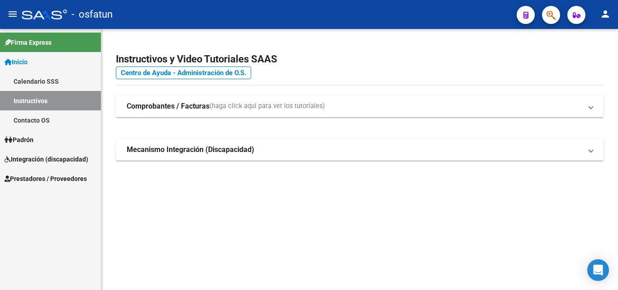
click at [81, 179] on span "Prestadores / Proveedores" at bounding box center [46, 179] width 82 height 10
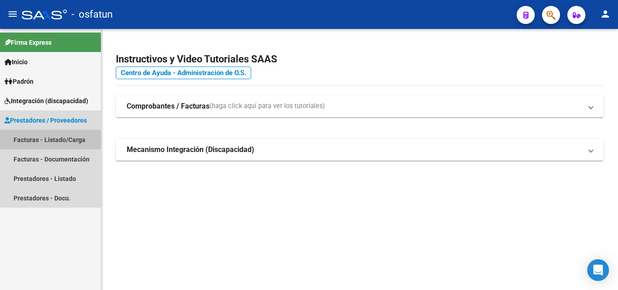
click at [76, 143] on link "Facturas - Listado/Carga" at bounding box center [50, 139] width 101 height 19
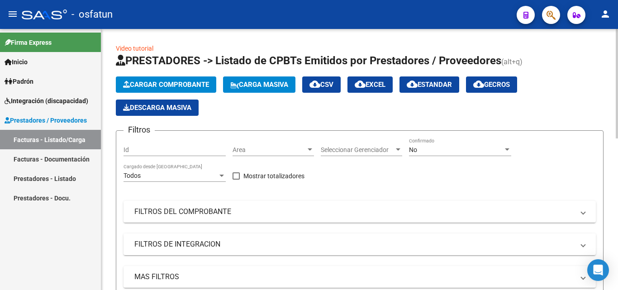
click at [190, 80] on button "Cargar Comprobante" at bounding box center [166, 84] width 100 height 16
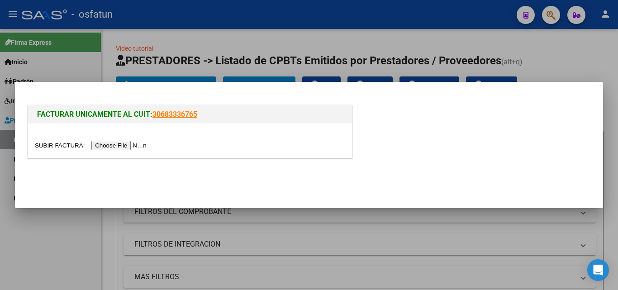
click at [130, 149] on input "file" at bounding box center [92, 145] width 114 height 9
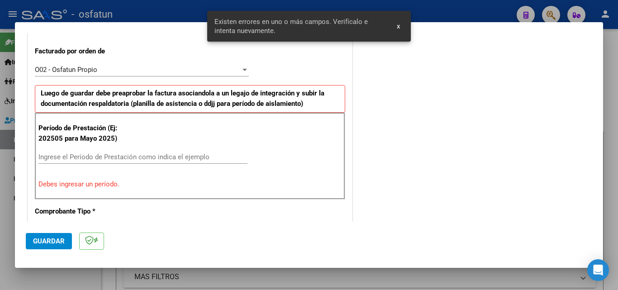
scroll to position [250, 0]
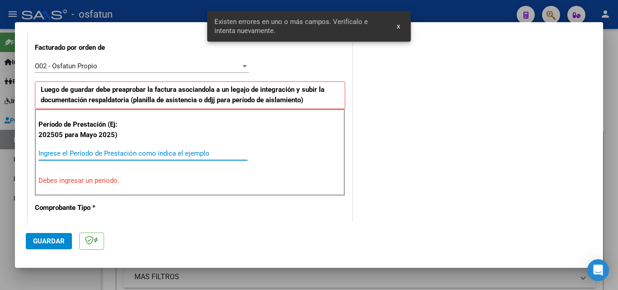
click at [143, 152] on input "Ingrese el Período de Prestación como indica el ejemplo" at bounding box center [142, 153] width 209 height 8
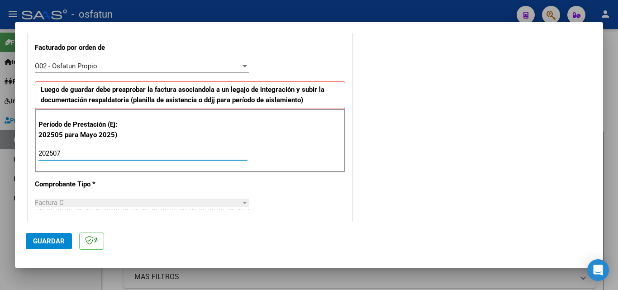
type input "202507"
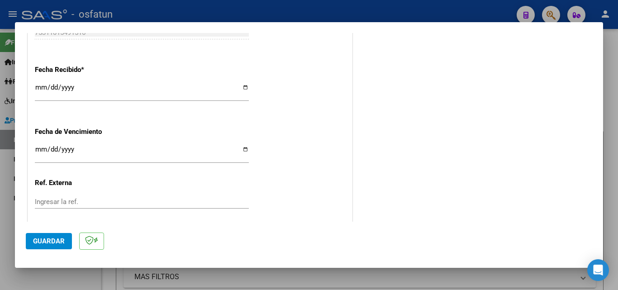
scroll to position [704, 0]
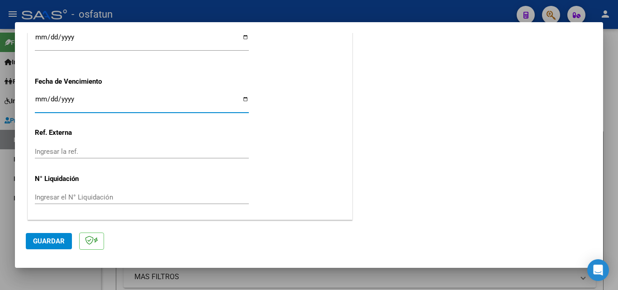
click at [39, 100] on input "Ingresar la fecha" at bounding box center [142, 102] width 214 height 14
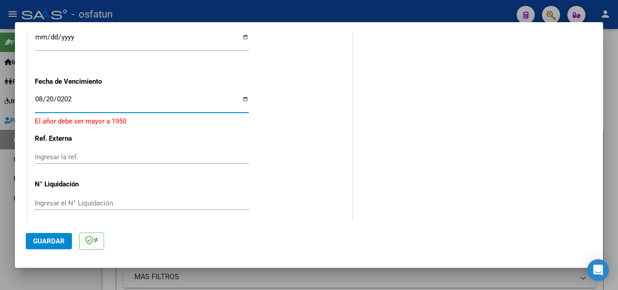
type input "[DATE]"
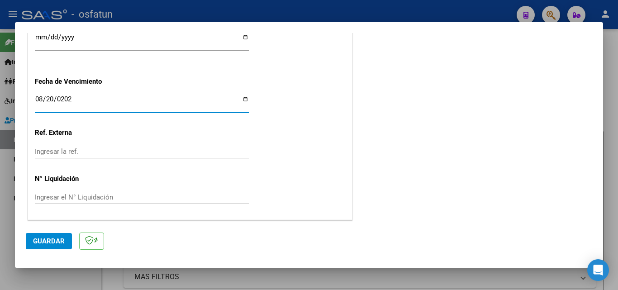
click at [51, 241] on span "Guardar" at bounding box center [49, 241] width 32 height 8
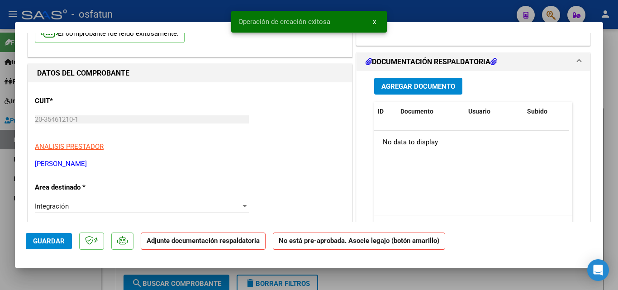
scroll to position [61, 0]
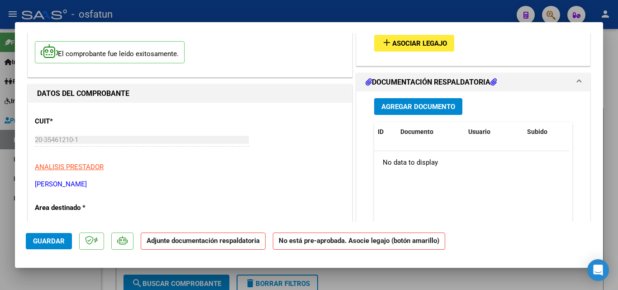
click at [417, 108] on span "Agregar Documento" at bounding box center [418, 107] width 74 height 8
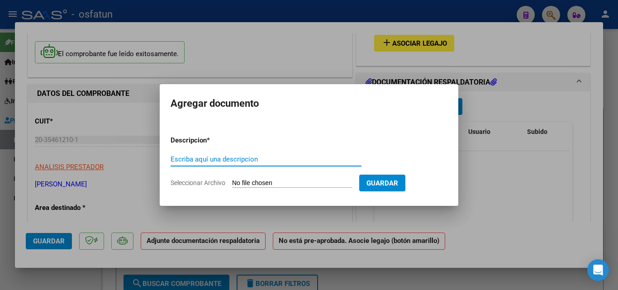
click at [192, 184] on span "Seleccionar Archivo" at bounding box center [197, 182] width 55 height 7
click at [232, 184] on input "Seleccionar Archivo" at bounding box center [292, 183] width 120 height 9
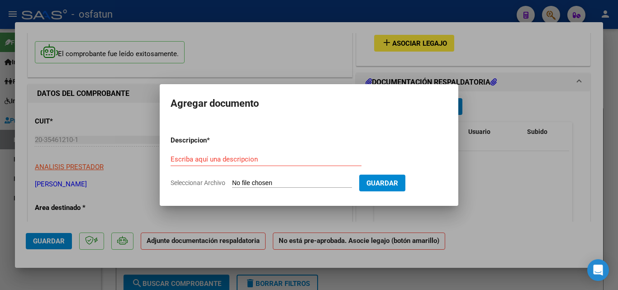
type input "C:\fakepath\[PERSON_NAME][DATE] Florido .pdf"
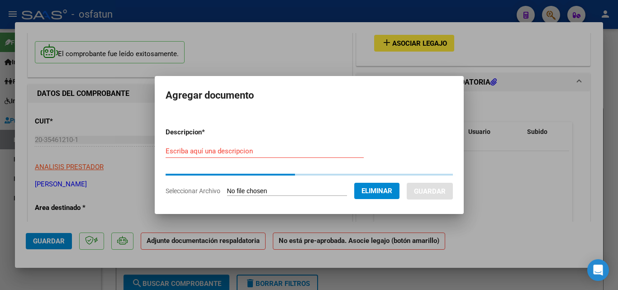
click at [210, 151] on form "Descripcion * Escriba aquí una descripcion Seleccionar Archivo Eliminar Guardar" at bounding box center [308, 161] width 287 height 82
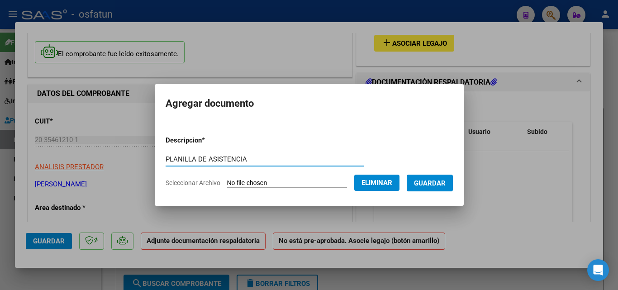
type input "PLANILLA DE ASISTENCIA"
click at [429, 183] on span "Guardar" at bounding box center [430, 183] width 32 height 8
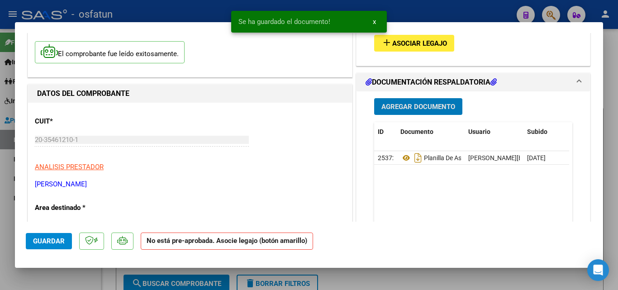
click at [431, 107] on span "Agregar Documento" at bounding box center [418, 107] width 74 height 8
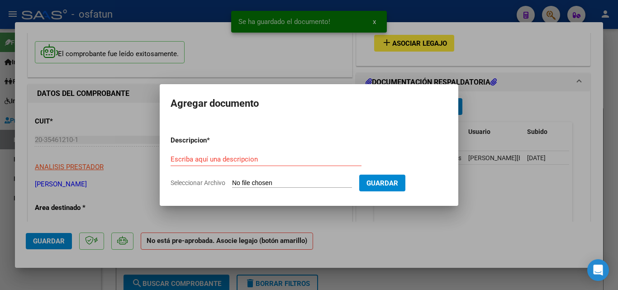
click at [217, 182] on span "Seleccionar Archivo" at bounding box center [197, 182] width 55 height 7
click at [232, 182] on input "Seleccionar Archivo" at bounding box center [292, 183] width 120 height 9
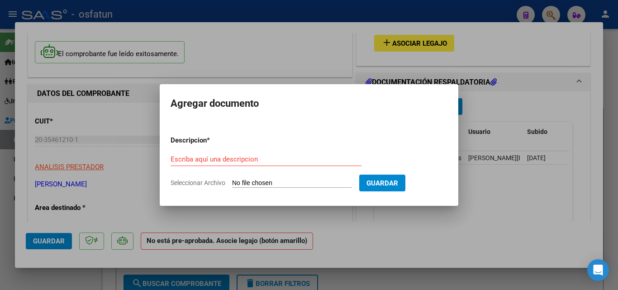
type input "C:\fakepath\order_3289752 (1).pdf"
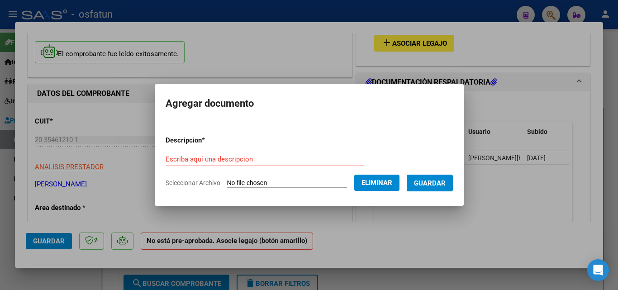
click at [208, 155] on input "Escriba aquí una descripcion" at bounding box center [264, 159] width 198 height 8
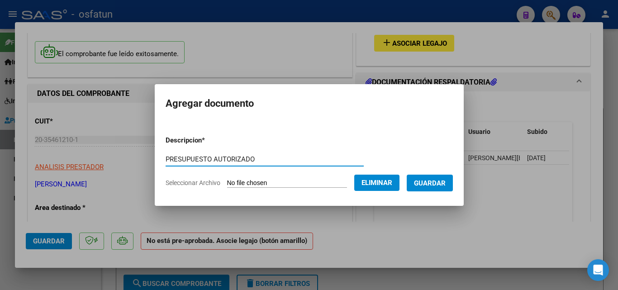
type input "PRESUPUESTO AUTORIZADO"
click at [442, 183] on span "Guardar" at bounding box center [430, 183] width 32 height 8
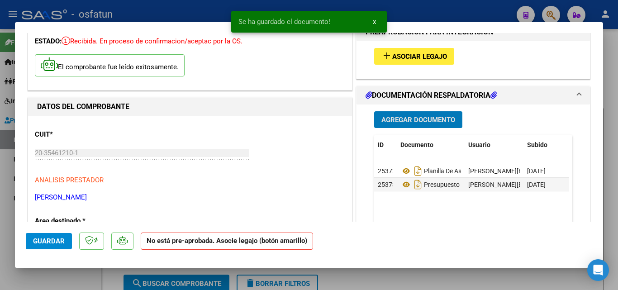
scroll to position [0, 0]
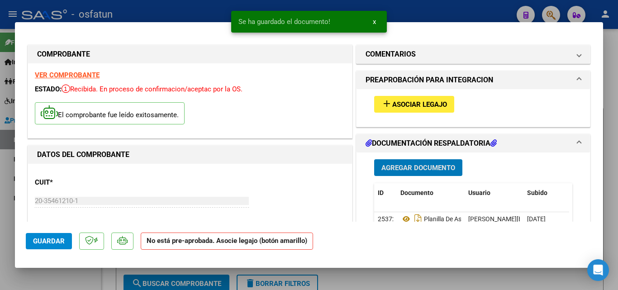
click at [400, 105] on span "Asociar Legajo" at bounding box center [419, 104] width 55 height 8
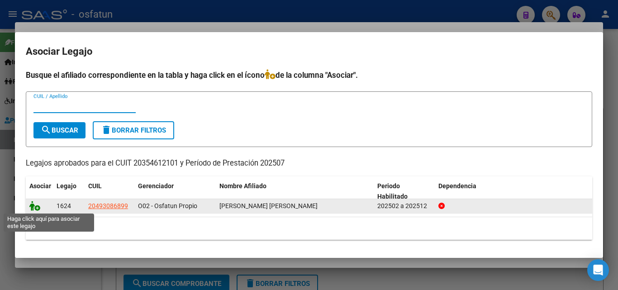
click at [33, 207] on icon at bounding box center [34, 206] width 11 height 10
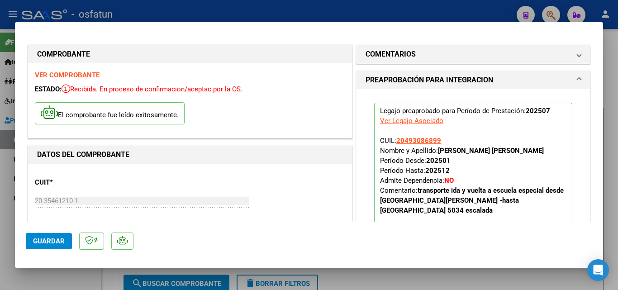
click at [53, 244] on span "Guardar" at bounding box center [49, 241] width 32 height 8
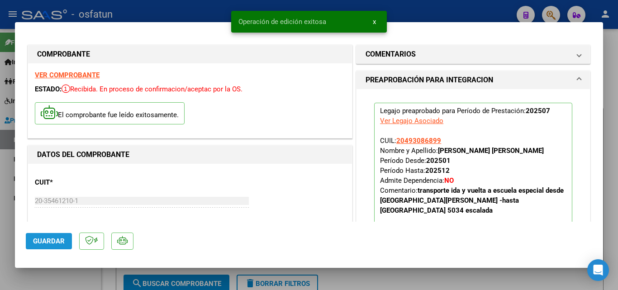
click at [53, 244] on span "Guardar" at bounding box center [49, 241] width 32 height 8
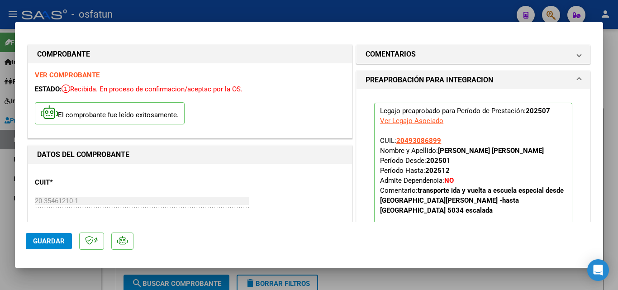
click at [53, 244] on span "Guardar" at bounding box center [49, 241] width 32 height 8
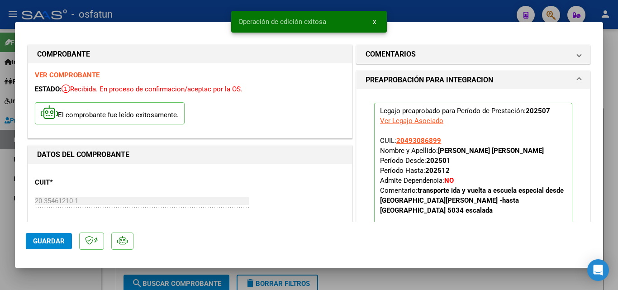
click at [77, 278] on div at bounding box center [309, 145] width 618 height 290
type input "$ 0,00"
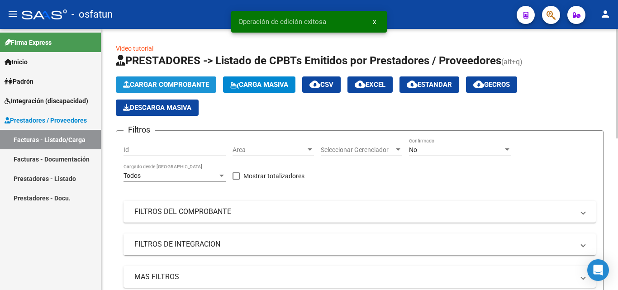
click at [203, 81] on span "Cargar Comprobante" at bounding box center [166, 84] width 86 height 8
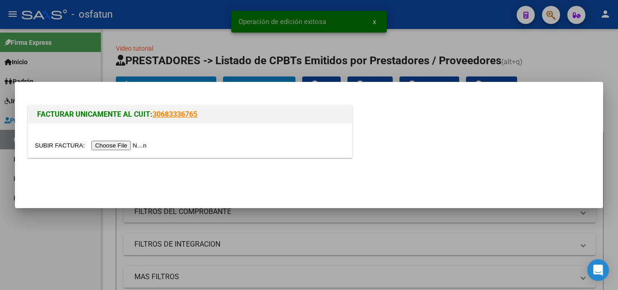
click at [142, 145] on input "file" at bounding box center [92, 145] width 114 height 9
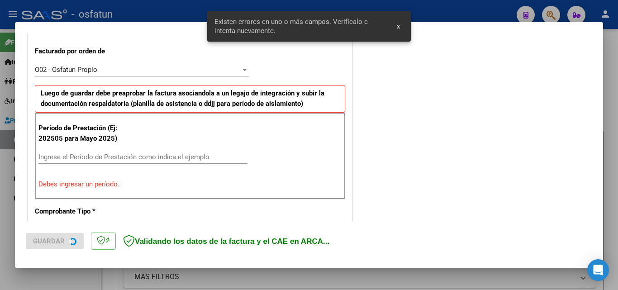
scroll to position [250, 0]
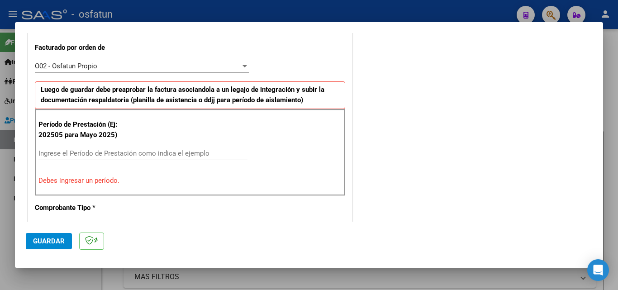
click at [112, 151] on input "Ingrese el Período de Prestación como indica el ejemplo" at bounding box center [142, 153] width 209 height 8
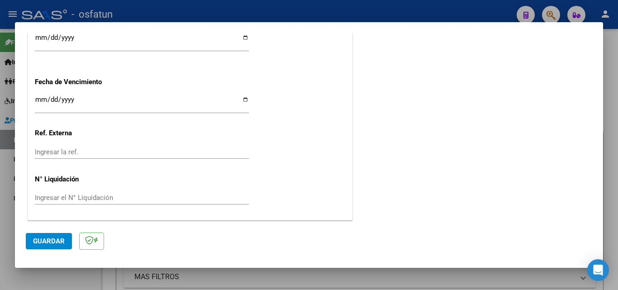
scroll to position [704, 0]
type input "202507"
click at [38, 99] on input "Ingresar la fecha" at bounding box center [142, 102] width 214 height 14
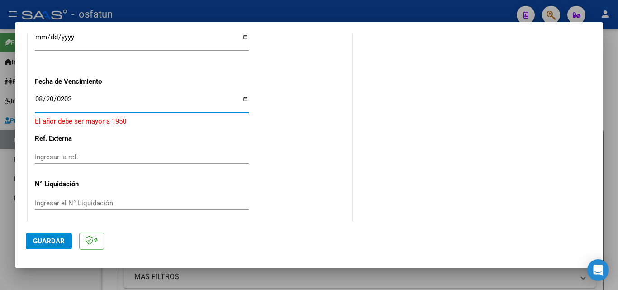
type input "[DATE]"
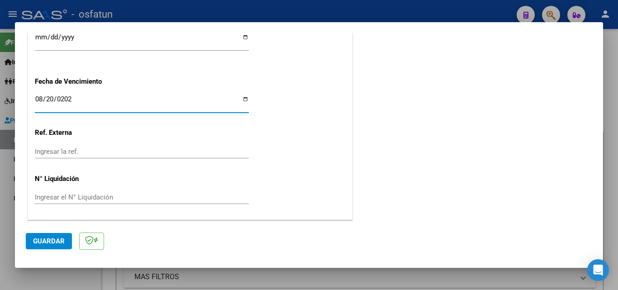
click at [55, 239] on span "Guardar" at bounding box center [49, 241] width 32 height 8
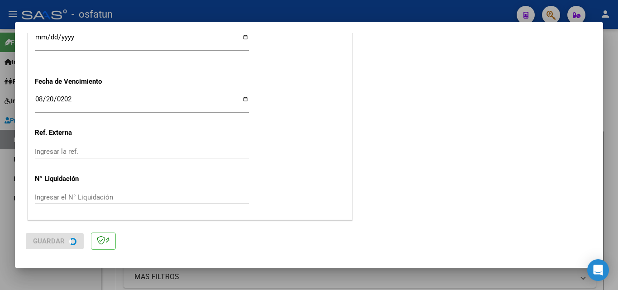
scroll to position [0, 0]
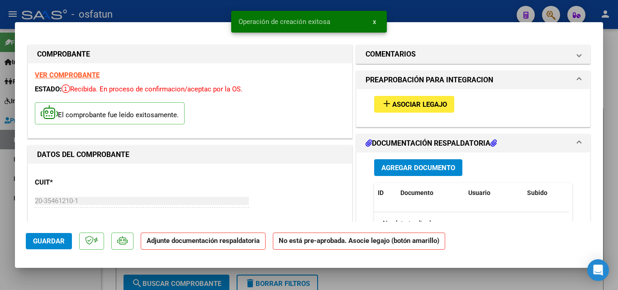
click at [415, 163] on span "Agregar Documento" at bounding box center [418, 167] width 74 height 8
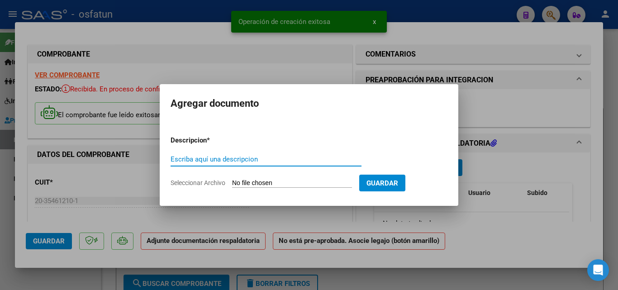
click at [212, 185] on span "Seleccionar Archivo" at bounding box center [197, 182] width 55 height 7
click at [232, 185] on input "Seleccionar Archivo" at bounding box center [292, 183] width 120 height 9
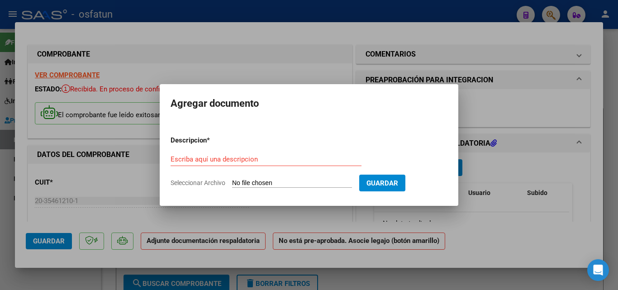
type input "C:\fakepath\[PERSON_NAME][DATE] [PERSON_NAME] (1).pdf"
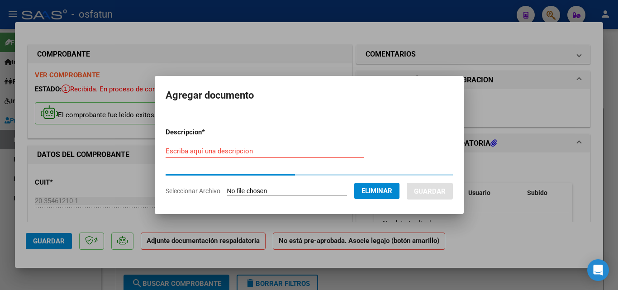
click at [214, 152] on input "Escriba aquí una descripcion" at bounding box center [264, 151] width 198 height 8
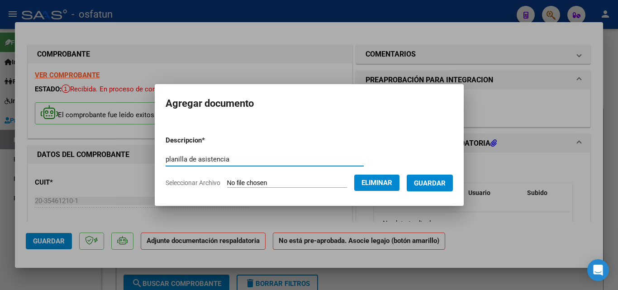
type input "planilla de asistencia"
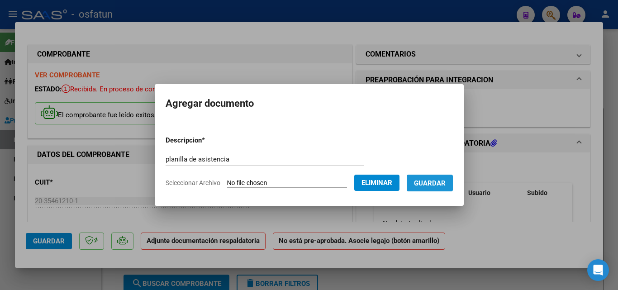
click at [436, 179] on span "Guardar" at bounding box center [430, 183] width 32 height 8
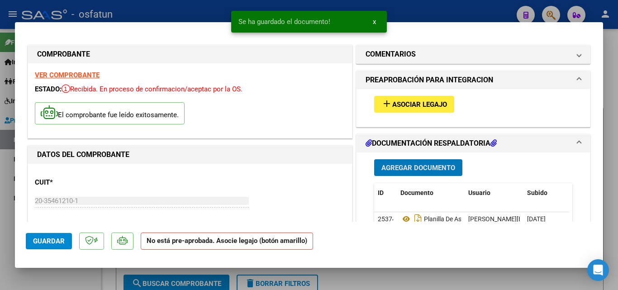
click at [417, 161] on button "Agregar Documento" at bounding box center [418, 167] width 88 height 17
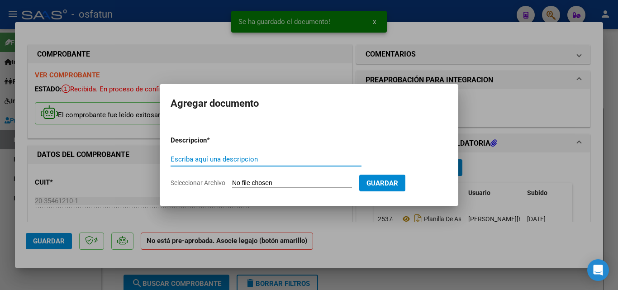
click at [205, 184] on span "Seleccionar Archivo" at bounding box center [197, 182] width 55 height 7
click at [232, 184] on input "Seleccionar Archivo" at bounding box center [292, 183] width 120 height 9
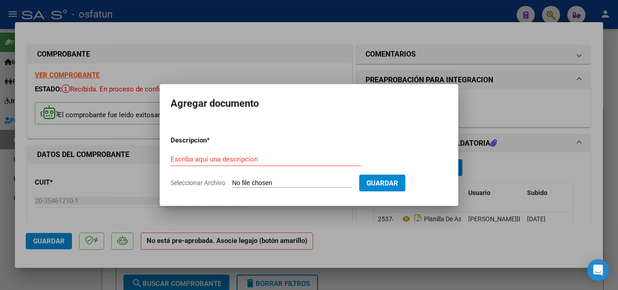
type input "C:\fakepath\order_3289757 (1).pdf"
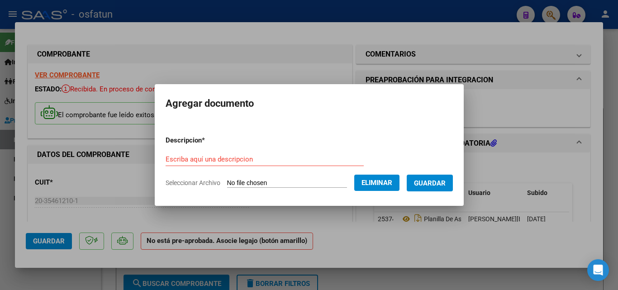
click at [240, 154] on div "Escriba aquí una descripcion" at bounding box center [264, 159] width 198 height 14
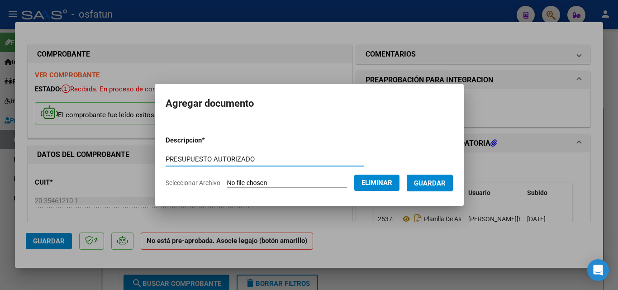
type input "PRESUPUESTO AUTORIZADO"
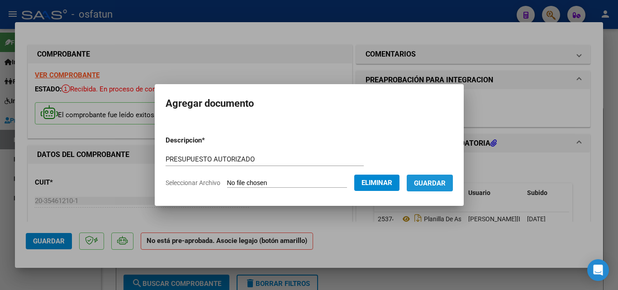
click at [445, 186] on span "Guardar" at bounding box center [430, 183] width 32 height 8
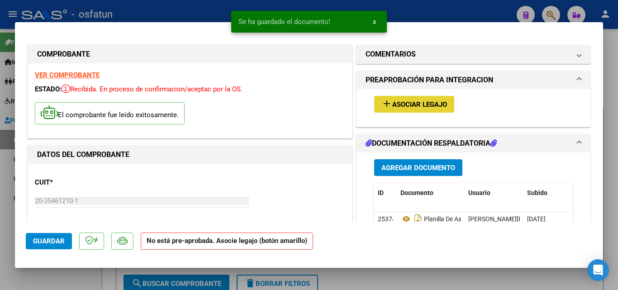
click at [438, 108] on span "Asociar Legajo" at bounding box center [419, 104] width 55 height 8
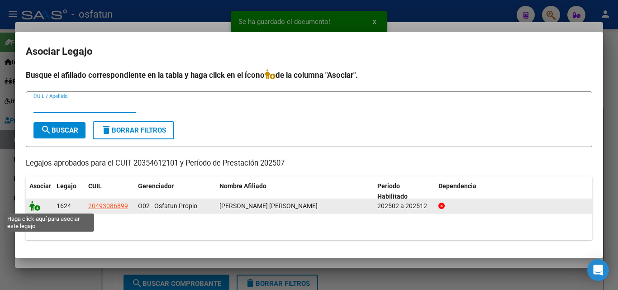
click at [36, 206] on icon at bounding box center [34, 206] width 11 height 10
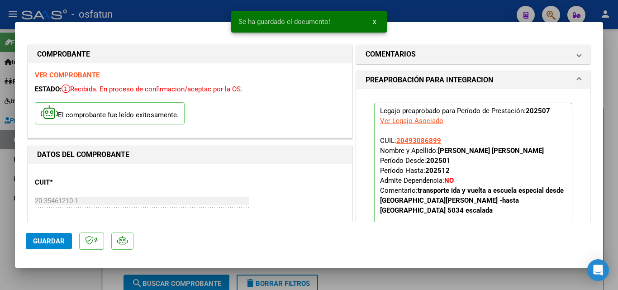
click at [61, 245] on button "Guardar" at bounding box center [49, 241] width 46 height 16
click at [55, 241] on span "Guardar" at bounding box center [49, 241] width 32 height 8
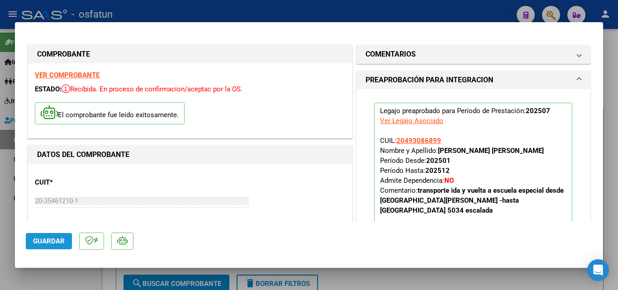
click at [58, 243] on span "Guardar" at bounding box center [49, 241] width 32 height 8
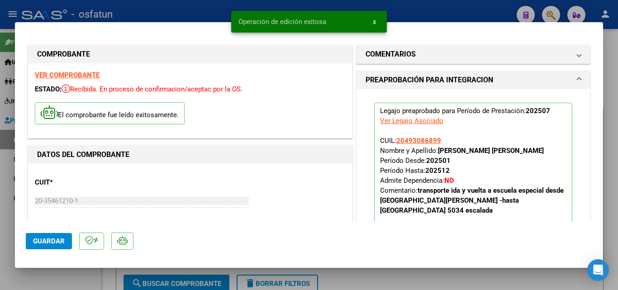
click at [72, 274] on div at bounding box center [309, 145] width 618 height 290
type input "$ 0,00"
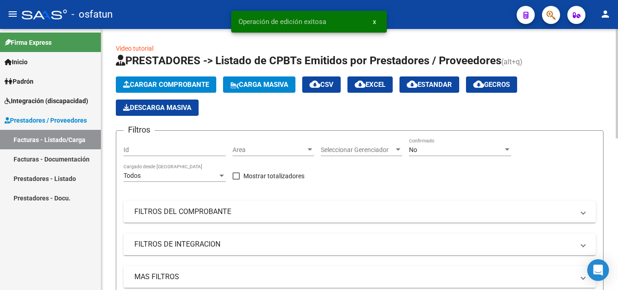
click at [170, 75] on app-list-header "PRESTADORES -> Listado de CPBTs Emitidos por Prestadores / Proveedores (alt+q) …" at bounding box center [359, 188] width 487 height 270
click at [172, 83] on span "Cargar Comprobante" at bounding box center [166, 84] width 86 height 8
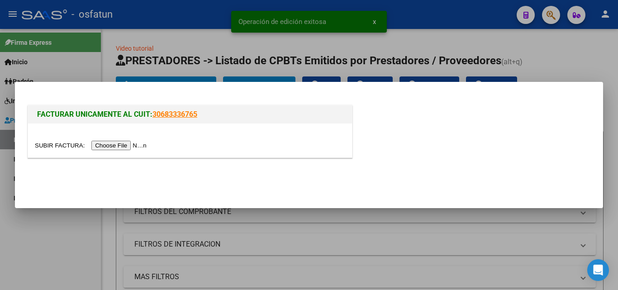
click at [146, 146] on input "file" at bounding box center [92, 145] width 114 height 9
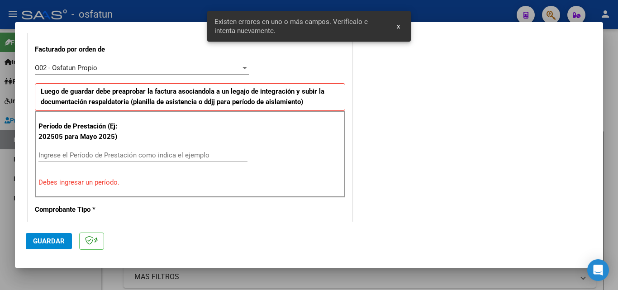
scroll to position [250, 0]
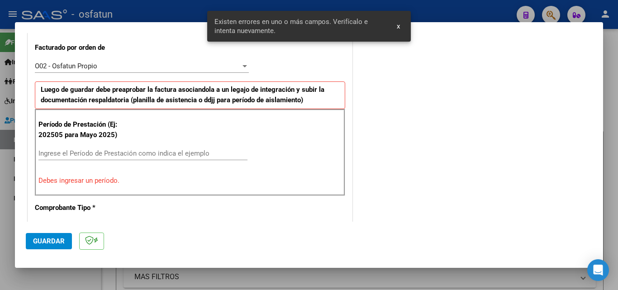
click at [128, 153] on input "Ingrese el Período de Prestación como indica el ejemplo" at bounding box center [142, 153] width 209 height 8
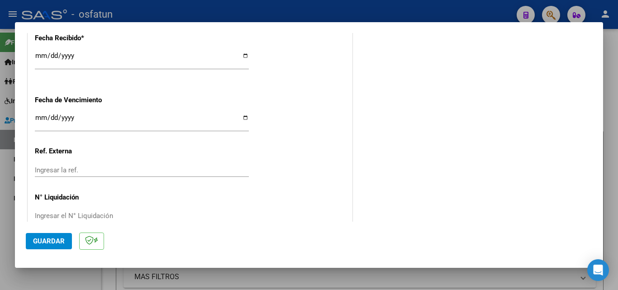
scroll to position [702, 0]
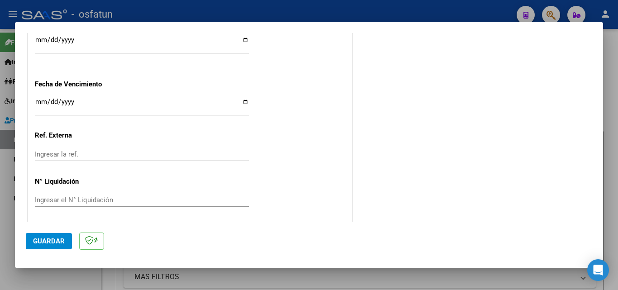
type input "202509"
click at [40, 102] on input "Ingresar la fecha" at bounding box center [142, 105] width 214 height 14
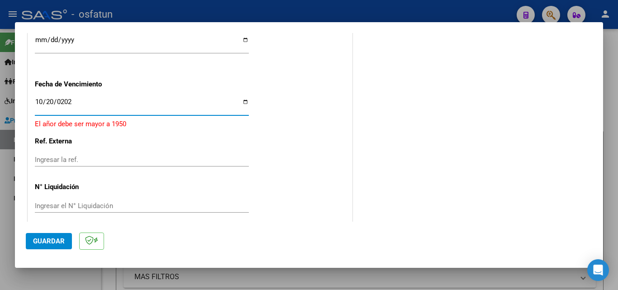
type input "[DATE]"
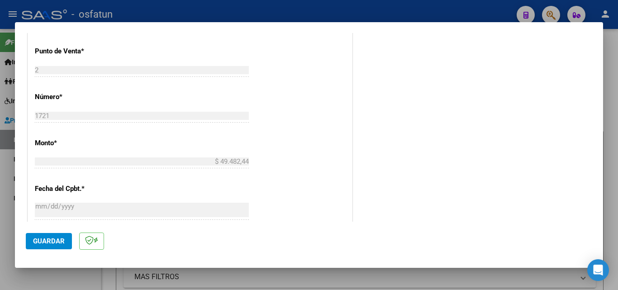
scroll to position [569, 0]
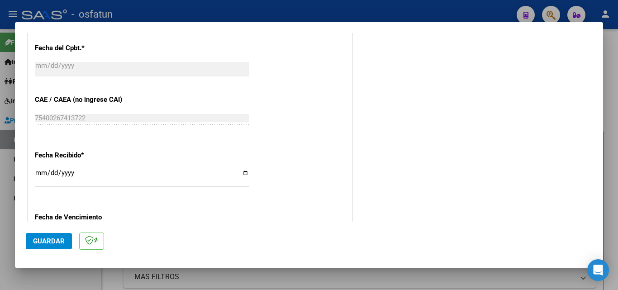
click at [57, 241] on span "Guardar" at bounding box center [49, 241] width 32 height 8
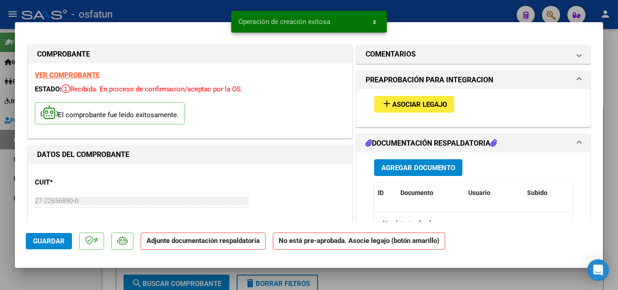
click at [423, 170] on span "Agregar Documento" at bounding box center [418, 168] width 74 height 8
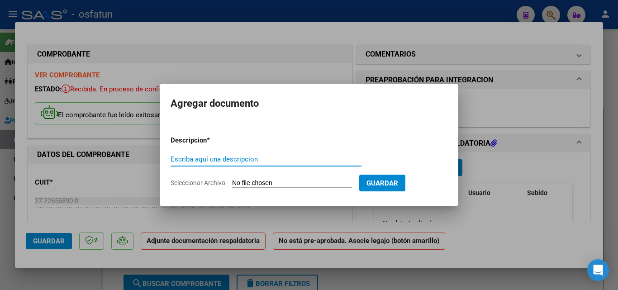
click at [209, 186] on form "Descripcion * Escriba aquí una descripcion Seleccionar Archivo Guardar" at bounding box center [308, 161] width 277 height 66
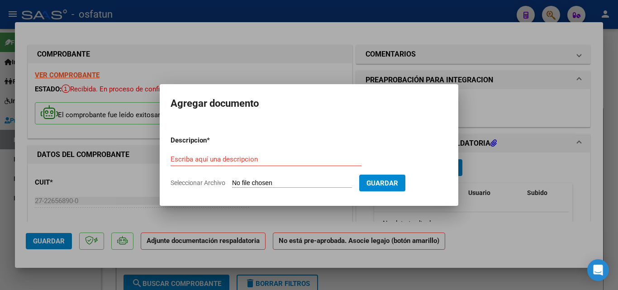
click at [209, 185] on span "Seleccionar Archivo" at bounding box center [197, 182] width 55 height 7
click at [232, 185] on input "Seleccionar Archivo" at bounding box center [292, 183] width 120 height 9
type input "C:\fakepath\PA_27226568900_011_00002_00001721.pdf"
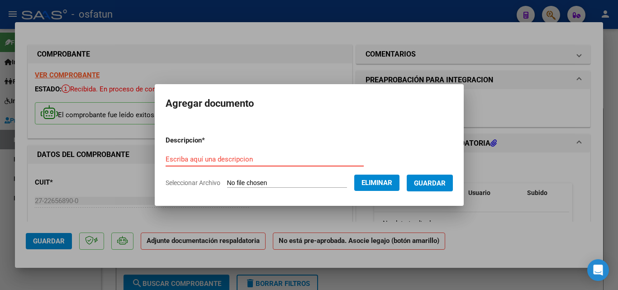
click at [235, 159] on input "Escriba aquí una descripcion" at bounding box center [264, 159] width 198 height 8
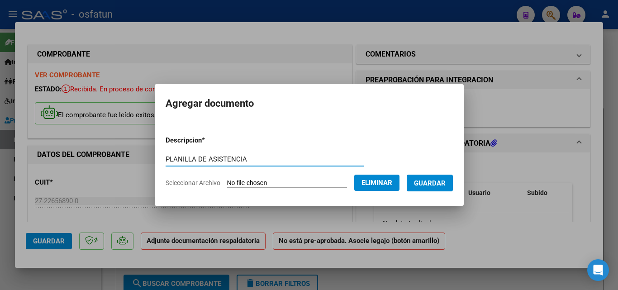
type input "PLANILLA DE ASISTENCIA"
click at [441, 185] on span "Guardar" at bounding box center [430, 183] width 32 height 8
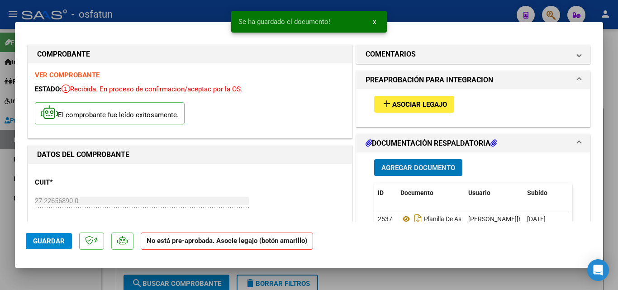
click at [414, 168] on span "Agregar Documento" at bounding box center [418, 168] width 74 height 8
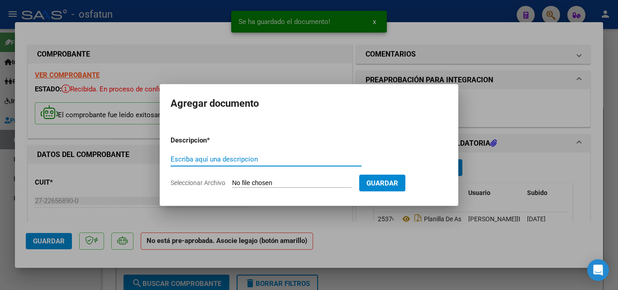
click at [212, 179] on span "Seleccionar Archivo" at bounding box center [197, 182] width 55 height 7
click at [232, 179] on input "Seleccionar Archivo" at bounding box center [292, 183] width 120 height 9
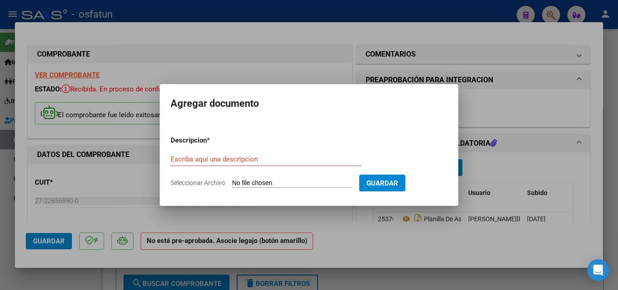
type input "C:\fakepath\Aut. musicot. [PERSON_NAME].pdf"
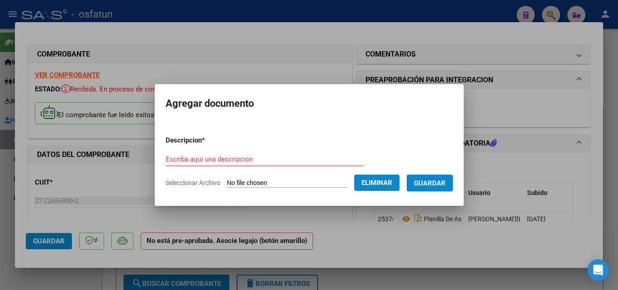
click at [269, 159] on input "Escriba aquí una descripcion" at bounding box center [264, 159] width 198 height 8
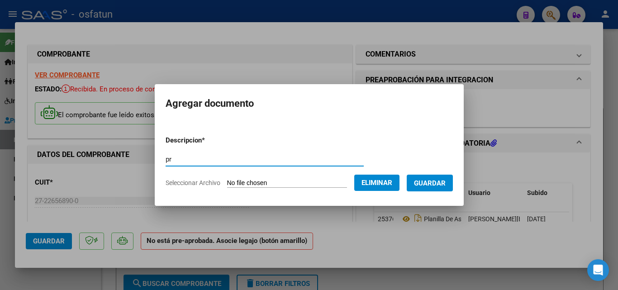
type input "p"
type input "PRESUPUESTO AUTORIZADO"
click at [440, 180] on span "Guardar" at bounding box center [430, 183] width 32 height 8
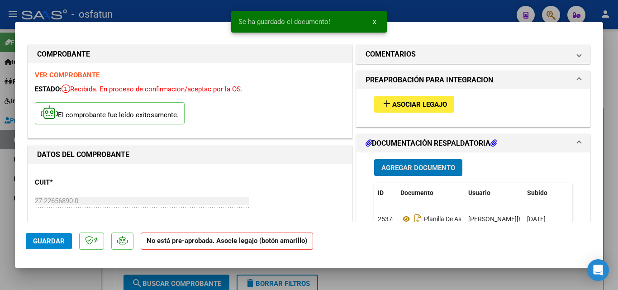
click at [443, 107] on span "Asociar Legajo" at bounding box center [419, 104] width 55 height 8
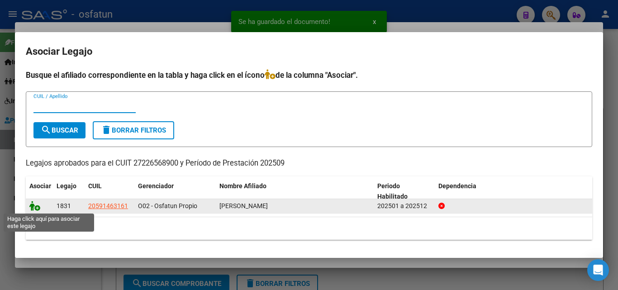
click at [32, 205] on icon at bounding box center [34, 206] width 11 height 10
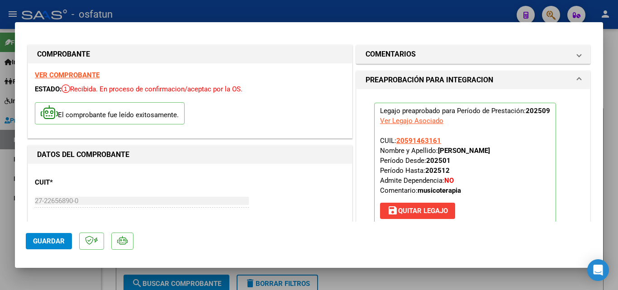
click at [43, 238] on span "Guardar" at bounding box center [49, 241] width 32 height 8
click at [63, 241] on span "Guardar" at bounding box center [49, 241] width 32 height 8
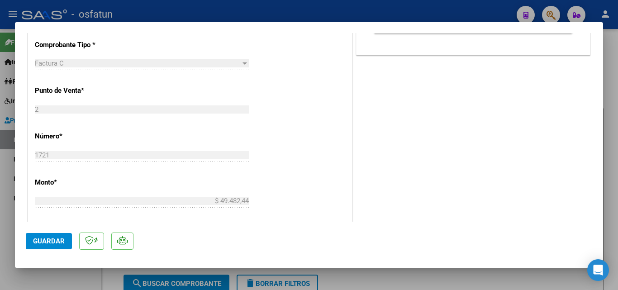
scroll to position [316, 0]
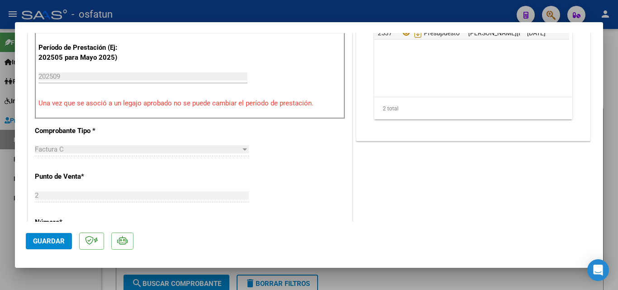
click at [35, 243] on span "Guardar" at bounding box center [49, 241] width 32 height 8
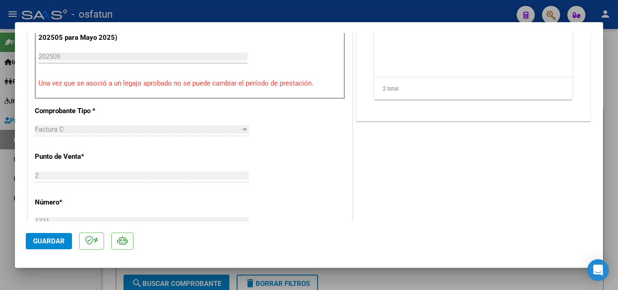
scroll to position [452, 0]
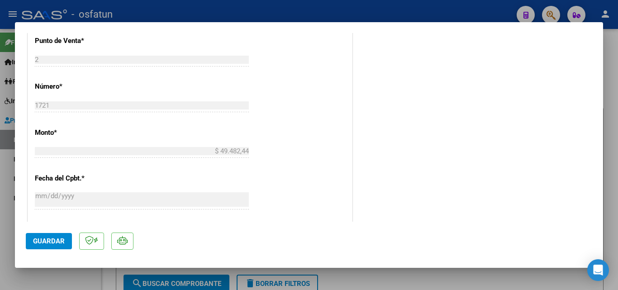
click at [57, 238] on span "Guardar" at bounding box center [49, 241] width 32 height 8
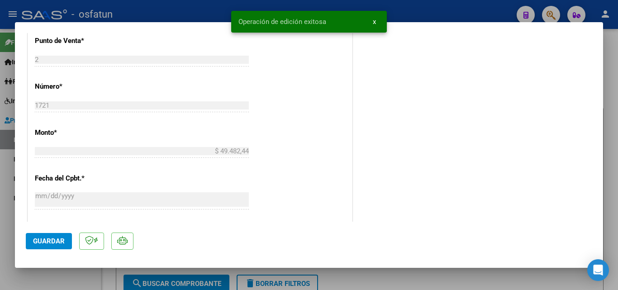
click at [92, 272] on div at bounding box center [309, 145] width 618 height 290
type input "$ 0,00"
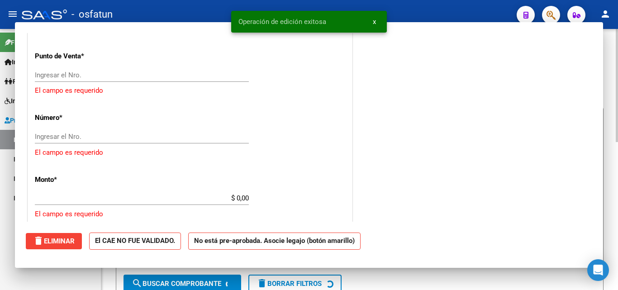
scroll to position [0, 0]
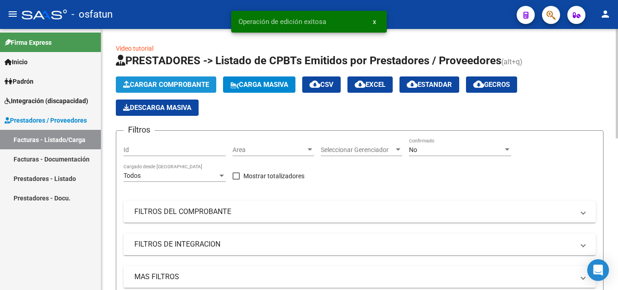
click at [186, 80] on button "Cargar Comprobante" at bounding box center [166, 84] width 100 height 16
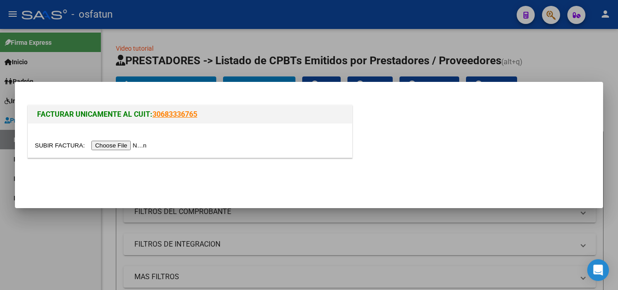
click at [127, 149] on input "file" at bounding box center [92, 145] width 114 height 9
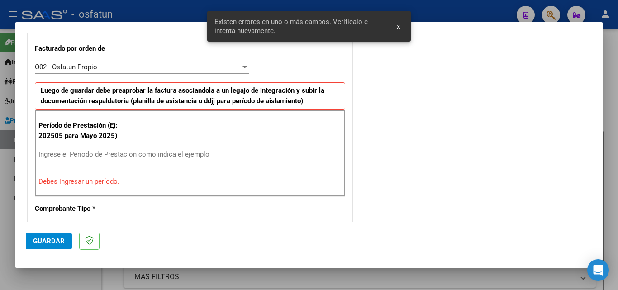
scroll to position [250, 0]
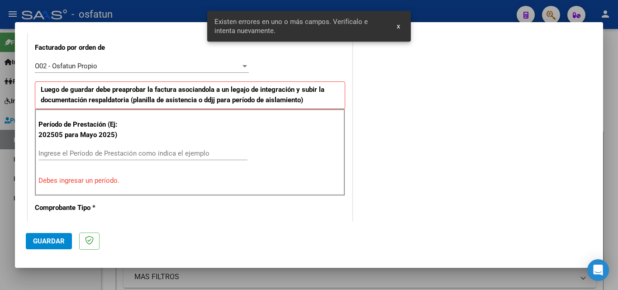
click at [115, 152] on input "Ingrese el Período de Prestación como indica el ejemplo" at bounding box center [142, 153] width 209 height 8
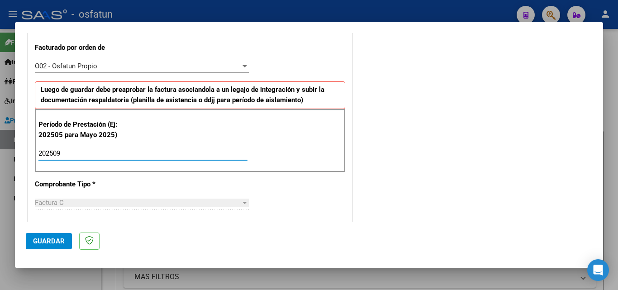
type input "202509"
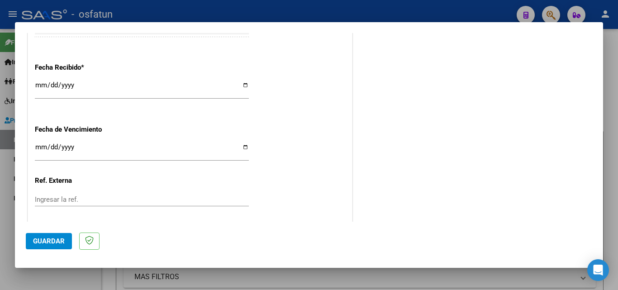
scroll to position [704, 0]
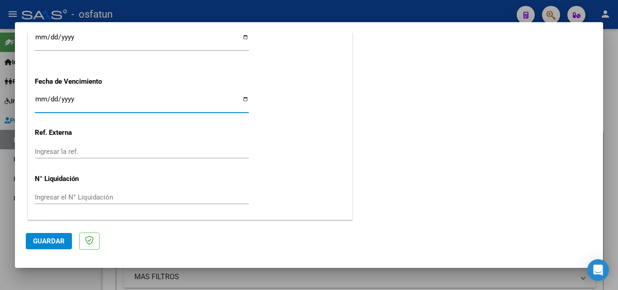
click at [39, 99] on input "Ingresar la fecha" at bounding box center [142, 102] width 214 height 14
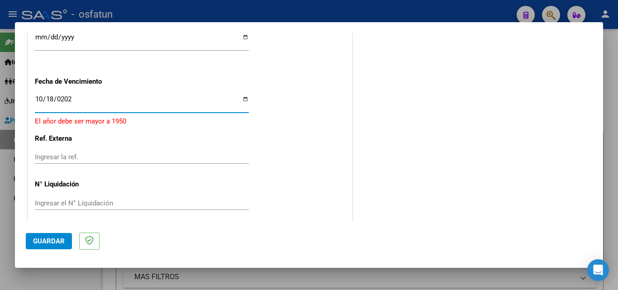
type input "[DATE]"
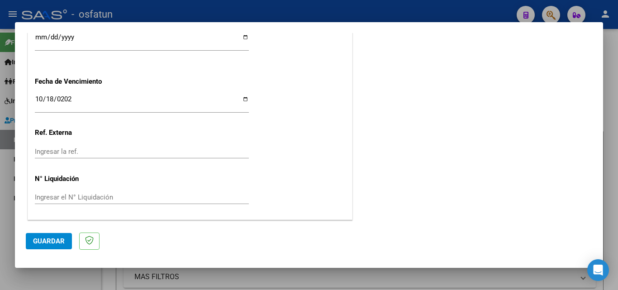
click at [57, 236] on button "Guardar" at bounding box center [49, 241] width 46 height 16
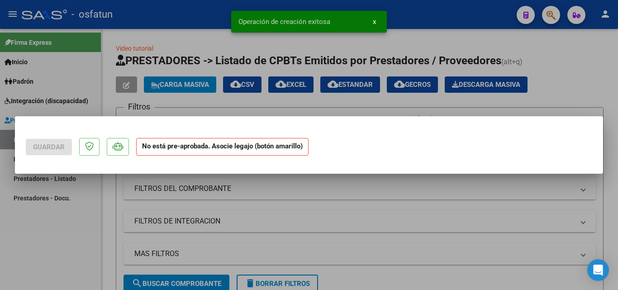
scroll to position [0, 0]
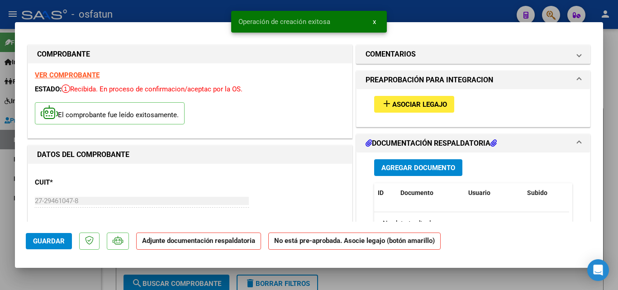
click at [394, 161] on button "Agregar Documento" at bounding box center [418, 167] width 88 height 17
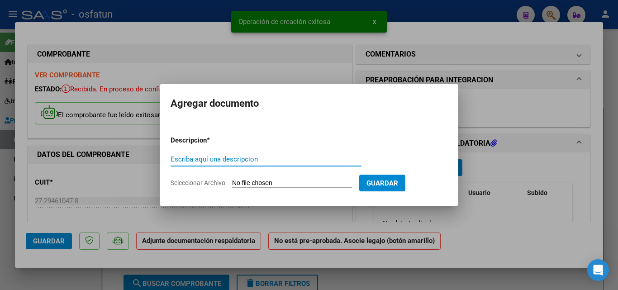
click at [212, 183] on span "Seleccionar Archivo" at bounding box center [197, 182] width 55 height 7
click at [232, 183] on input "Seleccionar Archivo" at bounding box center [292, 183] width 120 height 9
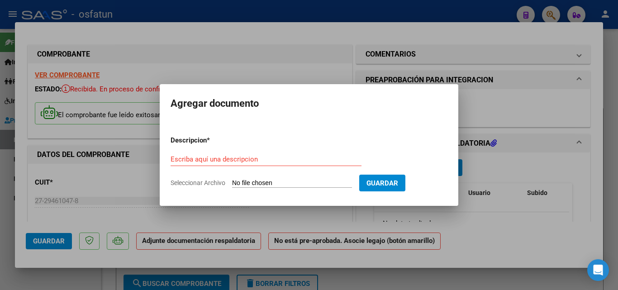
type input "C:\fakepath\PA_27294610478_011_00005_00003761.pdf"
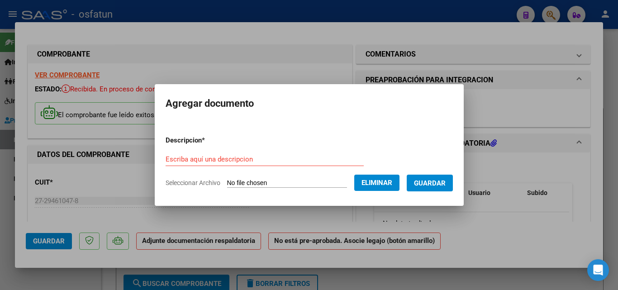
click at [238, 159] on input "Escriba aquí una descripcion" at bounding box center [264, 159] width 198 height 8
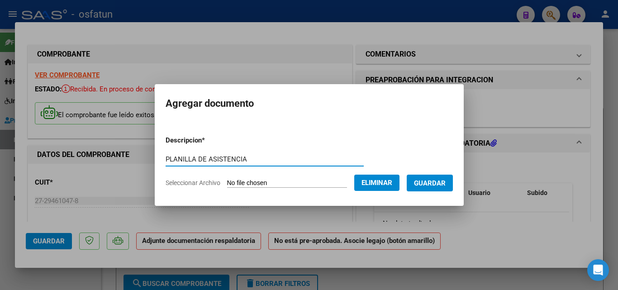
type input "PLANILLA DE ASISTENCIA"
click at [437, 181] on span "Guardar" at bounding box center [430, 183] width 32 height 8
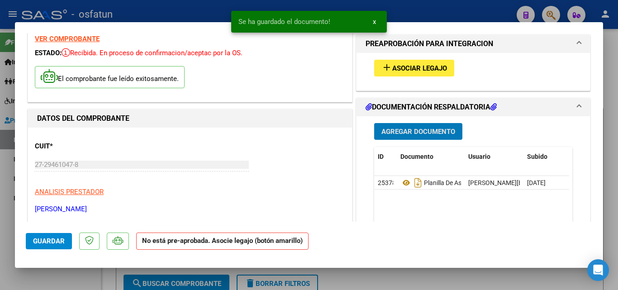
scroll to position [90, 0]
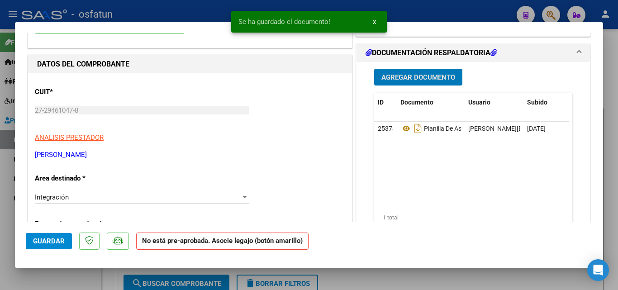
click at [421, 70] on button "Agregar Documento" at bounding box center [418, 77] width 88 height 17
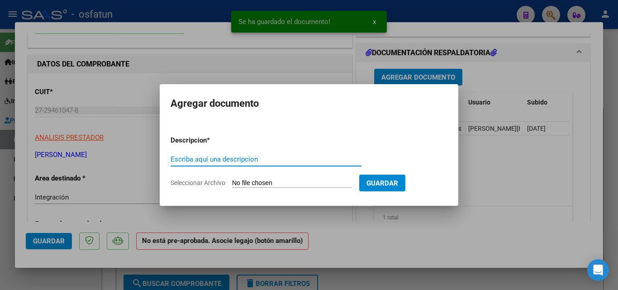
click at [220, 186] on span "Seleccionar Archivo" at bounding box center [197, 182] width 55 height 7
click at [232, 186] on input "Seleccionar Archivo" at bounding box center [292, 183] width 120 height 9
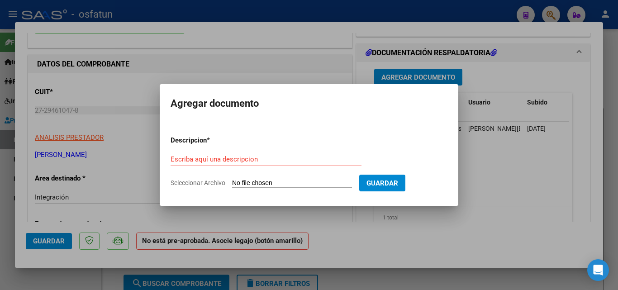
type input "C:\fakepath\Aut. [PERSON_NAME].pdf"
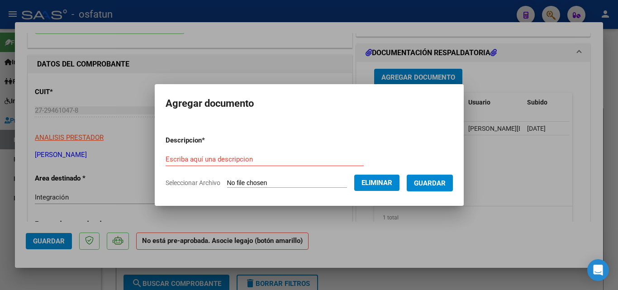
click at [222, 161] on input "Escriba aquí una descripcion" at bounding box center [264, 159] width 198 height 8
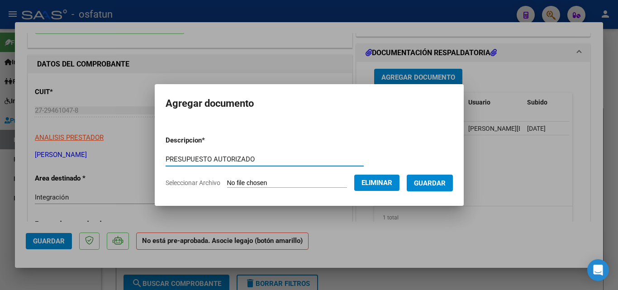
type input "PRESUPUESTO AUTORIZADO"
click at [445, 180] on span "Guardar" at bounding box center [430, 183] width 32 height 8
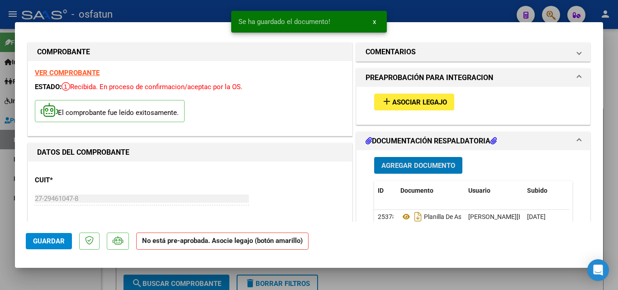
scroll to position [0, 0]
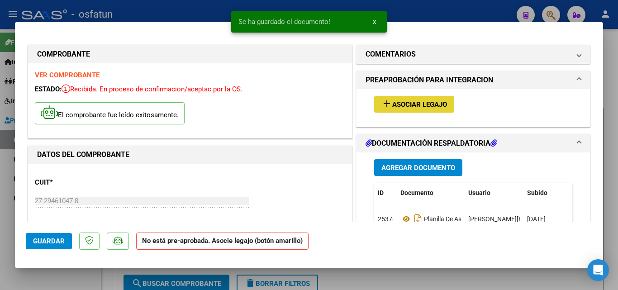
click at [424, 97] on button "add Asociar Legajo" at bounding box center [414, 104] width 80 height 17
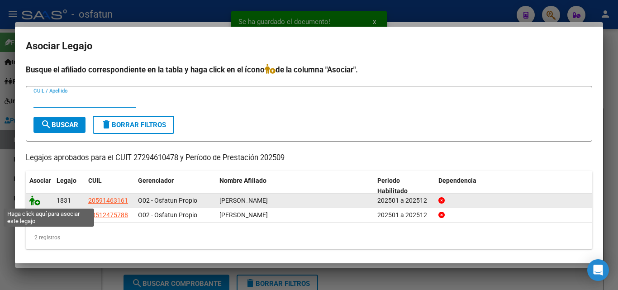
click at [31, 199] on icon at bounding box center [34, 200] width 11 height 10
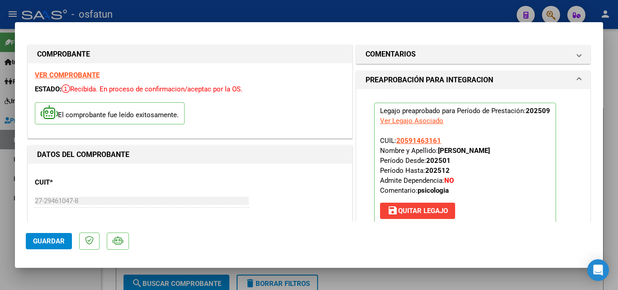
click at [43, 239] on span "Guardar" at bounding box center [49, 241] width 32 height 8
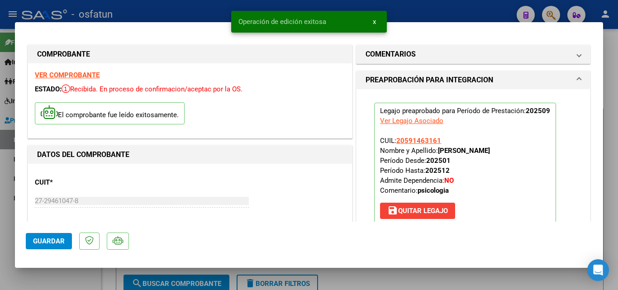
click at [46, 244] on span "Guardar" at bounding box center [49, 241] width 32 height 8
click at [63, 239] on span "Guardar" at bounding box center [49, 241] width 32 height 8
click at [89, 279] on div at bounding box center [309, 145] width 618 height 290
type input "$ 0,00"
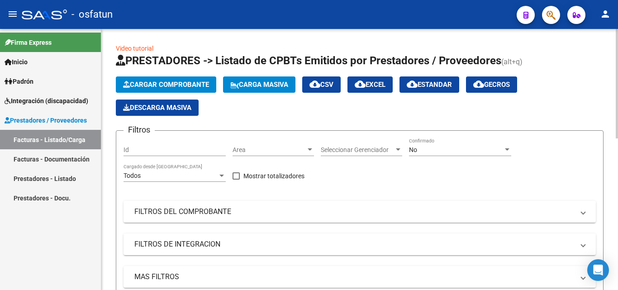
click at [198, 81] on span "Cargar Comprobante" at bounding box center [166, 84] width 86 height 8
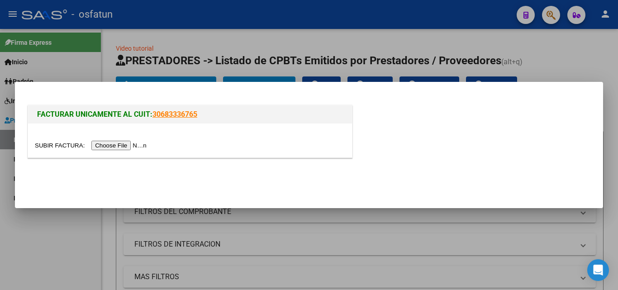
click at [142, 148] on input "file" at bounding box center [92, 145] width 114 height 9
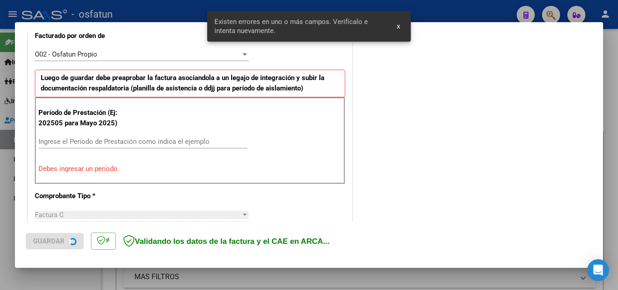
scroll to position [266, 0]
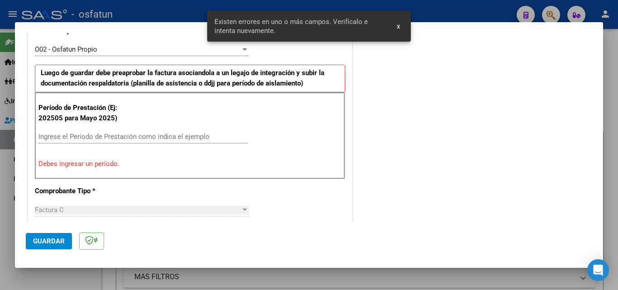
click at [112, 138] on input "Ingrese el Período de Prestación como indica el ejemplo" at bounding box center [142, 136] width 209 height 8
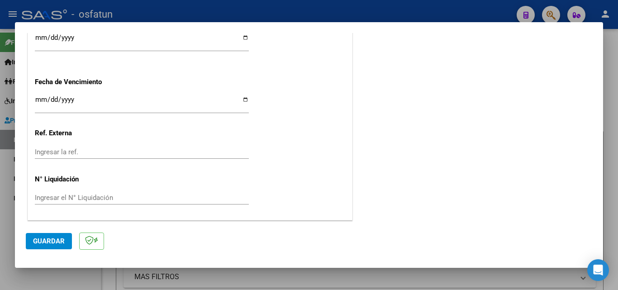
scroll to position [704, 0]
type input "202509"
click at [39, 99] on input "Ingresar la fecha" at bounding box center [142, 102] width 214 height 14
click at [39, 98] on input "Ingresar la fecha" at bounding box center [142, 102] width 214 height 14
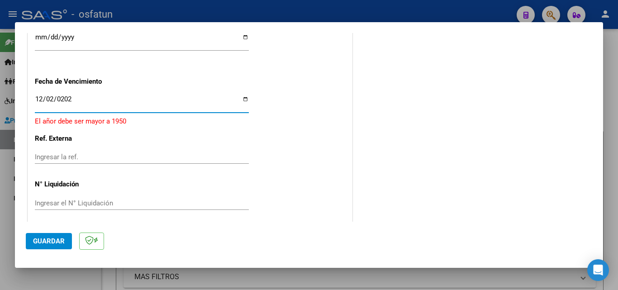
type input "[DATE]"
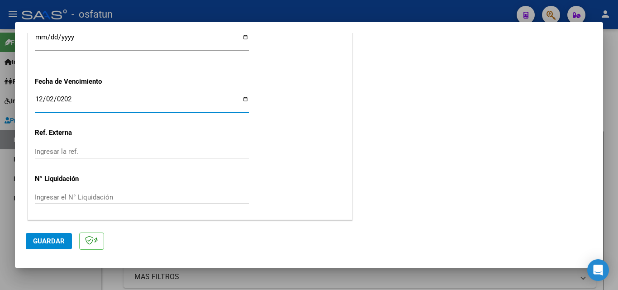
click at [52, 243] on span "Guardar" at bounding box center [49, 241] width 32 height 8
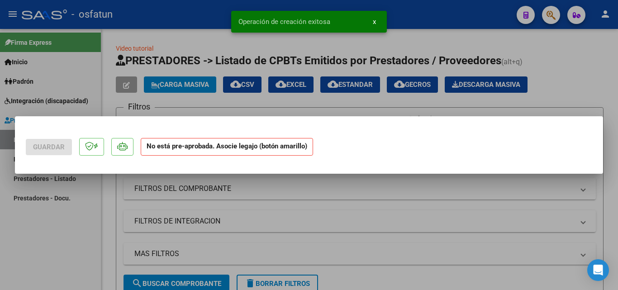
scroll to position [0, 0]
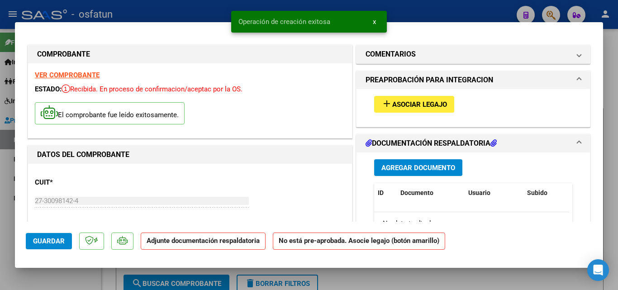
click at [403, 170] on span "Agregar Documento" at bounding box center [418, 168] width 74 height 8
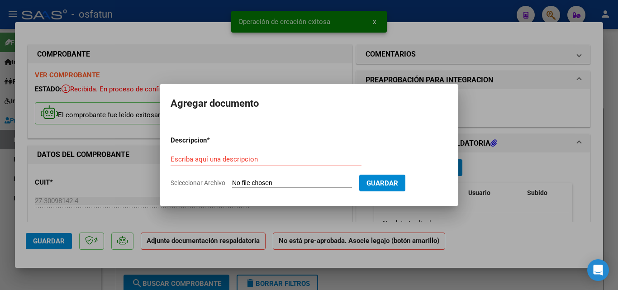
click at [203, 184] on span "Seleccionar Archivo" at bounding box center [197, 182] width 55 height 7
click at [232, 184] on input "Seleccionar Archivo" at bounding box center [292, 183] width 120 height 9
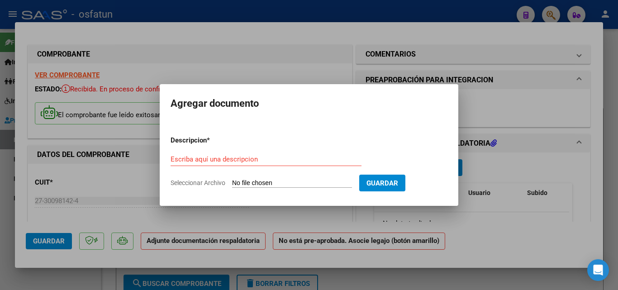
type input "C:\fakepath\Aut. [PERSON_NAME].pdf"
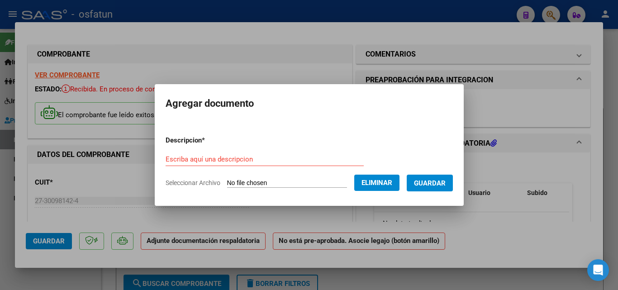
click at [243, 148] on form "Descripcion * Escriba aquí una descripcion Seleccionar Archivo Eliminar Guardar" at bounding box center [308, 161] width 287 height 66
click at [238, 161] on input "Escriba aquí una descripcion" at bounding box center [264, 159] width 198 height 8
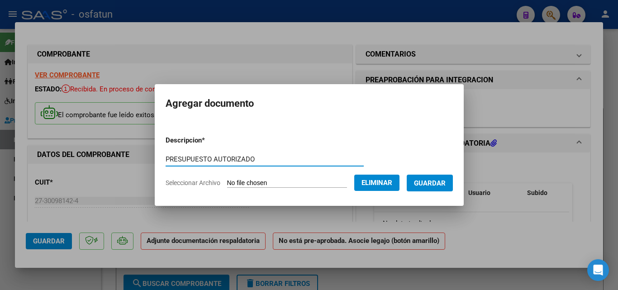
type input "PRESUPUESTO AUTORIZADO"
click at [443, 180] on span "Guardar" at bounding box center [430, 183] width 32 height 8
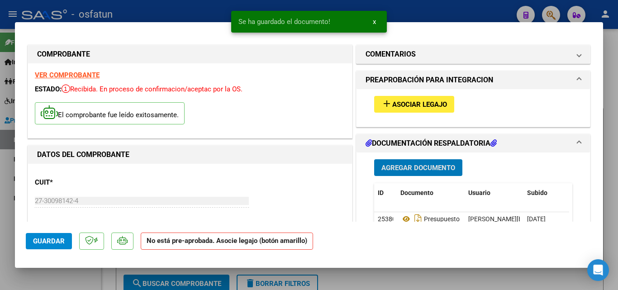
click at [412, 158] on div "Agregar Documento ID Documento Usuario Subido Acción 25380 Presupuesto Autoriza…" at bounding box center [473, 242] width 212 height 180
click at [412, 164] on span "Agregar Documento" at bounding box center [418, 168] width 74 height 8
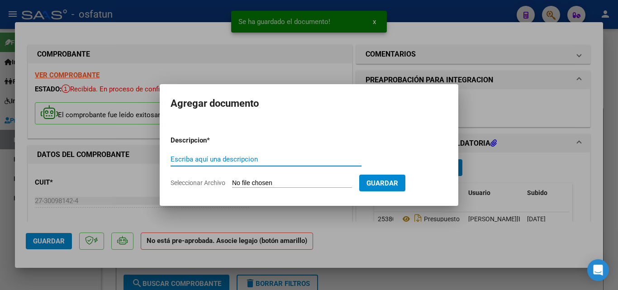
click at [212, 184] on span "Seleccionar Archivo" at bounding box center [197, 182] width 55 height 7
click at [232, 184] on input "Seleccionar Archivo" at bounding box center [292, 183] width 120 height 9
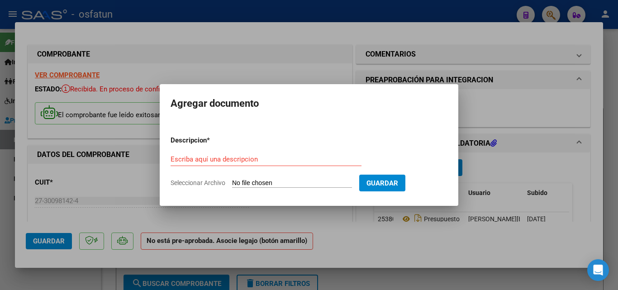
type input "C:\fakepath\PA_27300981424_011_00002_00001567.pdf"
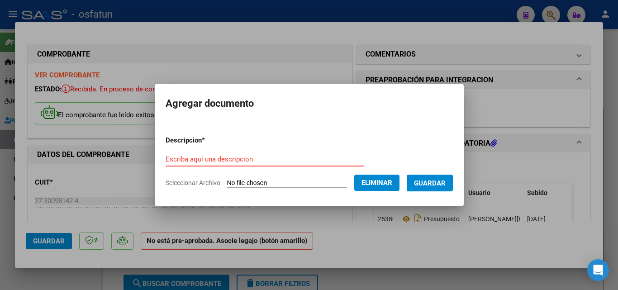
click at [212, 161] on input "Escriba aquí una descripcion" at bounding box center [264, 159] width 198 height 8
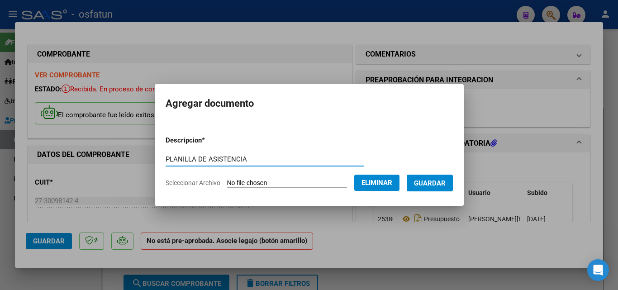
type input "PLANILLA DE ASISTENCIA"
click at [431, 184] on span "Guardar" at bounding box center [430, 183] width 32 height 8
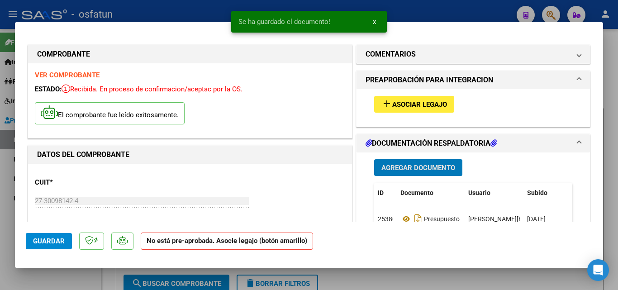
click at [401, 110] on button "add Asociar Legajo" at bounding box center [414, 104] width 80 height 17
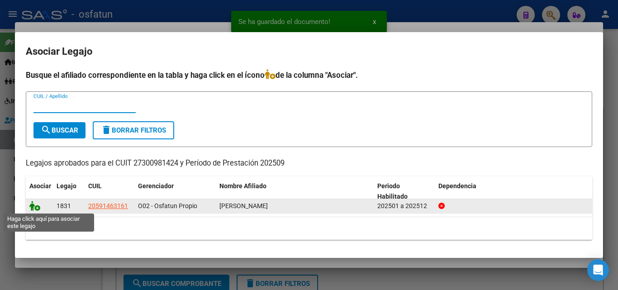
click at [37, 208] on icon at bounding box center [34, 206] width 11 height 10
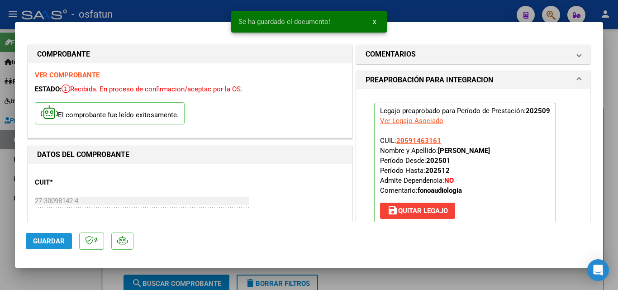
click at [48, 238] on span "Guardar" at bounding box center [49, 241] width 32 height 8
click at [49, 242] on span "Guardar" at bounding box center [49, 241] width 32 height 8
click at [71, 279] on div at bounding box center [309, 145] width 618 height 290
type input "$ 0,00"
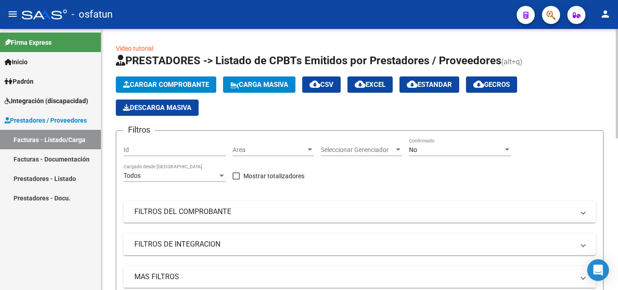
click at [170, 81] on span "Cargar Comprobante" at bounding box center [166, 84] width 86 height 8
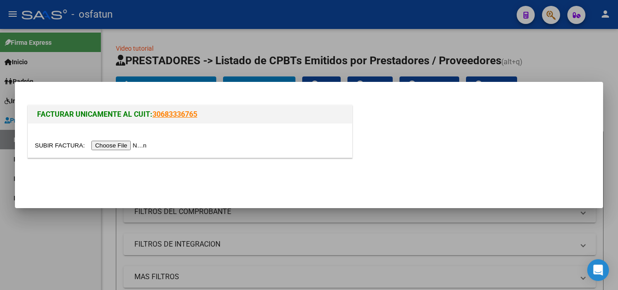
click at [129, 149] on input "file" at bounding box center [92, 145] width 114 height 9
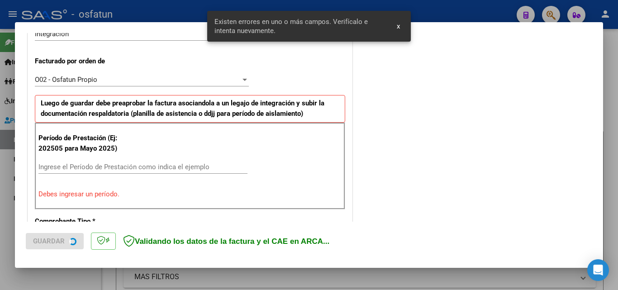
scroll to position [250, 0]
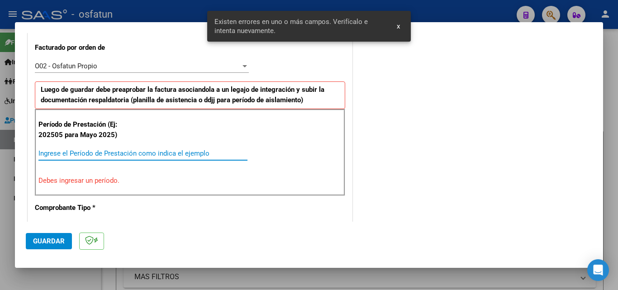
click at [136, 155] on input "Ingrese el Período de Prestación como indica el ejemplo" at bounding box center [142, 153] width 209 height 8
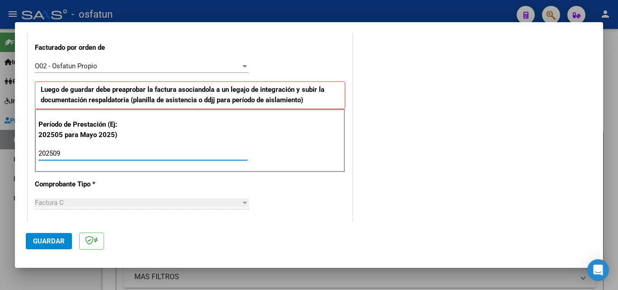
type input "202509"
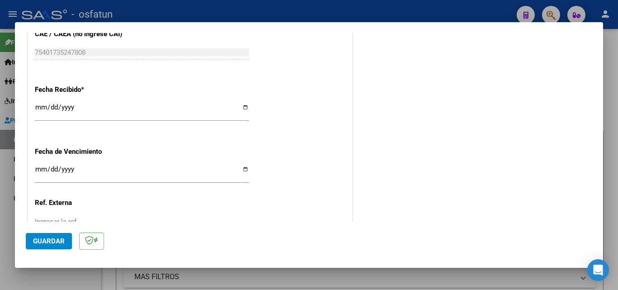
scroll to position [656, 0]
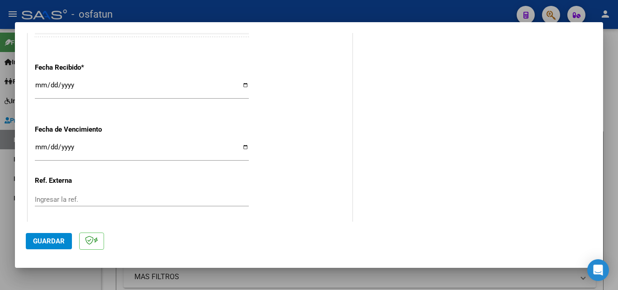
click at [38, 144] on input "Ingresar la fecha" at bounding box center [142, 150] width 214 height 14
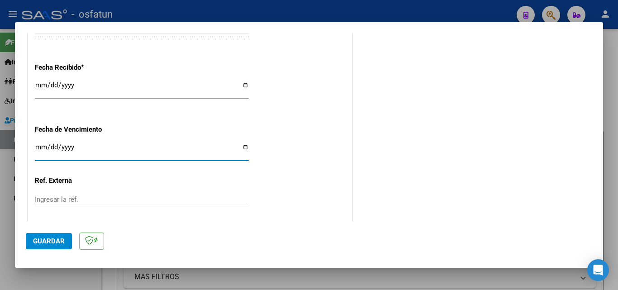
type input "0001-10-10"
type input "[DATE]"
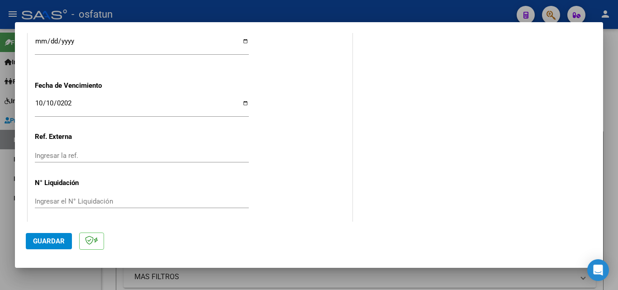
scroll to position [704, 0]
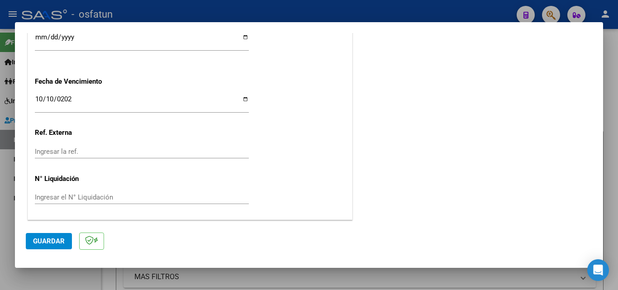
click at [60, 243] on span "Guardar" at bounding box center [49, 241] width 32 height 8
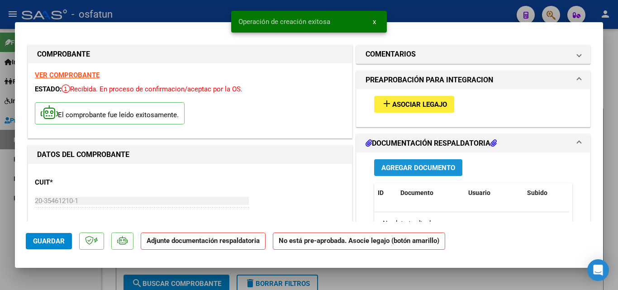
click at [392, 162] on button "Agregar Documento" at bounding box center [418, 167] width 88 height 17
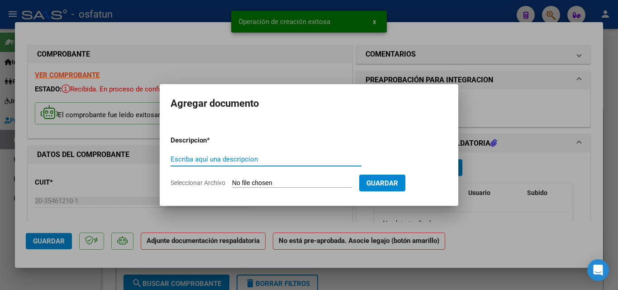
click at [194, 185] on span "Seleccionar Archivo" at bounding box center [197, 182] width 55 height 7
click at [232, 185] on input "Seleccionar Archivo" at bounding box center [292, 183] width 120 height 9
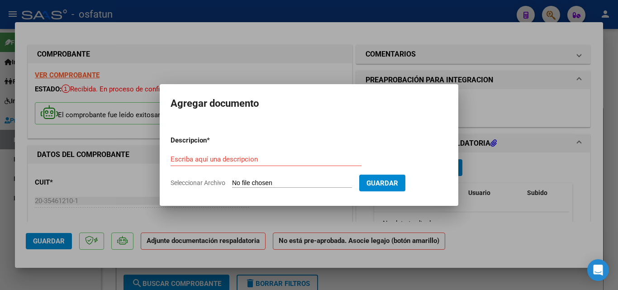
click at [213, 184] on span "Seleccionar Archivo" at bounding box center [197, 182] width 55 height 7
click at [232, 184] on input "Seleccionar Archivo" at bounding box center [292, 183] width 120 height 9
type input "C:\fakepath\order_3338529.pdf"
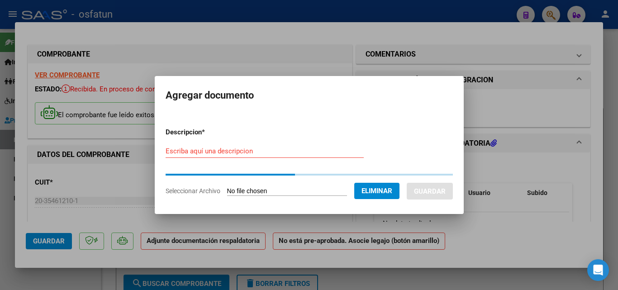
click at [199, 152] on div "Escriba aquí una descripcion" at bounding box center [264, 151] width 198 height 14
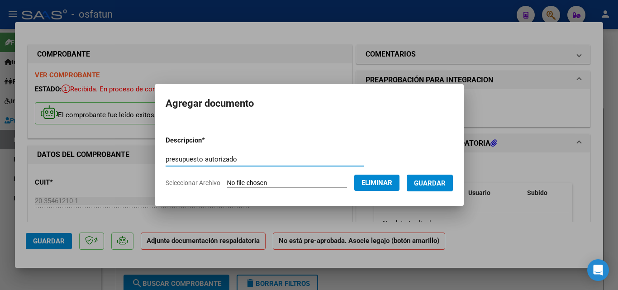
type input "presupuesto autorizado"
click at [451, 192] on form "Descripcion * presupuesto autorizado Escriba aquí una descripcion Seleccionar A…" at bounding box center [308, 161] width 287 height 66
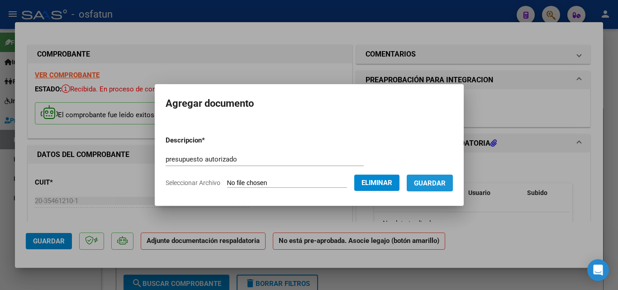
click at [445, 180] on span "Guardar" at bounding box center [430, 183] width 32 height 8
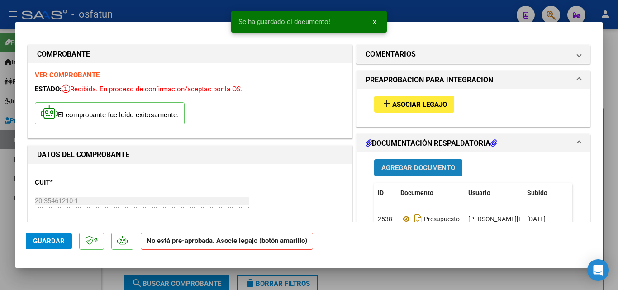
click at [400, 165] on span "Agregar Documento" at bounding box center [418, 168] width 74 height 8
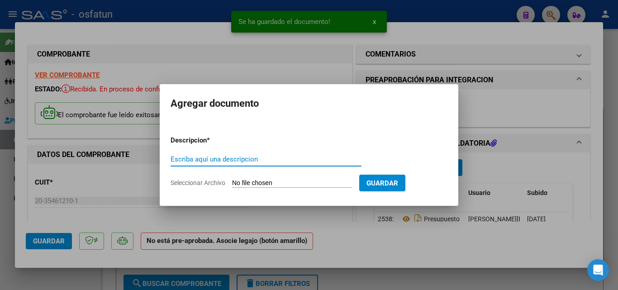
click at [204, 181] on span "Seleccionar Archivo" at bounding box center [197, 182] width 55 height 7
click at [232, 181] on input "Seleccionar Archivo" at bounding box center [292, 183] width 120 height 9
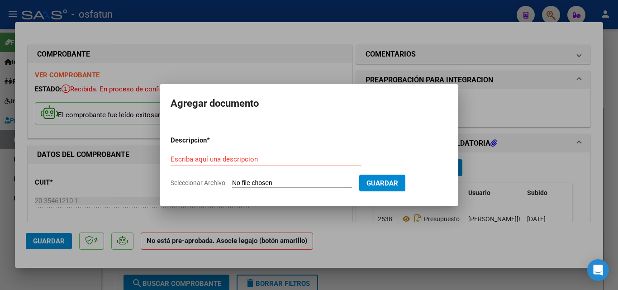
click at [198, 190] on form "Descripcion * Escriba aquí una descripcion Seleccionar Archivo Guardar" at bounding box center [308, 161] width 277 height 66
click at [200, 185] on span "Seleccionar Archivo" at bounding box center [197, 182] width 55 height 7
click at [232, 185] on input "Seleccionar Archivo" at bounding box center [292, 183] width 120 height 9
type input "C:\fakepath\asis [DATE] [PERSON_NAME].pdf"
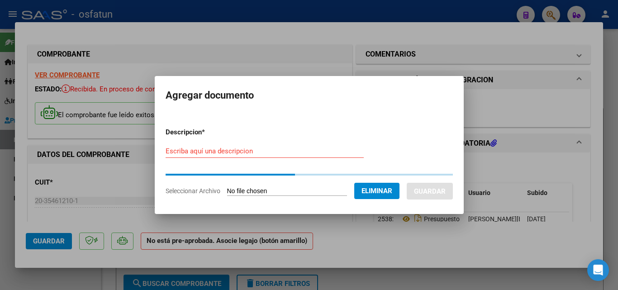
click at [204, 151] on input "Escriba aquí una descripcion" at bounding box center [264, 151] width 198 height 8
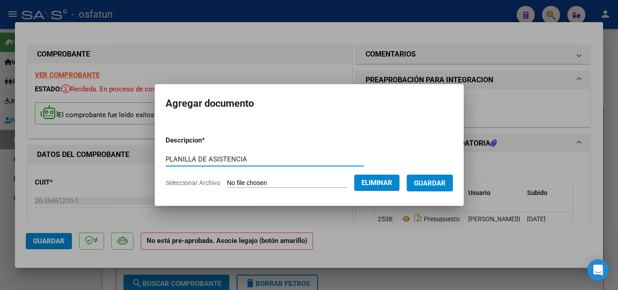
type input "PLANILLA DE ASISTENCIA"
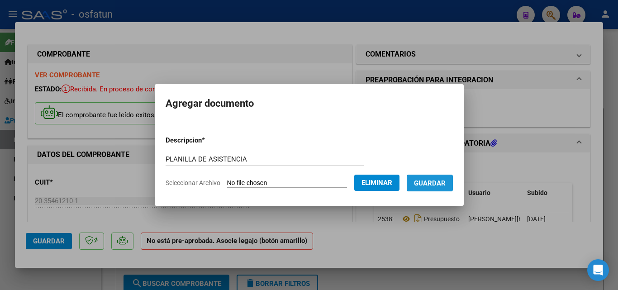
click at [453, 176] on button "Guardar" at bounding box center [429, 183] width 46 height 17
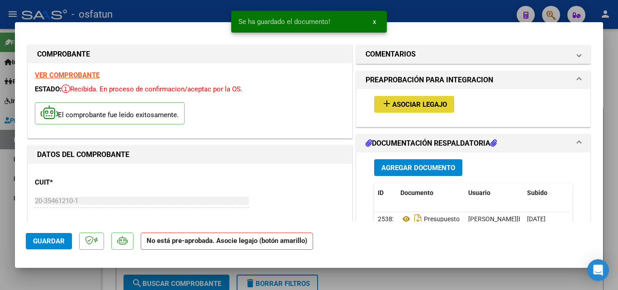
click at [426, 100] on span "add Asociar Legajo" at bounding box center [414, 104] width 66 height 8
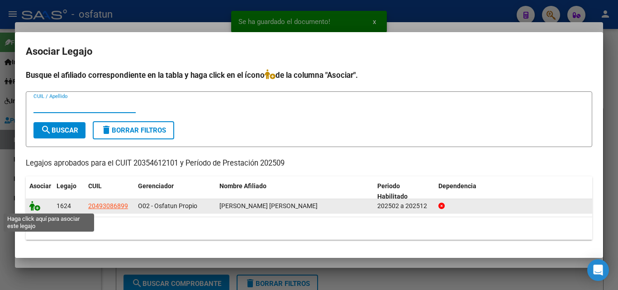
click at [37, 207] on icon at bounding box center [34, 206] width 11 height 10
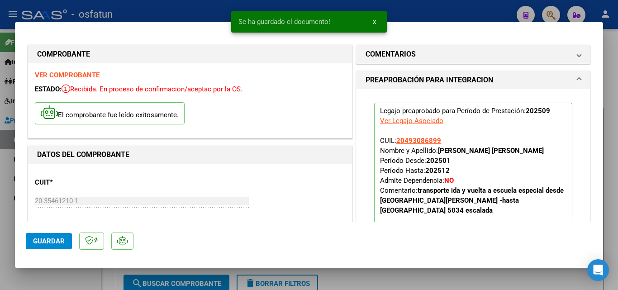
click at [59, 235] on button "Guardar" at bounding box center [49, 241] width 46 height 16
click at [38, 241] on span "Guardar" at bounding box center [49, 241] width 32 height 8
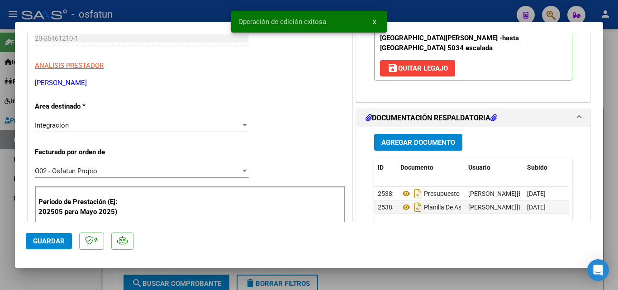
scroll to position [226, 0]
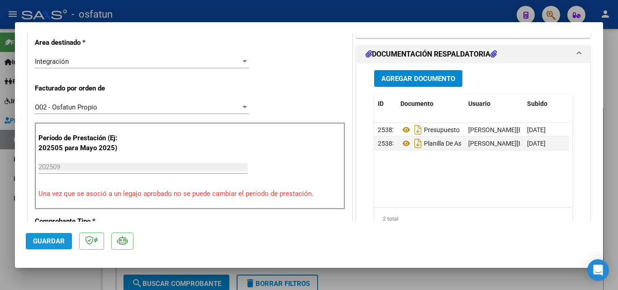
click at [59, 245] on button "Guardar" at bounding box center [49, 241] width 46 height 16
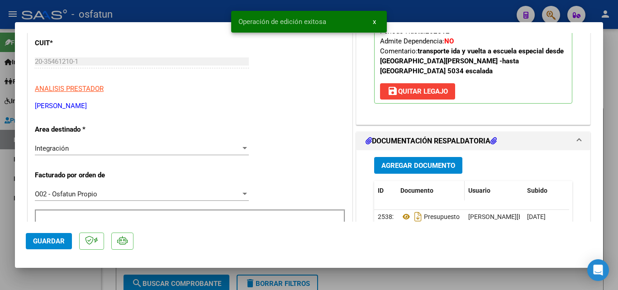
scroll to position [136, 0]
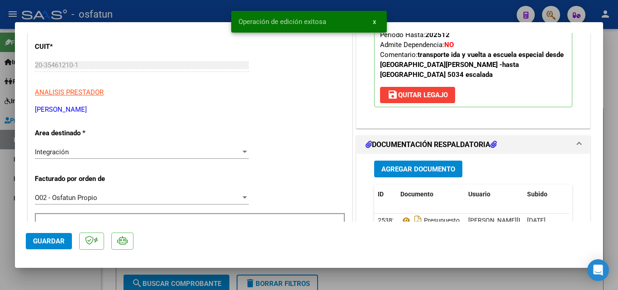
click at [70, 289] on div at bounding box center [309, 145] width 618 height 290
type input "$ 0,00"
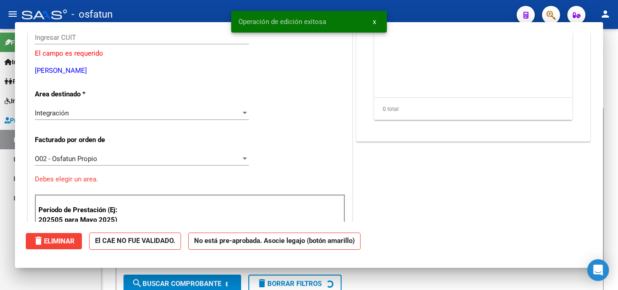
scroll to position [108, 0]
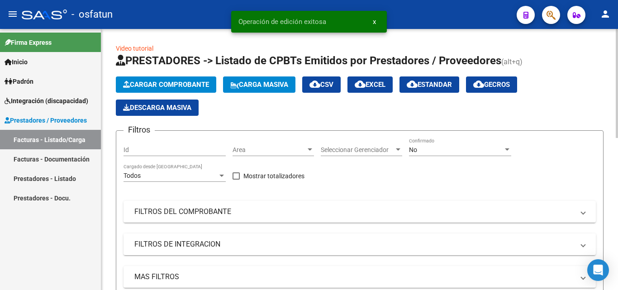
click at [146, 87] on span "Cargar Comprobante" at bounding box center [166, 84] width 86 height 8
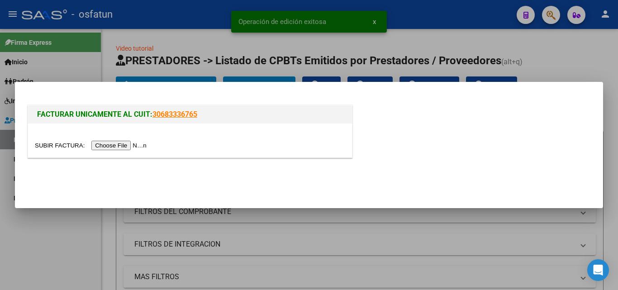
click at [135, 148] on input "file" at bounding box center [92, 145] width 114 height 9
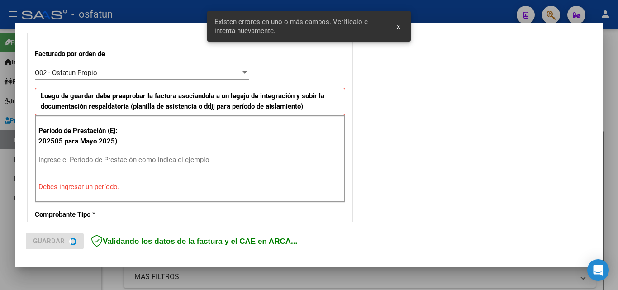
scroll to position [250, 0]
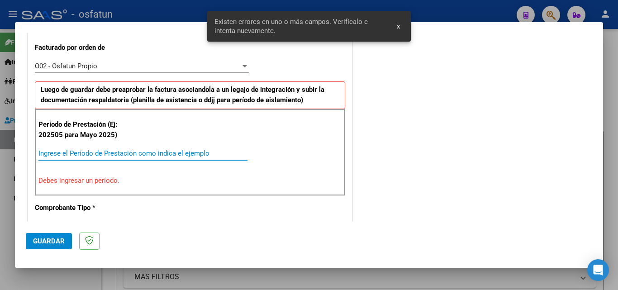
click at [100, 153] on input "Ingrese el Período de Prestación como indica el ejemplo" at bounding box center [142, 153] width 209 height 8
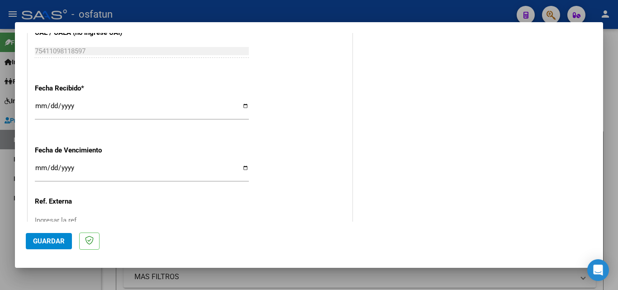
scroll to position [656, 0]
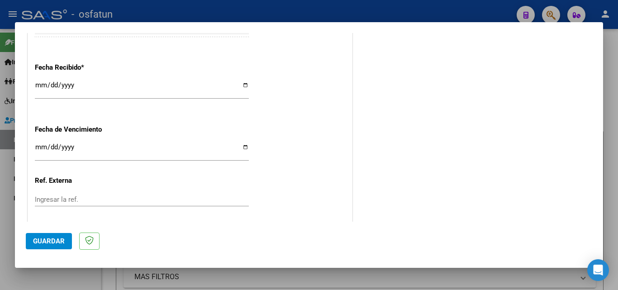
type input "202509"
click at [40, 147] on input "Ingresar la fecha" at bounding box center [142, 150] width 214 height 14
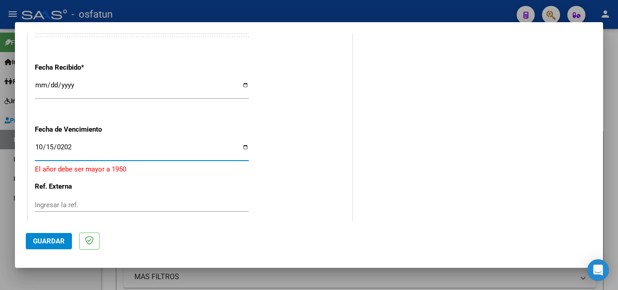
type input "[DATE]"
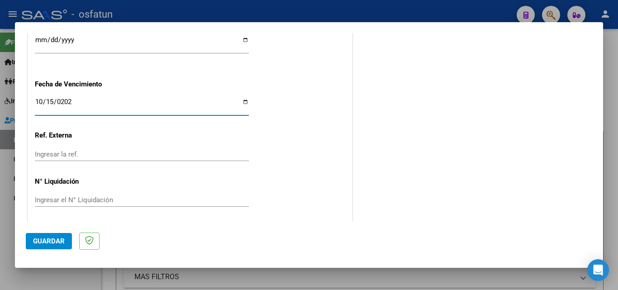
scroll to position [704, 0]
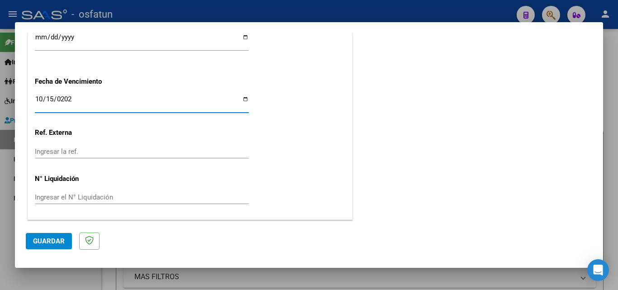
click at [52, 242] on span "Guardar" at bounding box center [49, 241] width 32 height 8
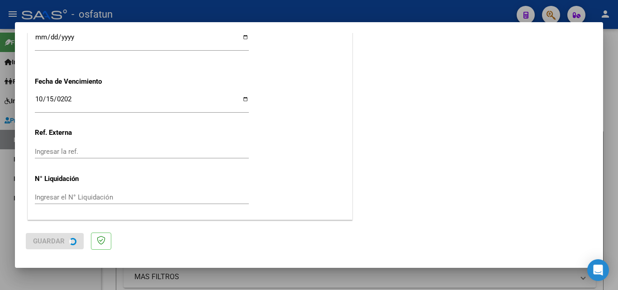
scroll to position [0, 0]
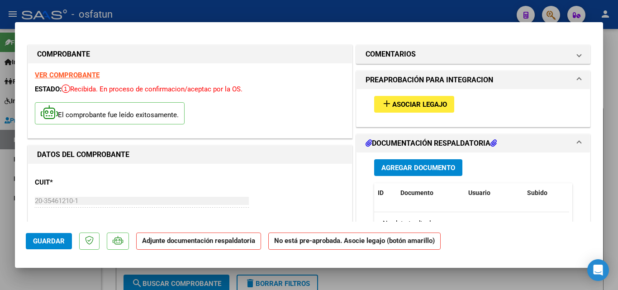
click at [382, 165] on span "Agregar Documento" at bounding box center [418, 168] width 74 height 8
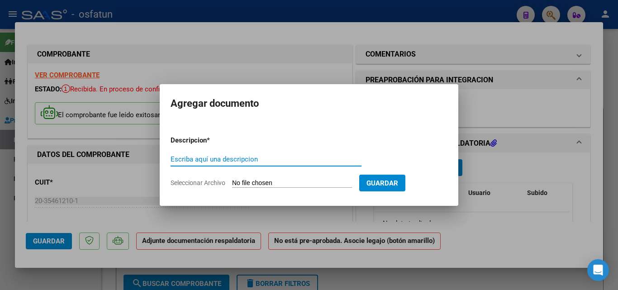
click at [200, 182] on span "Seleccionar Archivo" at bounding box center [197, 182] width 55 height 7
click at [232, 182] on input "Seleccionar Archivo" at bounding box center [292, 183] width 120 height 9
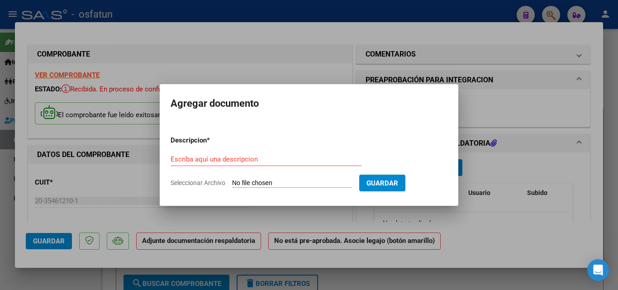
type input "C:\fakepath\asis [DATE] [PERSON_NAME] (1).pdf"
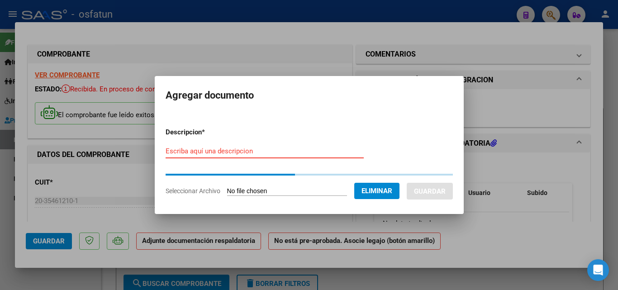
click at [222, 154] on input "Escriba aquí una descripcion" at bounding box center [264, 151] width 198 height 8
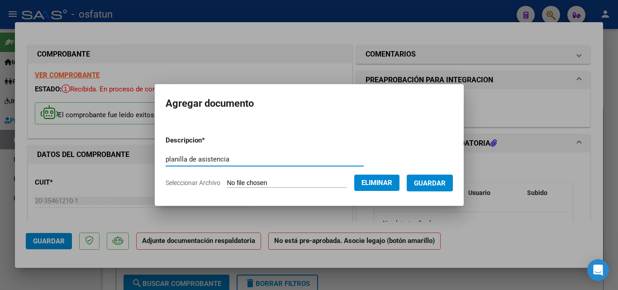
type input "planilla de asistencia"
click at [428, 181] on span "Guardar" at bounding box center [430, 183] width 32 height 8
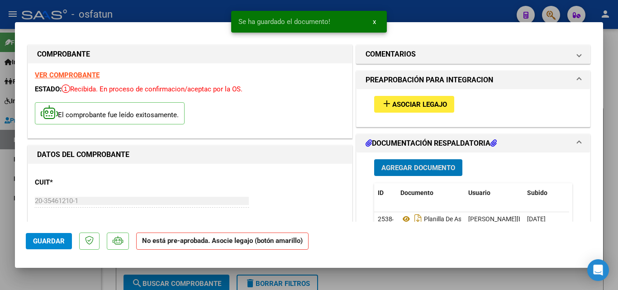
click at [428, 165] on span "Agregar Documento" at bounding box center [418, 168] width 74 height 8
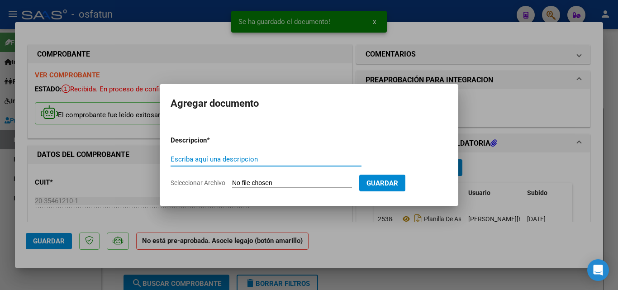
click at [224, 182] on span "Seleccionar Archivo" at bounding box center [197, 182] width 55 height 7
click at [232, 182] on input "Seleccionar Archivo" at bounding box center [292, 183] width 120 height 9
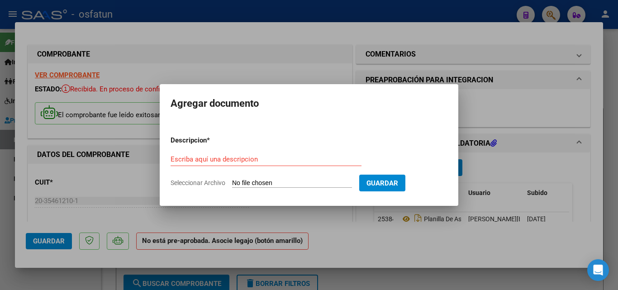
type input "C:\fakepath\order_3338529.pdf"
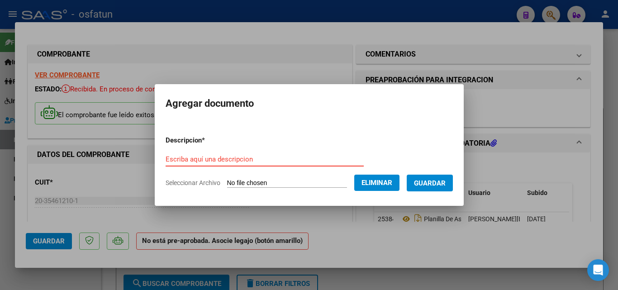
click at [269, 160] on input "Escriba aquí una descripcion" at bounding box center [264, 159] width 198 height 8
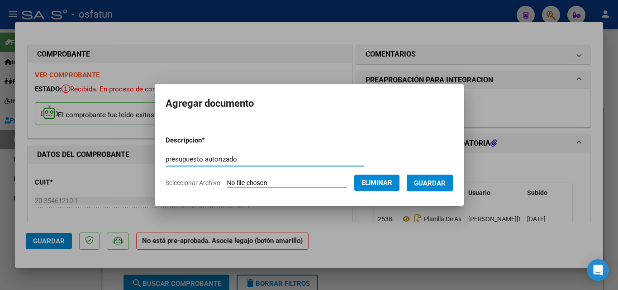
type input "presupuesto autorizado"
click at [434, 189] on button "Guardar" at bounding box center [429, 183] width 46 height 17
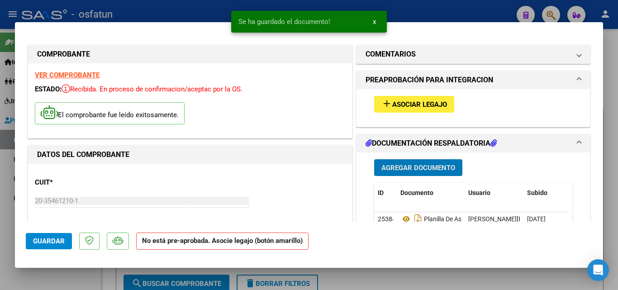
click at [412, 110] on button "add Asociar Legajo" at bounding box center [414, 104] width 80 height 17
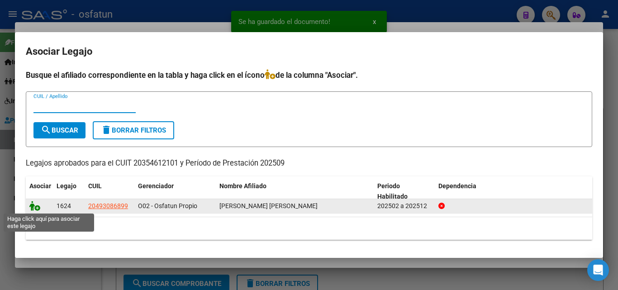
click at [35, 208] on icon at bounding box center [34, 206] width 11 height 10
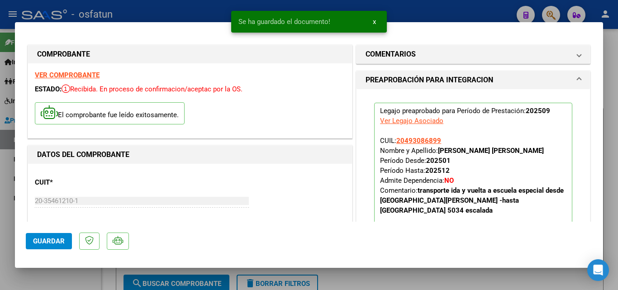
click at [51, 244] on span "Guardar" at bounding box center [49, 241] width 32 height 8
click at [53, 242] on span "Guardar" at bounding box center [49, 241] width 32 height 8
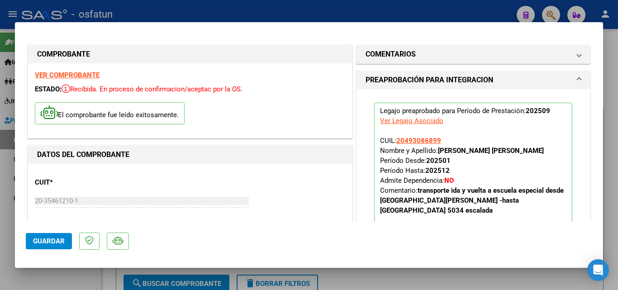
click at [41, 244] on span "Guardar" at bounding box center [49, 241] width 32 height 8
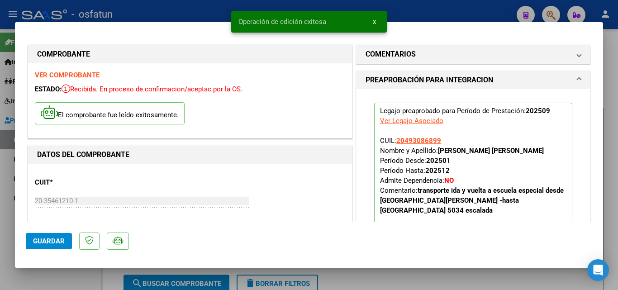
click at [75, 281] on div at bounding box center [309, 145] width 618 height 290
type input "$ 0,00"
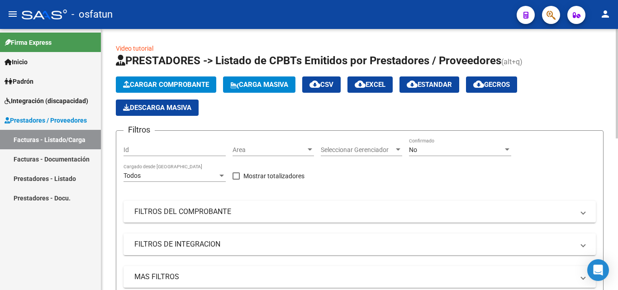
click at [184, 83] on span "Cargar Comprobante" at bounding box center [166, 84] width 86 height 8
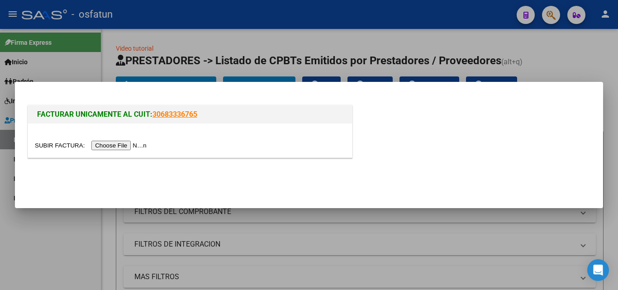
click at [116, 145] on input "file" at bounding box center [92, 145] width 114 height 9
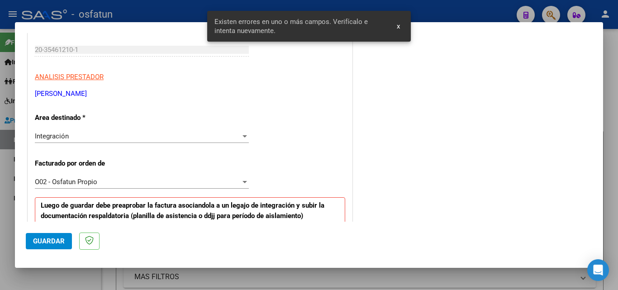
scroll to position [250, 0]
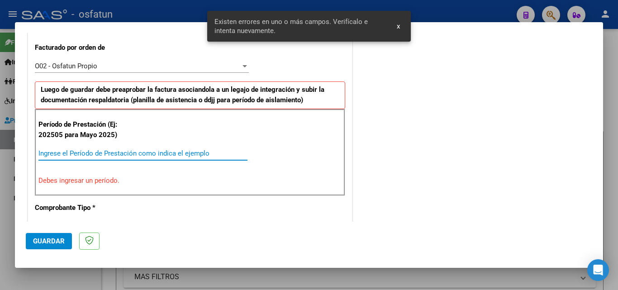
click at [116, 153] on input "Ingrese el Período de Prestación como indica el ejemplo" at bounding box center [142, 153] width 209 height 8
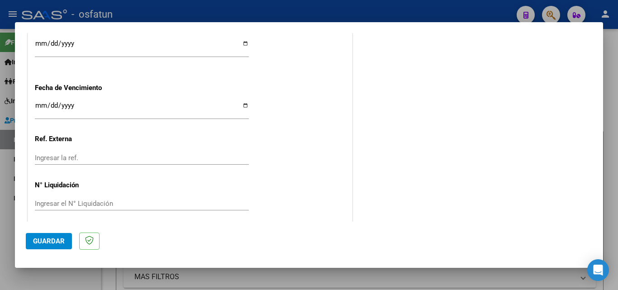
scroll to position [702, 0]
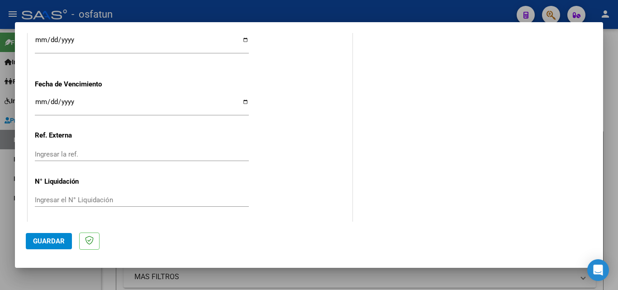
type input "202509"
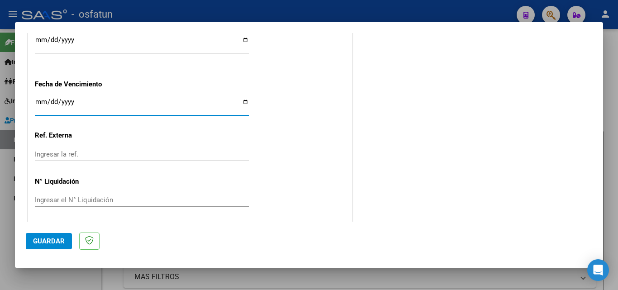
click at [40, 101] on input "Ingresar la fecha" at bounding box center [142, 105] width 214 height 14
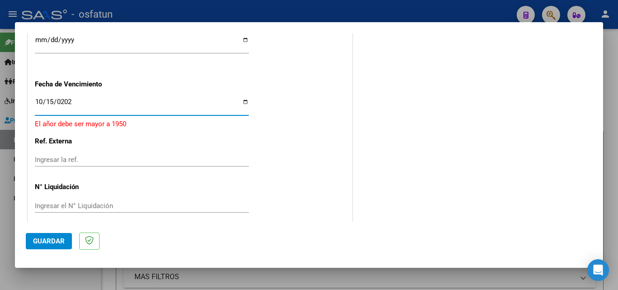
type input "[DATE]"
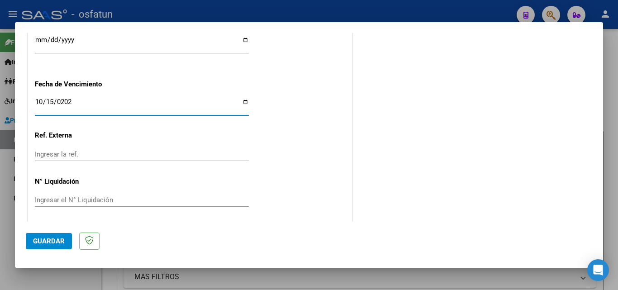
drag, startPoint x: 306, startPoint y: 100, endPoint x: 295, endPoint y: 102, distance: 11.4
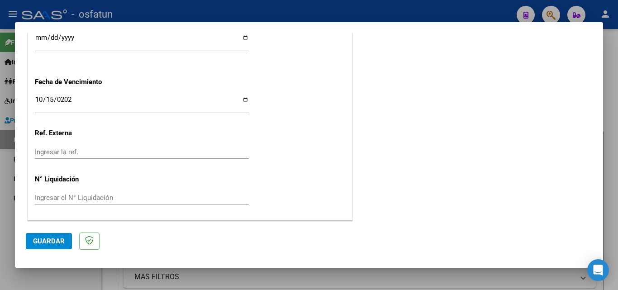
scroll to position [704, 0]
click at [61, 241] on span "Guardar" at bounding box center [49, 241] width 32 height 8
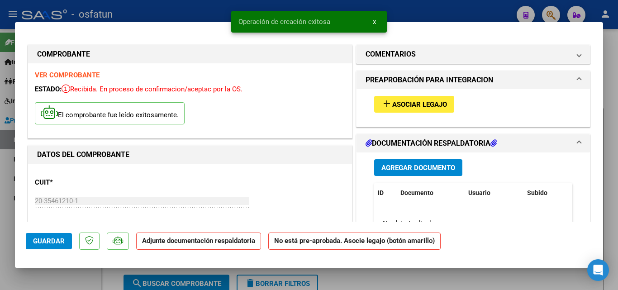
click at [398, 172] on button "Agregar Documento" at bounding box center [418, 167] width 88 height 17
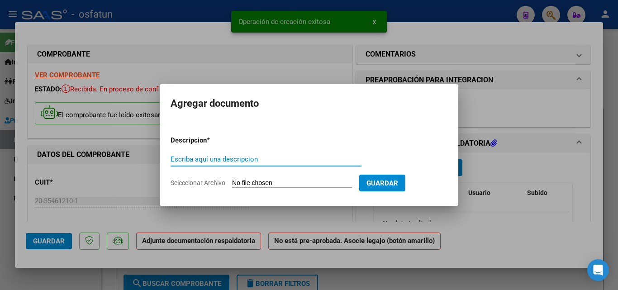
click at [205, 181] on span "Seleccionar Archivo" at bounding box center [197, 182] width 55 height 7
click at [232, 181] on input "Seleccionar Archivo" at bounding box center [292, 183] width 120 height 9
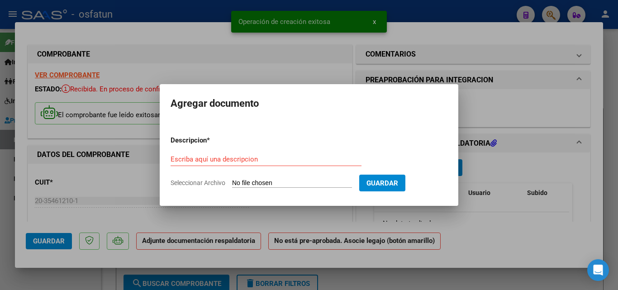
type input "C:\fakepath\asis [DATE] [PERSON_NAME].pdf"
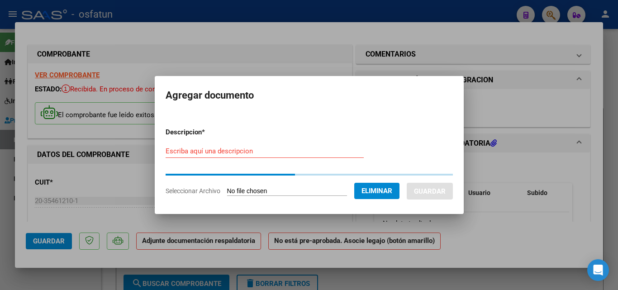
click at [212, 154] on input "Escriba aquí una descripcion" at bounding box center [264, 151] width 198 height 8
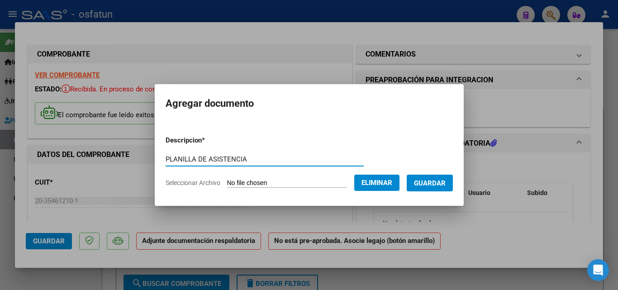
type input "PLANILLA DE ASISTENCIA"
click at [433, 184] on span "Guardar" at bounding box center [430, 183] width 32 height 8
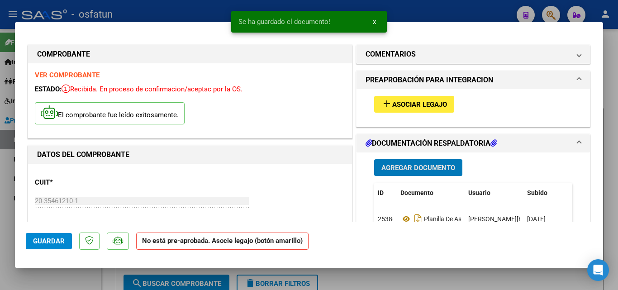
click at [406, 165] on span "Agregar Documento" at bounding box center [418, 168] width 74 height 8
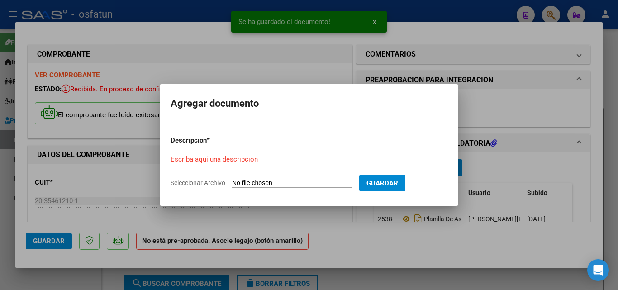
click at [203, 185] on span "Seleccionar Archivo" at bounding box center [197, 182] width 55 height 7
click at [232, 185] on input "Seleccionar Archivo" at bounding box center [292, 183] width 120 height 9
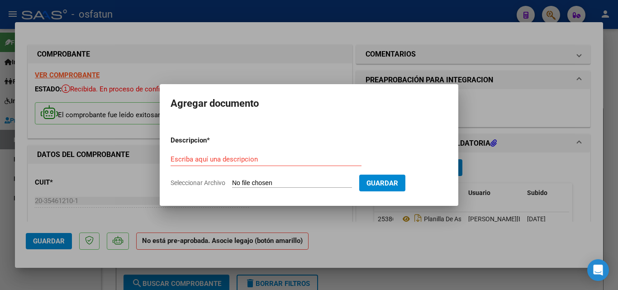
type input "C:\fakepath\order_3289751 (1).pdf"
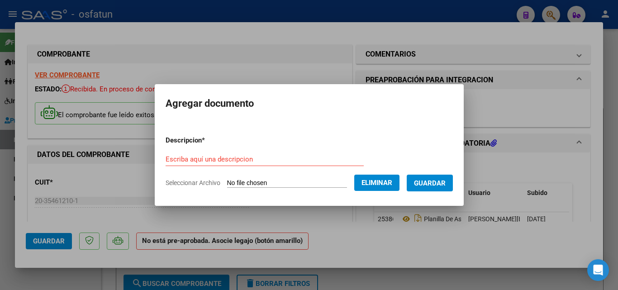
click at [260, 158] on input "Escriba aquí una descripcion" at bounding box center [264, 159] width 198 height 8
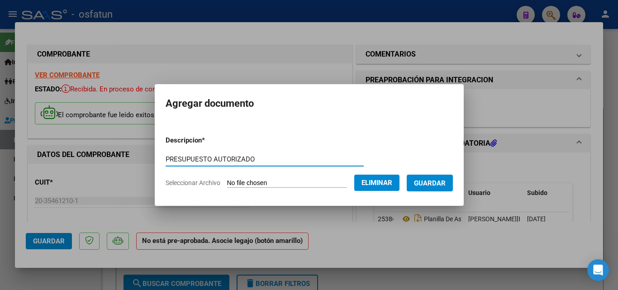
type input "PRESUPUESTO AUTORIZADO"
click at [433, 182] on span "Guardar" at bounding box center [430, 183] width 32 height 8
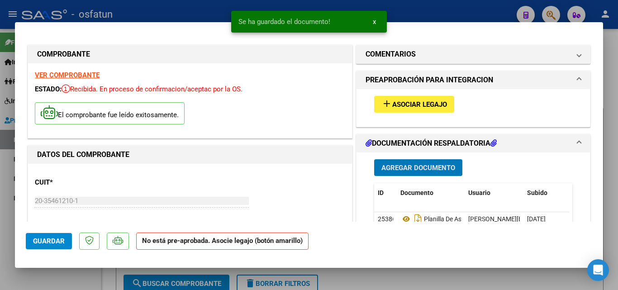
click at [411, 97] on button "add Asociar Legajo" at bounding box center [414, 104] width 80 height 17
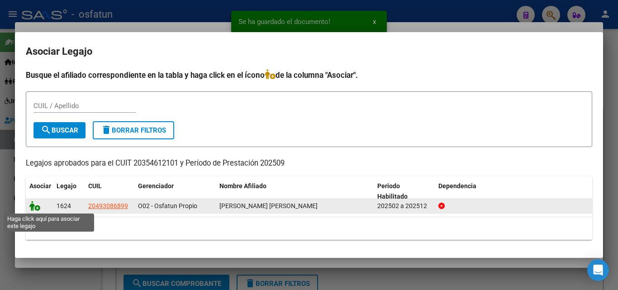
click at [33, 208] on icon at bounding box center [34, 206] width 11 height 10
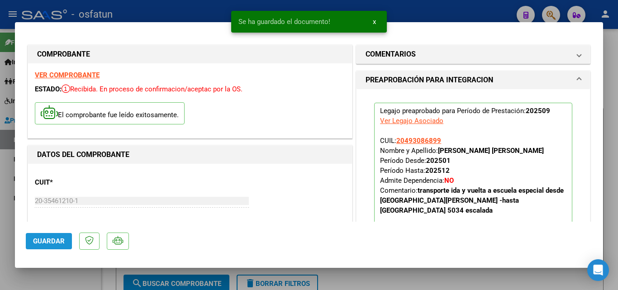
click at [41, 238] on span "Guardar" at bounding box center [49, 241] width 32 height 8
click at [50, 242] on span "Guardar" at bounding box center [49, 241] width 32 height 8
click at [78, 279] on div at bounding box center [309, 145] width 618 height 290
type input "$ 0,00"
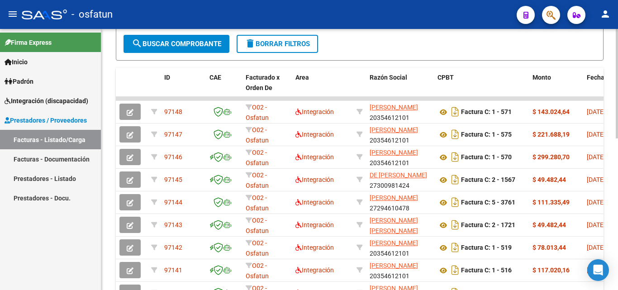
scroll to position [271, 0]
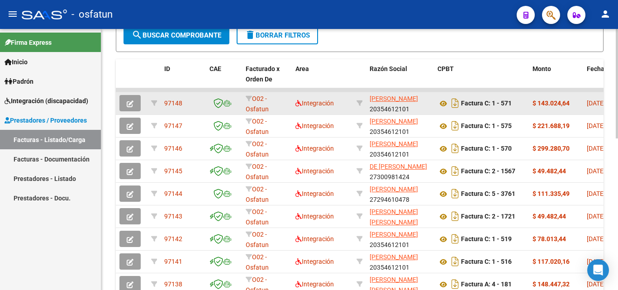
click at [130, 101] on icon "button" at bounding box center [130, 103] width 7 height 7
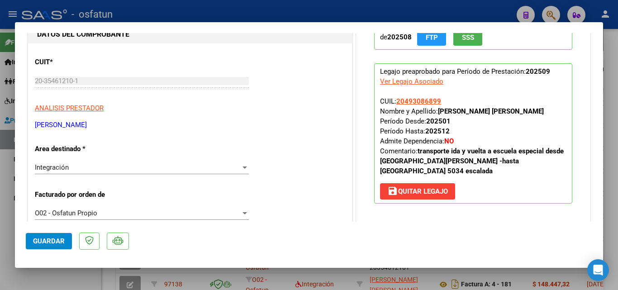
scroll to position [90, 0]
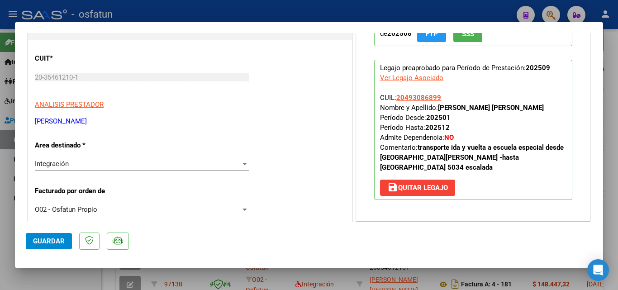
click at [51, 235] on button "Guardar" at bounding box center [49, 241] width 46 height 16
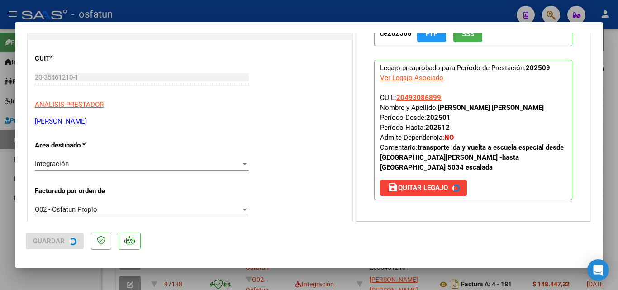
click at [79, 276] on div at bounding box center [309, 145] width 618 height 290
type input "$ 0,00"
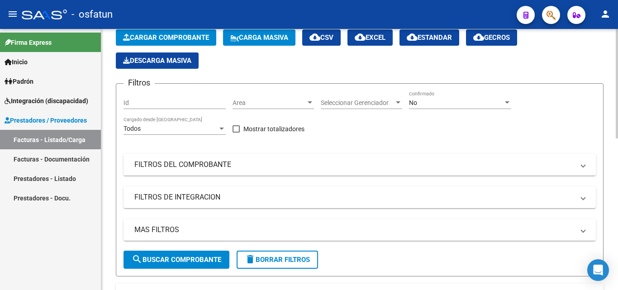
scroll to position [0, 0]
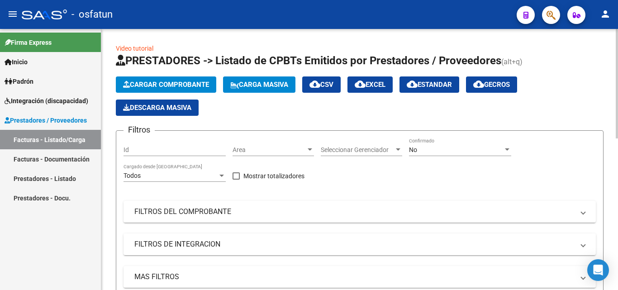
click at [188, 83] on span "Cargar Comprobante" at bounding box center [166, 84] width 86 height 8
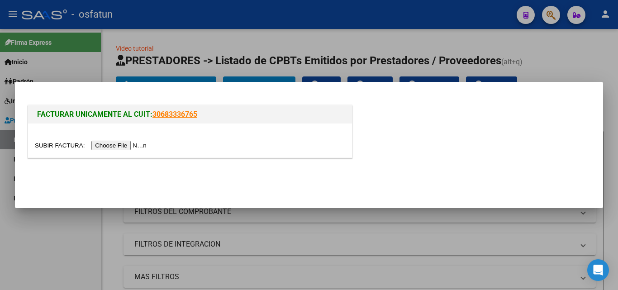
click at [137, 142] on input "file" at bounding box center [92, 145] width 114 height 9
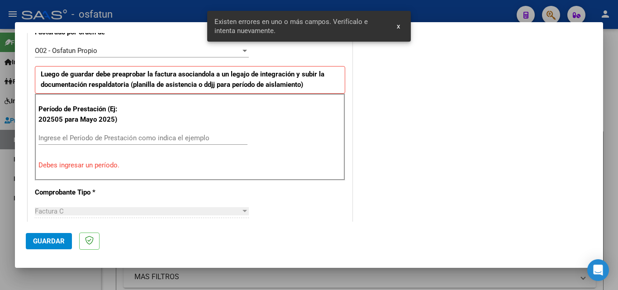
scroll to position [266, 0]
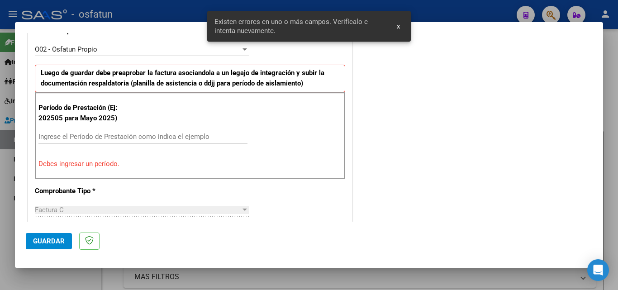
click at [99, 135] on input "Ingrese el Período de Prestación como indica el ejemplo" at bounding box center [142, 136] width 209 height 8
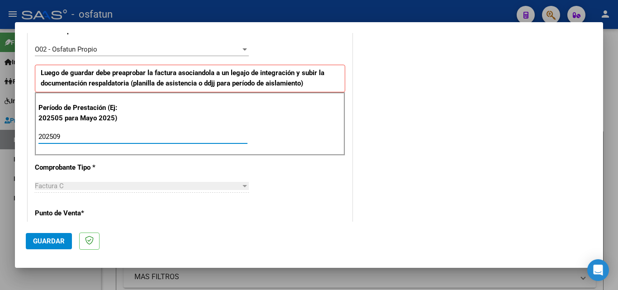
type input "202509"
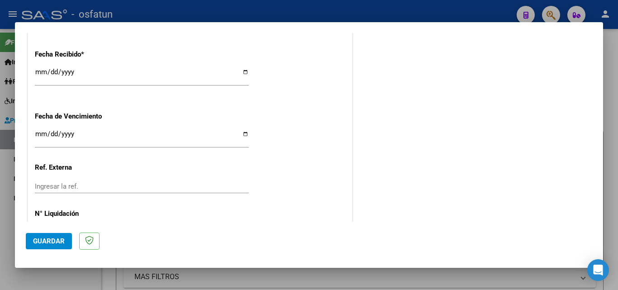
scroll to position [673, 0]
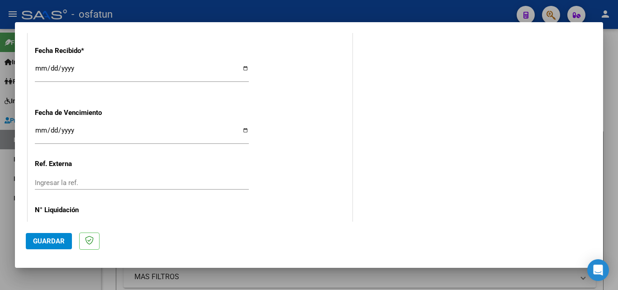
click at [41, 128] on input "Ingresar la fecha" at bounding box center [142, 134] width 214 height 14
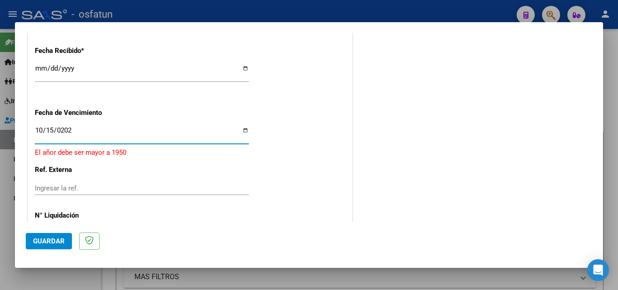
type input "[DATE]"
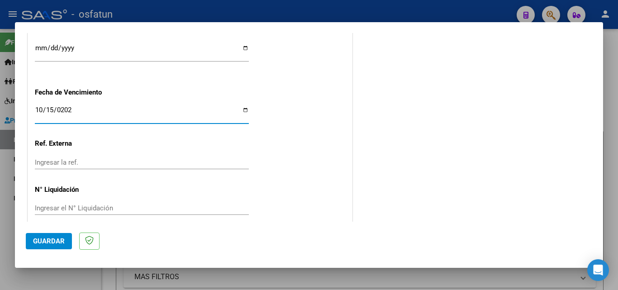
scroll to position [704, 0]
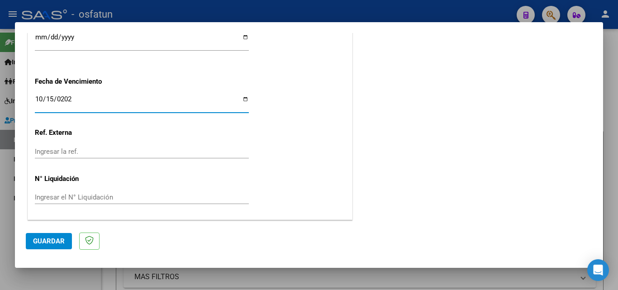
click at [52, 237] on span "Guardar" at bounding box center [49, 241] width 32 height 8
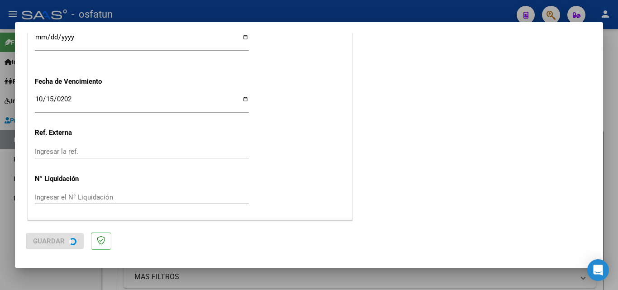
scroll to position [0, 0]
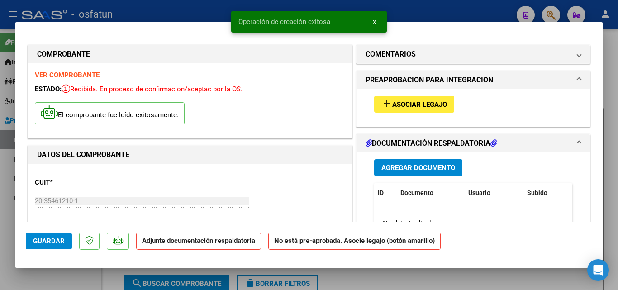
click at [398, 168] on span "Agregar Documento" at bounding box center [418, 168] width 74 height 8
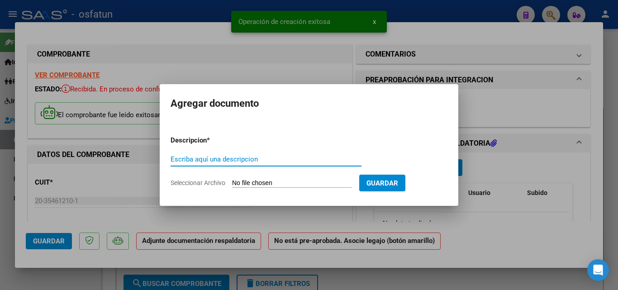
click at [217, 185] on span "Seleccionar Archivo" at bounding box center [197, 182] width 55 height 7
click at [232, 185] on input "Seleccionar Archivo" at bounding box center [292, 183] width 120 height 9
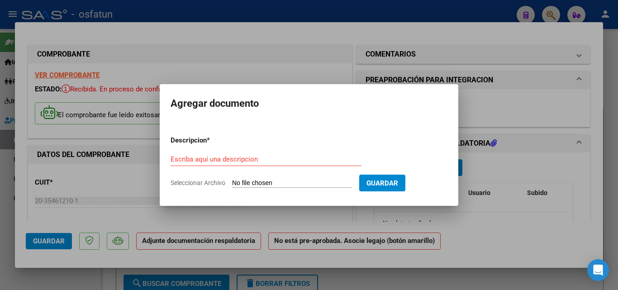
type input "C:\fakepath\asis [DATE] Florido .pdf"
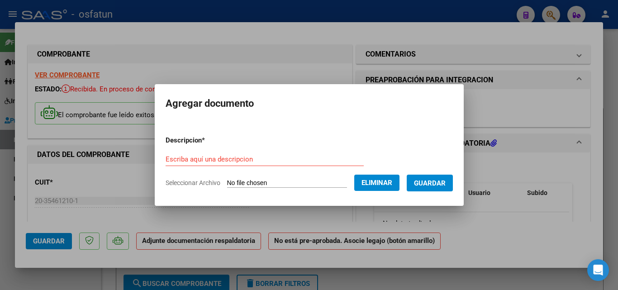
click at [222, 161] on input "Escriba aquí una descripcion" at bounding box center [264, 159] width 198 height 8
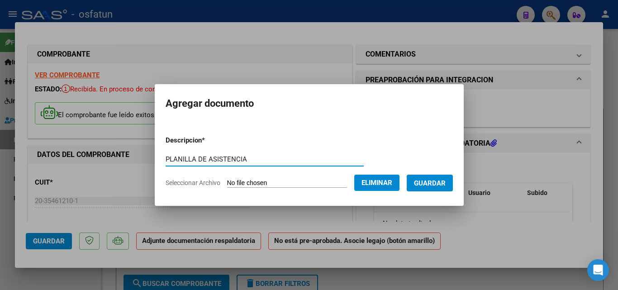
type input "PLANILLA DE ASISTENCIA"
click at [438, 179] on span "Guardar" at bounding box center [430, 183] width 32 height 8
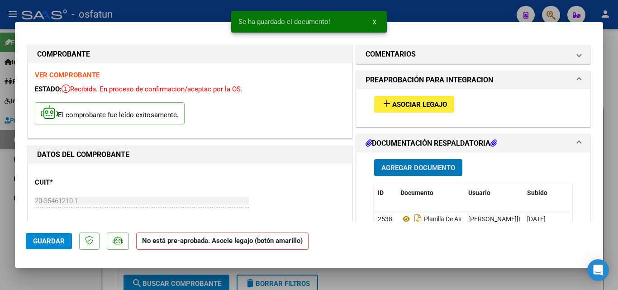
click at [419, 111] on button "add Asociar Legajo" at bounding box center [414, 104] width 80 height 17
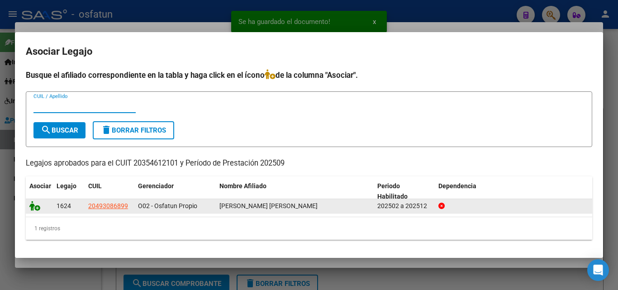
click at [32, 207] on icon at bounding box center [34, 206] width 11 height 10
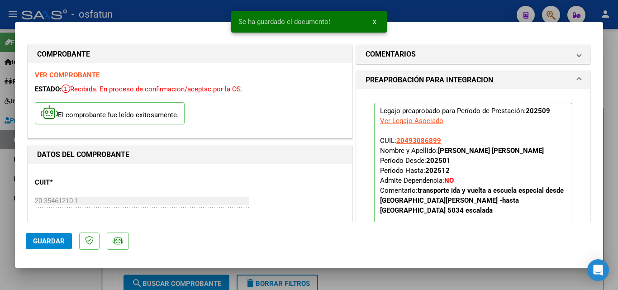
click at [46, 239] on span "Guardar" at bounding box center [49, 241] width 32 height 8
click at [58, 242] on span "Guardar" at bounding box center [49, 241] width 32 height 8
click at [109, 276] on div at bounding box center [309, 145] width 618 height 290
type input "$ 0,00"
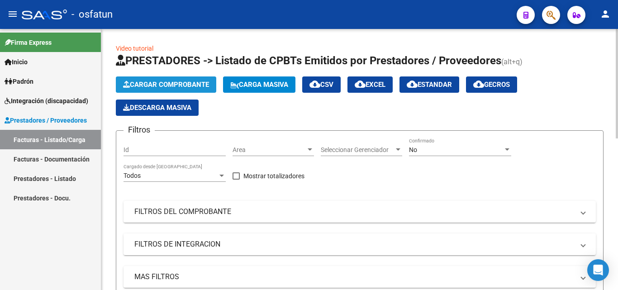
click at [194, 85] on span "Cargar Comprobante" at bounding box center [166, 84] width 86 height 8
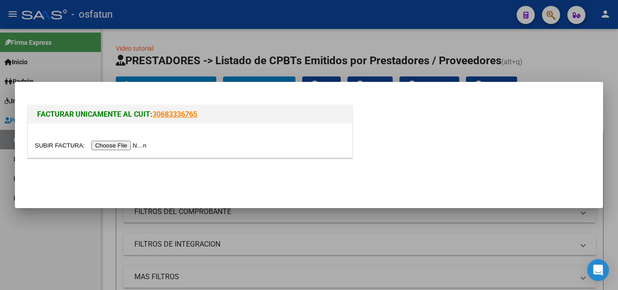
click at [135, 146] on input "file" at bounding box center [92, 145] width 114 height 9
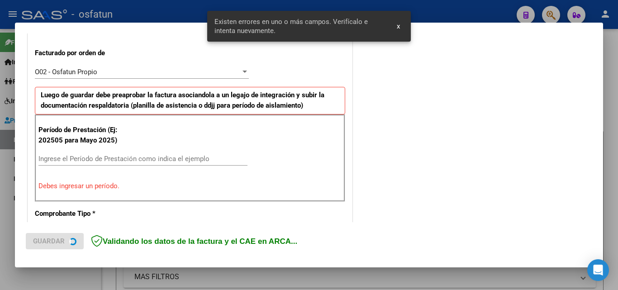
scroll to position [250, 0]
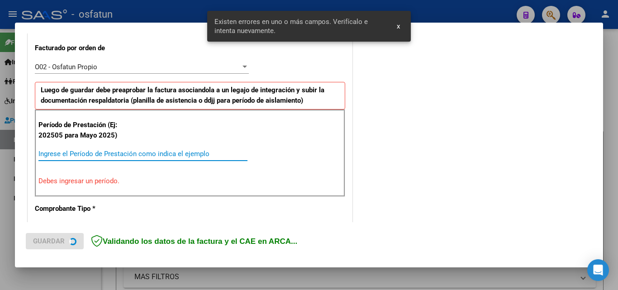
click at [87, 152] on input "Ingrese el Período de Prestación como indica el ejemplo" at bounding box center [142, 154] width 209 height 8
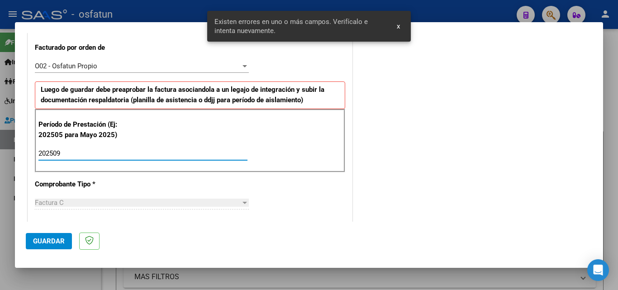
type input "202509"
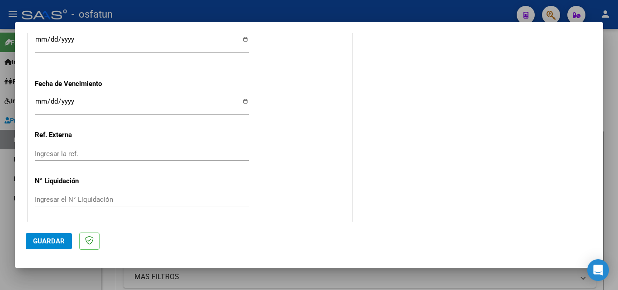
scroll to position [704, 0]
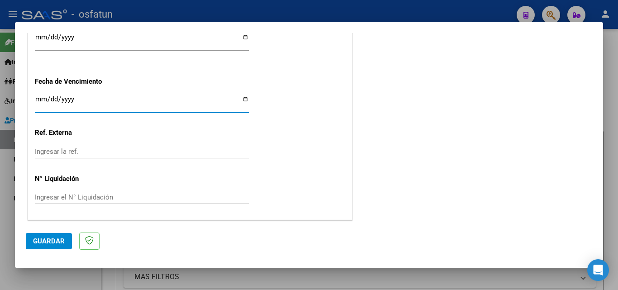
click at [42, 98] on input "Ingresar la fecha" at bounding box center [142, 102] width 214 height 14
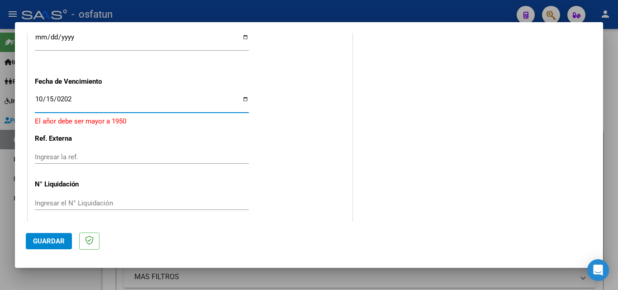
type input "[DATE]"
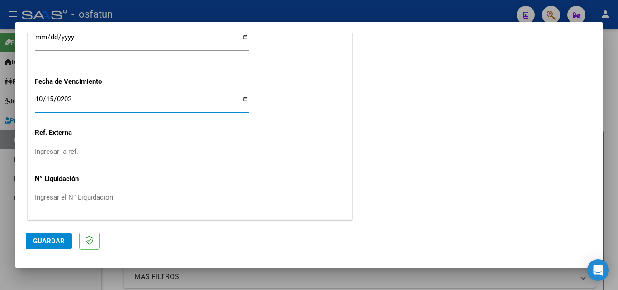
click at [55, 242] on span "Guardar" at bounding box center [49, 241] width 32 height 8
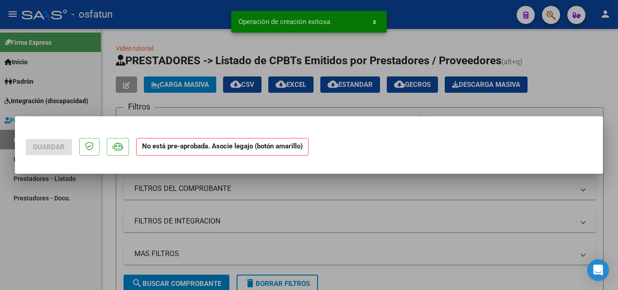
scroll to position [0, 0]
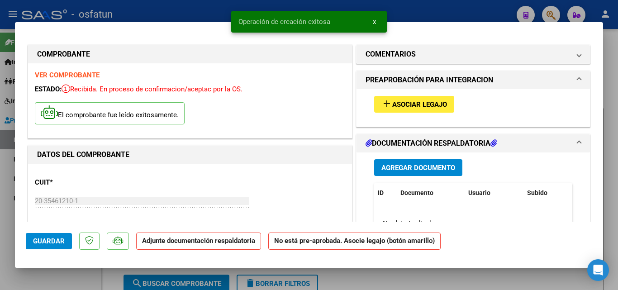
click at [398, 167] on span "Agregar Documento" at bounding box center [418, 168] width 74 height 8
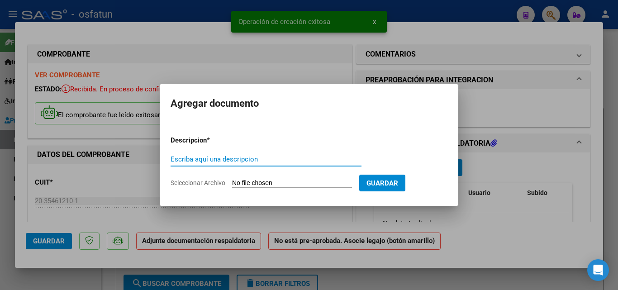
click at [208, 179] on app-file-uploader "Seleccionar Archivo" at bounding box center [264, 183] width 189 height 8
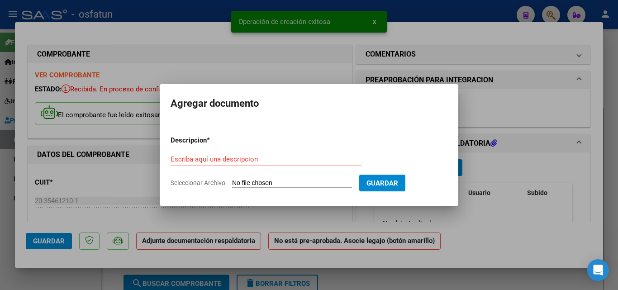
click at [198, 183] on span "Seleccionar Archivo" at bounding box center [197, 182] width 55 height 7
click at [232, 183] on input "Seleccionar Archivo" at bounding box center [292, 183] width 120 height 9
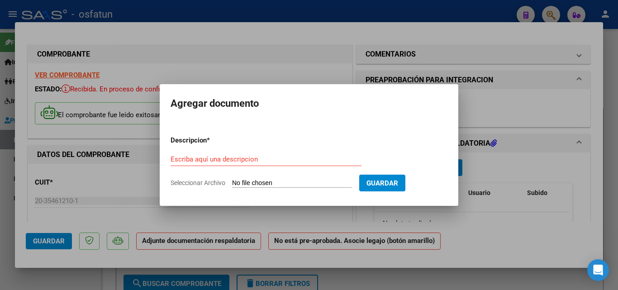
type input "C:\fakepath\asis [DATE] Florido .pdf"
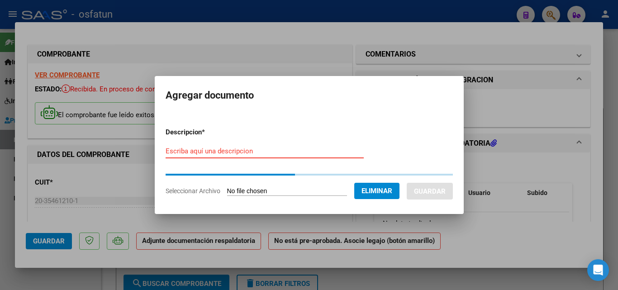
click at [241, 147] on input "Escriba aquí una descripcion" at bounding box center [264, 151] width 198 height 8
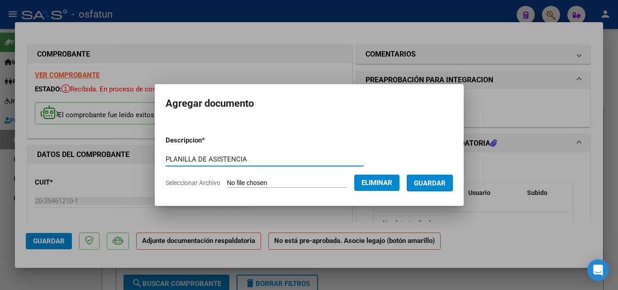
type input "PLANILLA DE ASISTENCIA"
click at [444, 181] on span "Guardar" at bounding box center [430, 183] width 32 height 8
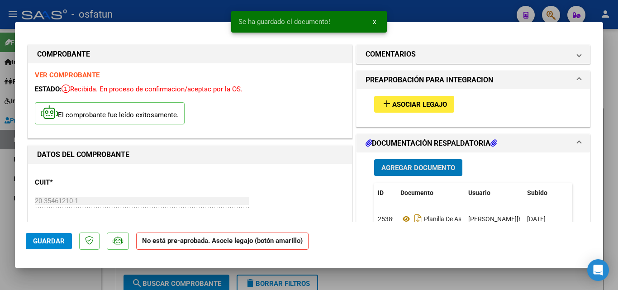
click at [424, 166] on span "Agregar Documento" at bounding box center [418, 168] width 74 height 8
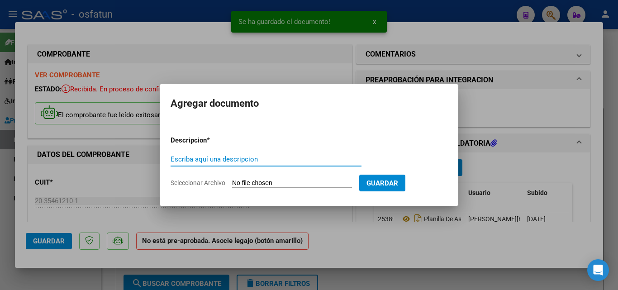
click at [196, 182] on span "Seleccionar Archivo" at bounding box center [197, 182] width 55 height 7
click at [232, 182] on input "Seleccionar Archivo" at bounding box center [292, 183] width 120 height 9
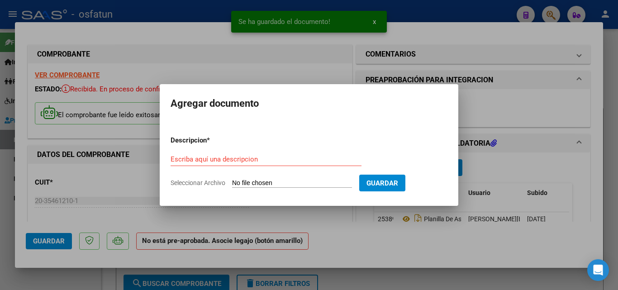
type input "C:\fakepath\order_3289752 (1).pdf"
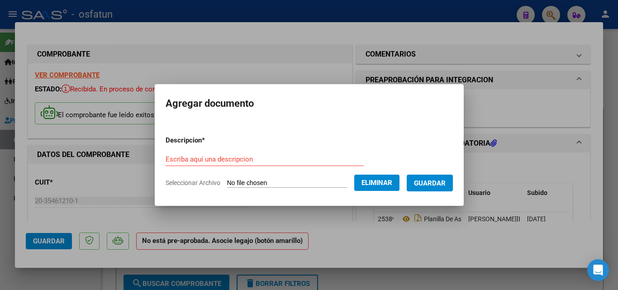
click at [236, 153] on div "Escriba aquí una descripcion" at bounding box center [264, 159] width 198 height 14
click at [235, 157] on input "Escriba aquí una descripcion" at bounding box center [264, 159] width 198 height 8
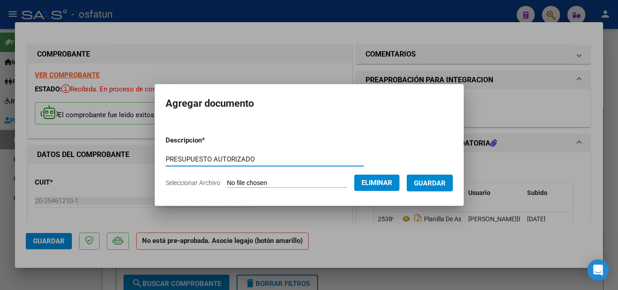
type input "PRESUPUESTO AUTORIZADO"
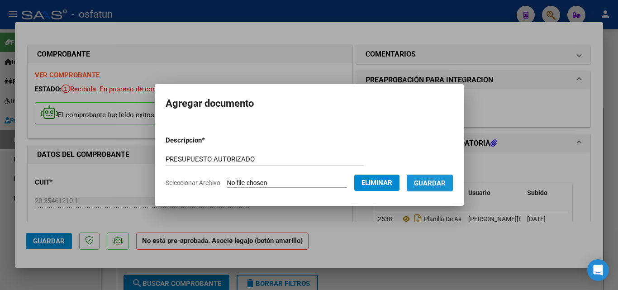
click at [453, 183] on button "Guardar" at bounding box center [429, 183] width 46 height 17
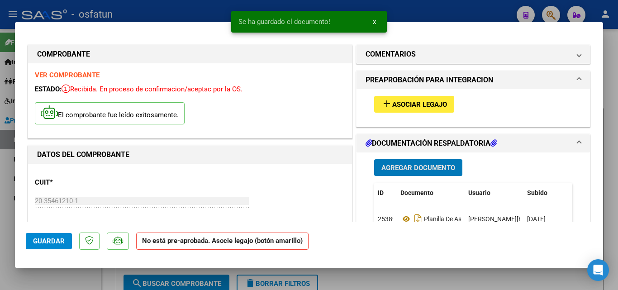
click at [433, 105] on span "Asociar Legajo" at bounding box center [419, 104] width 55 height 8
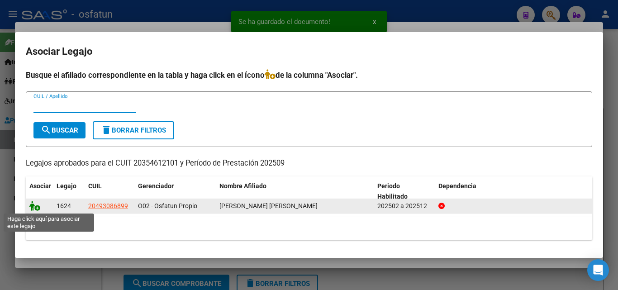
click at [30, 206] on icon at bounding box center [34, 206] width 11 height 10
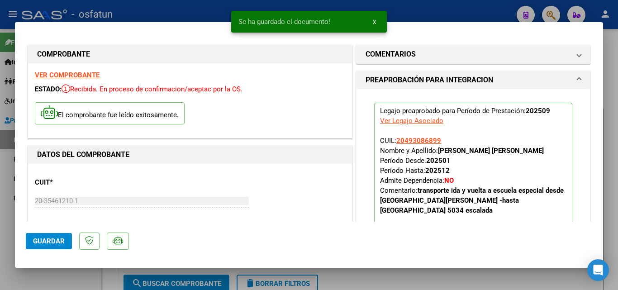
click at [38, 247] on button "Guardar" at bounding box center [49, 241] width 46 height 16
click at [47, 239] on span "Guardar" at bounding box center [49, 241] width 32 height 8
click at [87, 280] on div at bounding box center [309, 145] width 618 height 290
type input "$ 0,00"
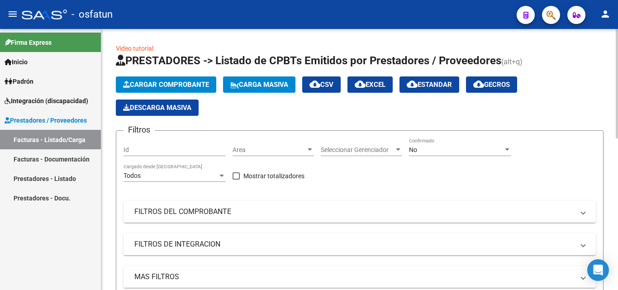
click at [144, 87] on span "Cargar Comprobante" at bounding box center [166, 84] width 86 height 8
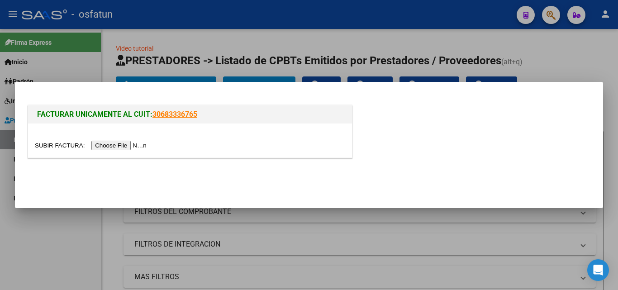
click at [117, 148] on input "file" at bounding box center [92, 145] width 114 height 9
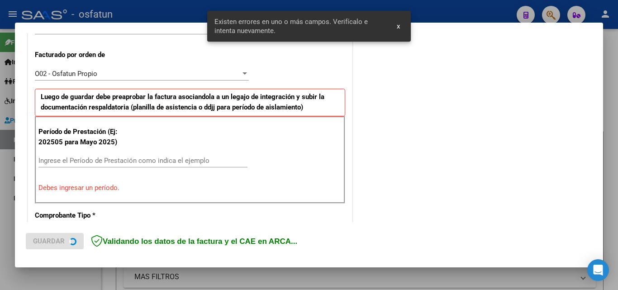
scroll to position [266, 0]
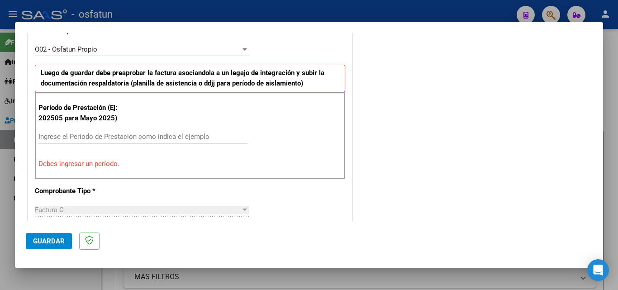
click at [132, 136] on input "Ingrese el Período de Prestación como indica el ejemplo" at bounding box center [142, 136] width 209 height 8
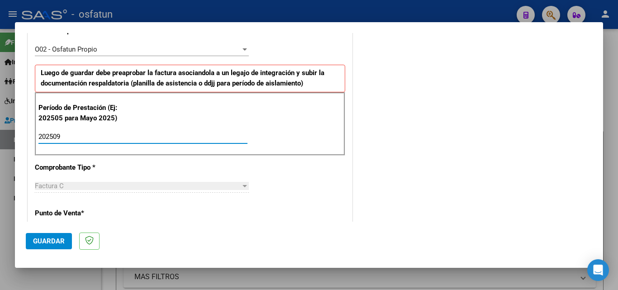
type input "202509"
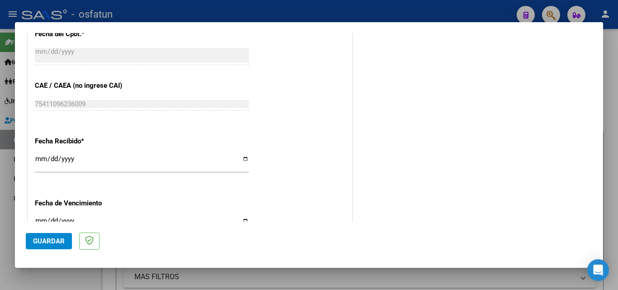
scroll to position [628, 0]
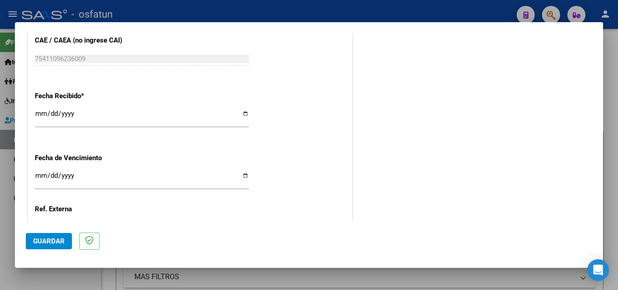
click at [40, 179] on input "Ingresar la fecha" at bounding box center [142, 179] width 214 height 14
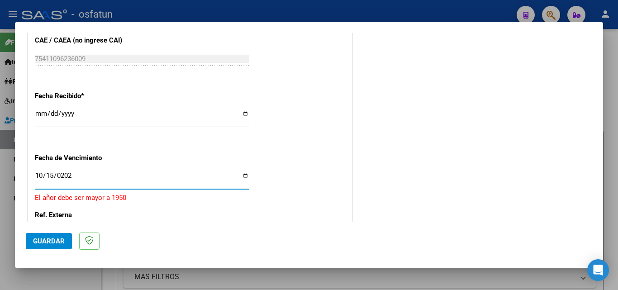
type input "[DATE]"
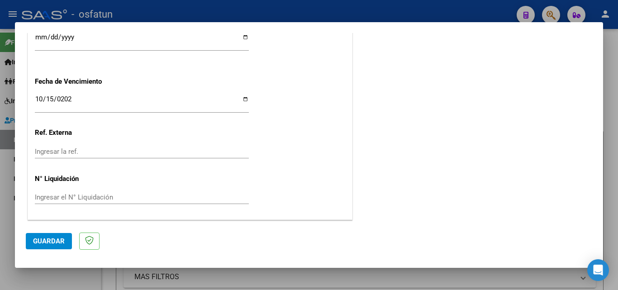
click at [56, 240] on span "Guardar" at bounding box center [49, 241] width 32 height 8
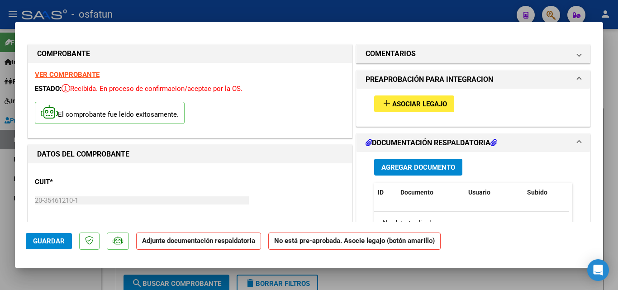
scroll to position [0, 0]
click at [392, 170] on span "Agregar Documento" at bounding box center [418, 168] width 74 height 8
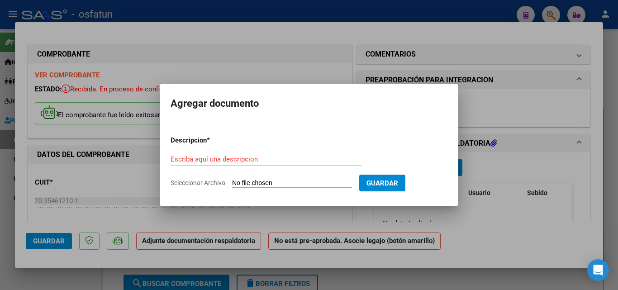
click at [203, 181] on span "Seleccionar Archivo" at bounding box center [197, 182] width 55 height 7
click at [232, 181] on input "Seleccionar Archivo" at bounding box center [292, 183] width 120 height 9
type input "C:\fakepath\asis [DATE] Florido .pdf"
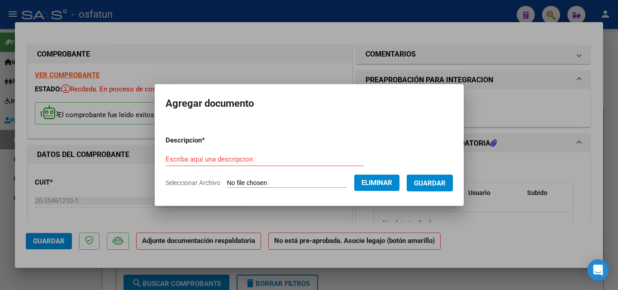
click at [232, 151] on form "Descripcion * Escriba aquí una descripcion Seleccionar Archivo Eliminar Guardar" at bounding box center [308, 161] width 287 height 66
click at [228, 157] on input "Escriba aquí una descripcion" at bounding box center [264, 159] width 198 height 8
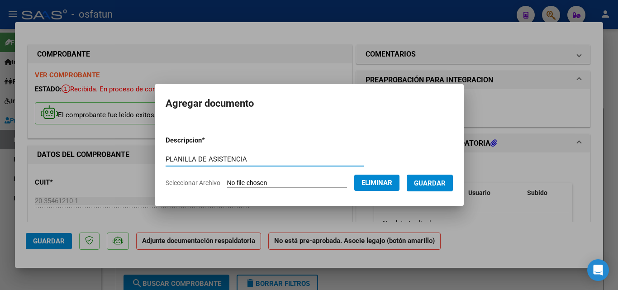
type input "PLANILLA DE ASISTENCIA"
click at [425, 183] on span "Guardar" at bounding box center [430, 183] width 32 height 8
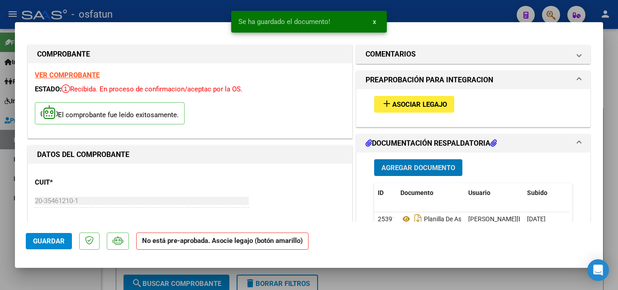
click at [448, 166] on span "Agregar Documento" at bounding box center [418, 168] width 74 height 8
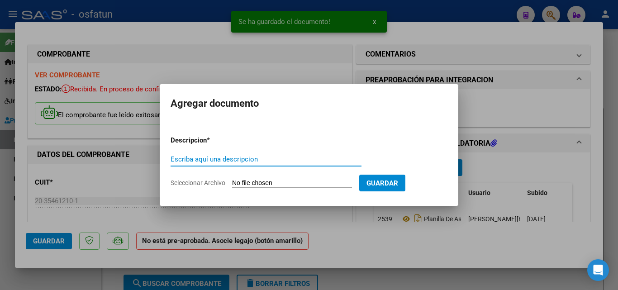
click at [204, 184] on span "Seleccionar Archivo" at bounding box center [197, 182] width 55 height 7
click at [232, 184] on input "Seleccionar Archivo" at bounding box center [292, 183] width 120 height 9
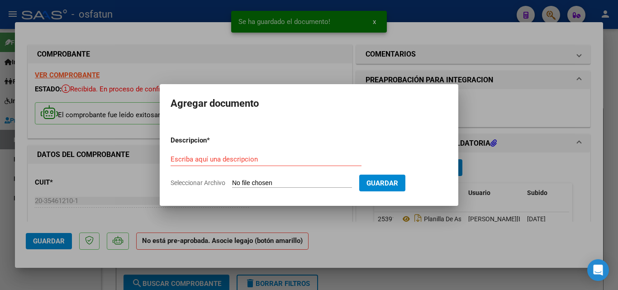
type input "C:\fakepath\order_3289757 (1).pdf"
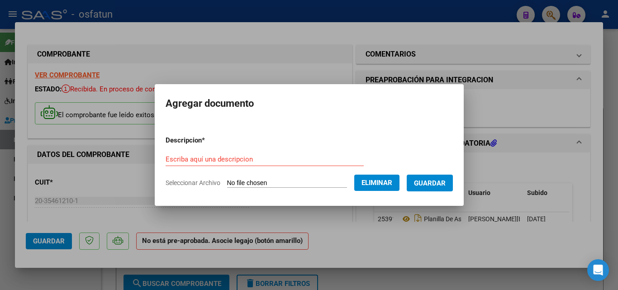
click at [246, 156] on input "Escriba aquí una descripcion" at bounding box center [264, 159] width 198 height 8
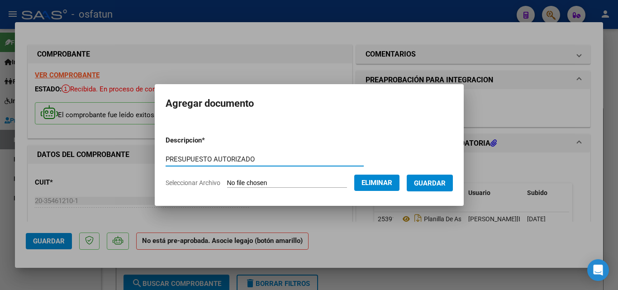
type input "PRESUPUESTO AUTORIZADO"
click at [452, 190] on button "Guardar" at bounding box center [429, 183] width 46 height 17
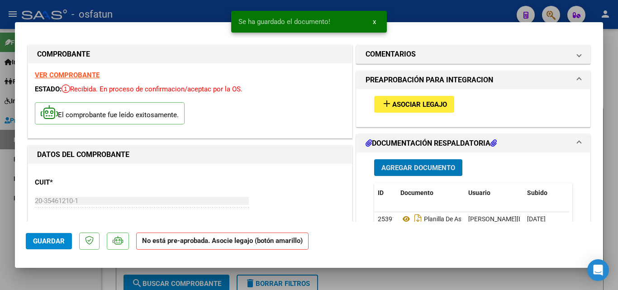
click at [421, 102] on span "Asociar Legajo" at bounding box center [419, 104] width 55 height 8
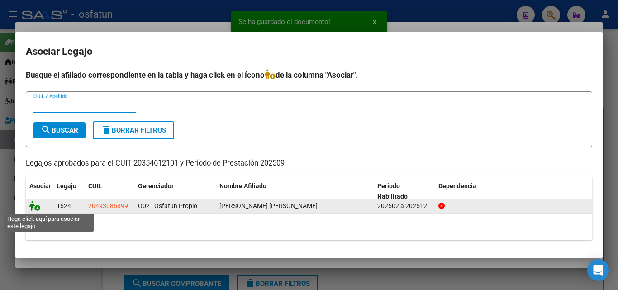
click at [35, 207] on icon at bounding box center [34, 206] width 11 height 10
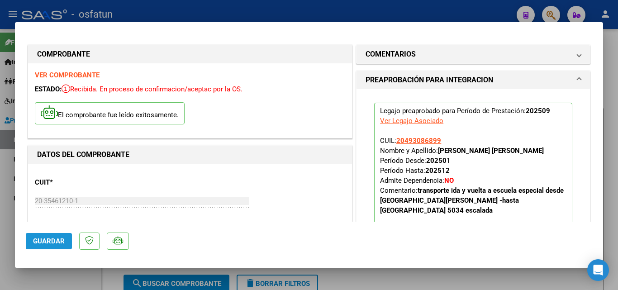
click at [42, 238] on span "Guardar" at bounding box center [49, 241] width 32 height 8
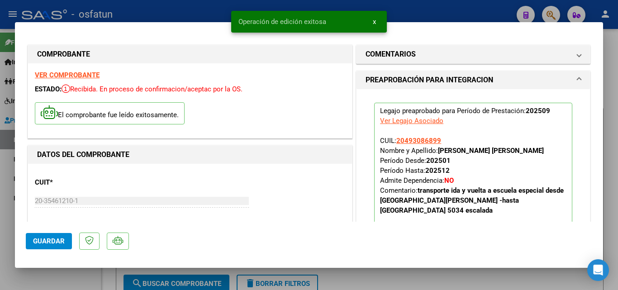
click at [55, 245] on button "Guardar" at bounding box center [49, 241] width 46 height 16
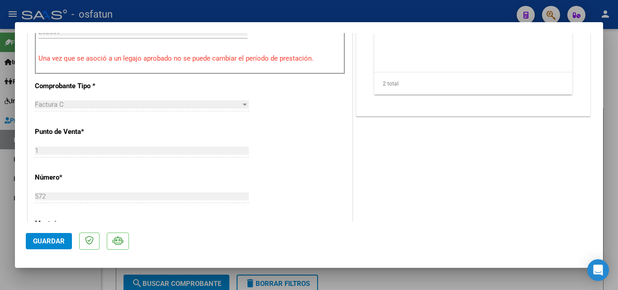
scroll to position [362, 0]
click at [50, 244] on span "Guardar" at bounding box center [49, 241] width 32 height 8
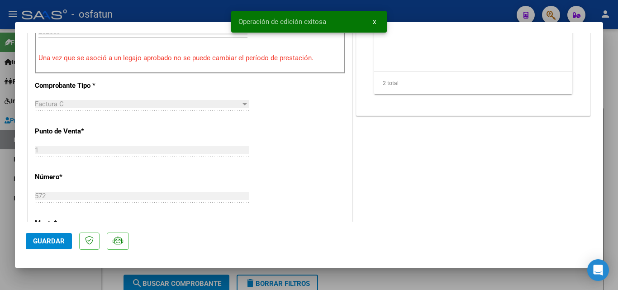
click at [62, 280] on div at bounding box center [309, 145] width 618 height 290
type input "$ 0,00"
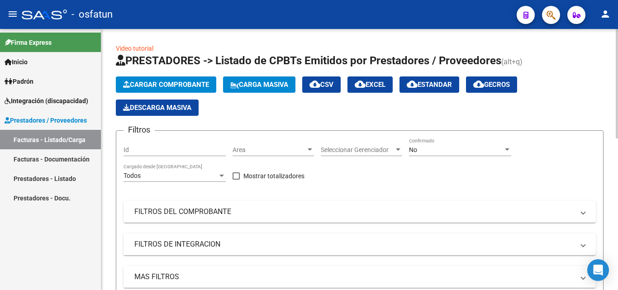
click at [177, 81] on span "Cargar Comprobante" at bounding box center [166, 84] width 86 height 8
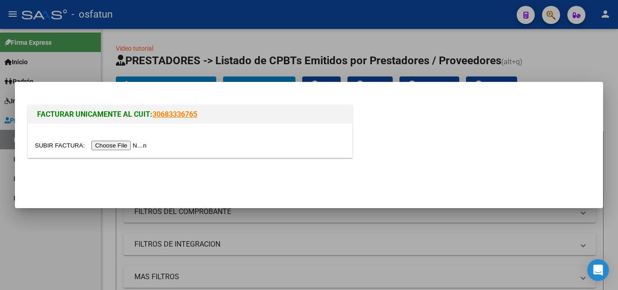
click at [139, 144] on input "file" at bounding box center [92, 145] width 114 height 9
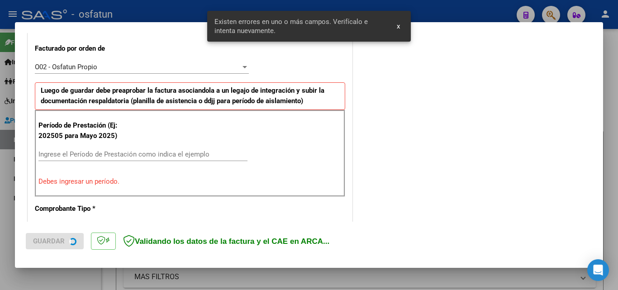
scroll to position [250, 0]
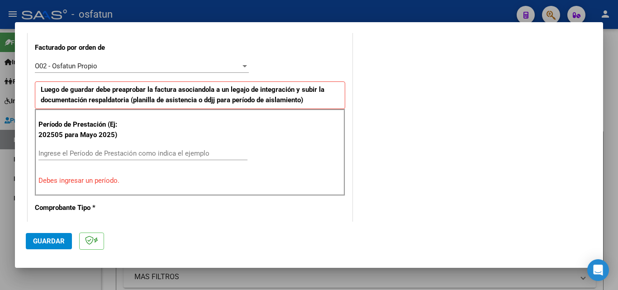
click at [140, 153] on input "Ingrese el Período de Prestación como indica el ejemplo" at bounding box center [142, 153] width 209 height 8
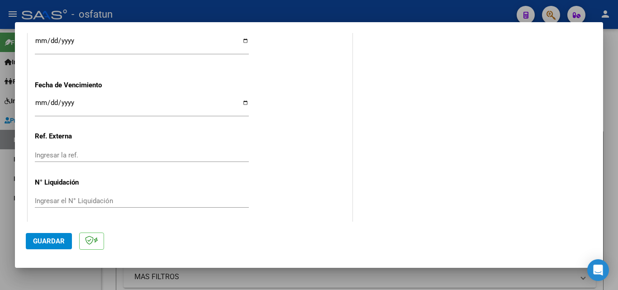
scroll to position [702, 0]
type input "202509"
click at [38, 104] on input "Ingresar la fecha" at bounding box center [142, 105] width 214 height 14
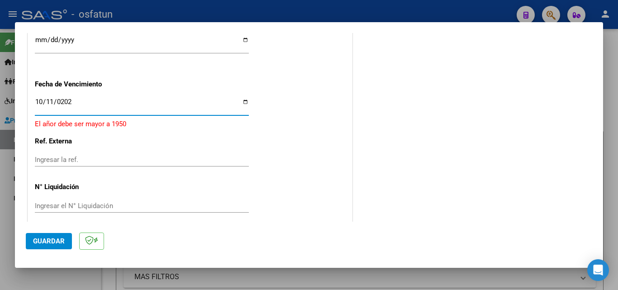
type input "[DATE]"
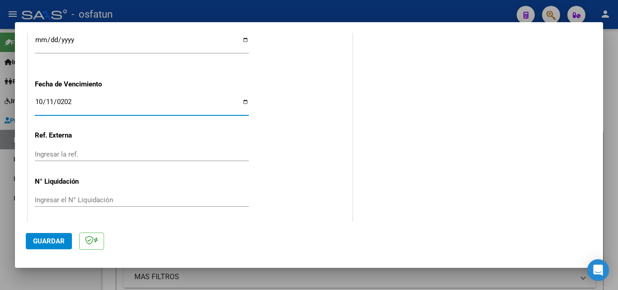
scroll to position [704, 0]
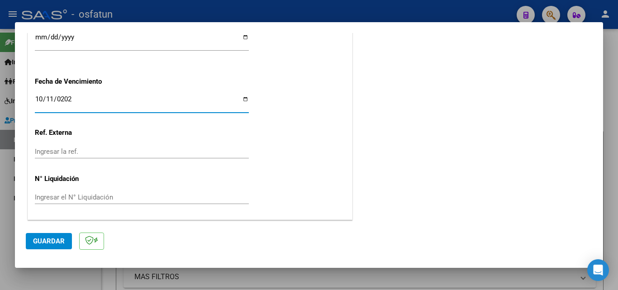
click at [46, 245] on button "Guardar" at bounding box center [49, 241] width 46 height 16
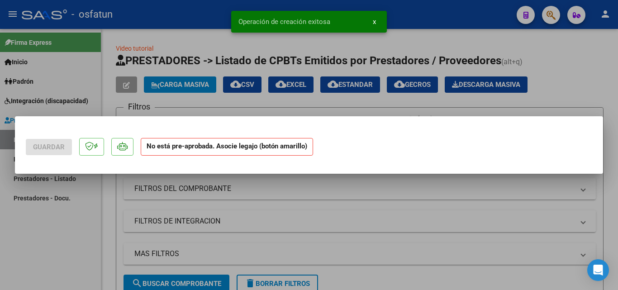
scroll to position [0, 0]
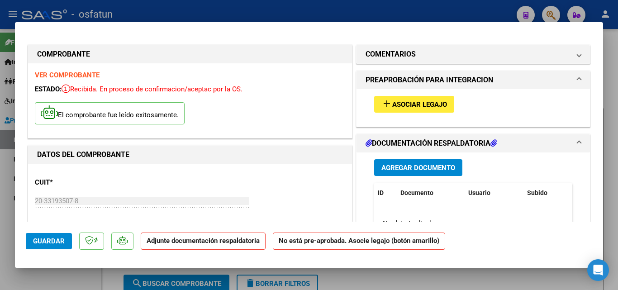
click at [404, 165] on span "Agregar Documento" at bounding box center [418, 168] width 74 height 8
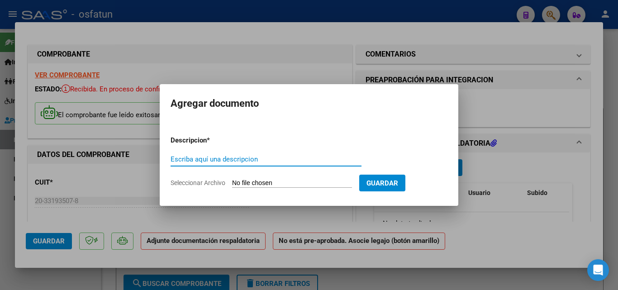
click at [208, 183] on span "Seleccionar Archivo" at bounding box center [197, 182] width 55 height 7
click at [232, 183] on input "Seleccionar Archivo" at bounding box center [292, 183] width 120 height 9
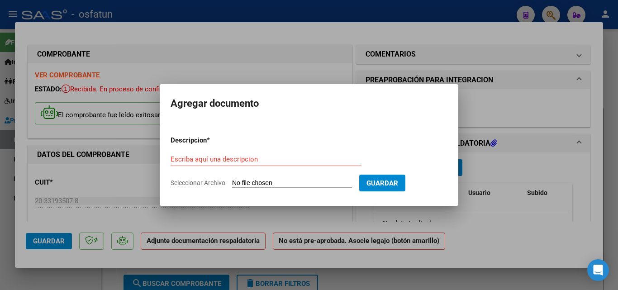
type input "C:\fakepath\PLANILLA DE ASISTENCIA_20331935078_011_00002_00002339.pdf"
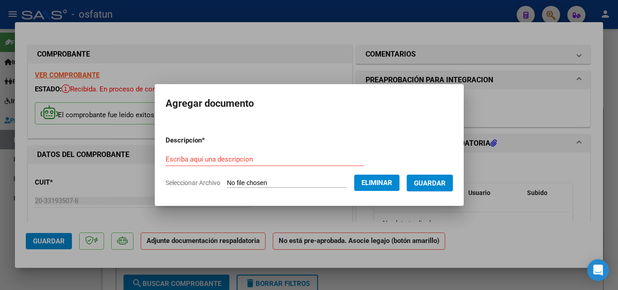
click at [227, 155] on input "Escriba aquí una descripcion" at bounding box center [264, 159] width 198 height 8
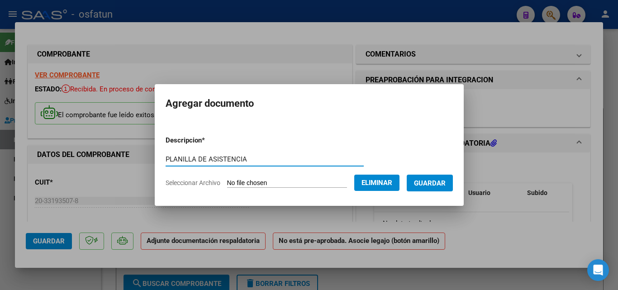
type input "PLANILLA DE ASISTENCIA"
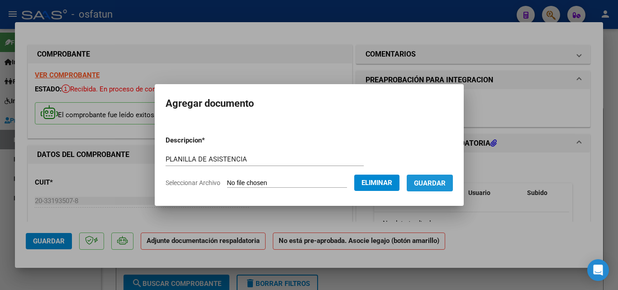
click at [445, 175] on button "Guardar" at bounding box center [429, 183] width 46 height 17
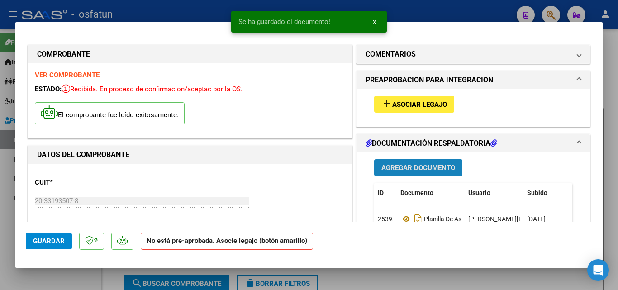
click at [421, 166] on span "Agregar Documento" at bounding box center [418, 168] width 74 height 8
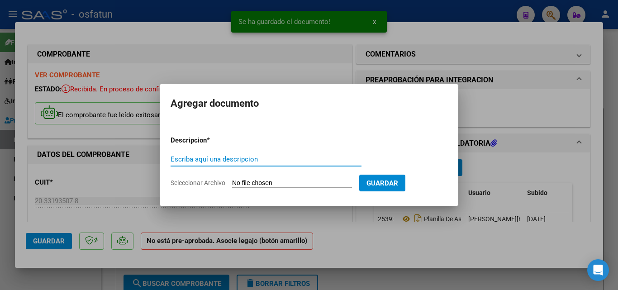
click at [208, 180] on span "Seleccionar Archivo" at bounding box center [197, 182] width 55 height 7
click at [232, 180] on input "Seleccionar Archivo" at bounding box center [292, 183] width 120 height 9
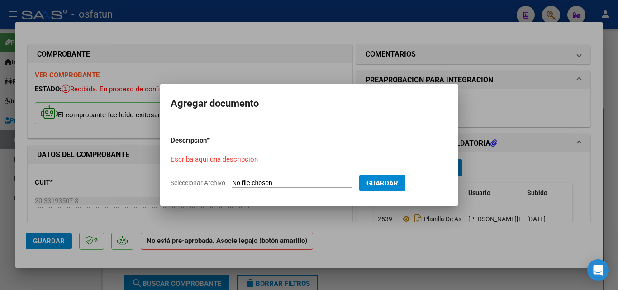
type input "C:\fakepath\AUTORIZACIÓN T OCUPACIONAL - [PERSON_NAME].pdf"
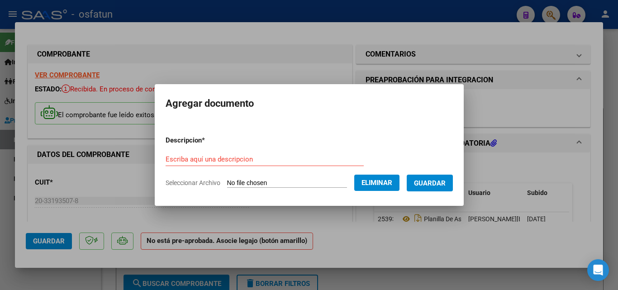
click at [238, 154] on div "Escriba aquí una descripcion" at bounding box center [264, 159] width 198 height 14
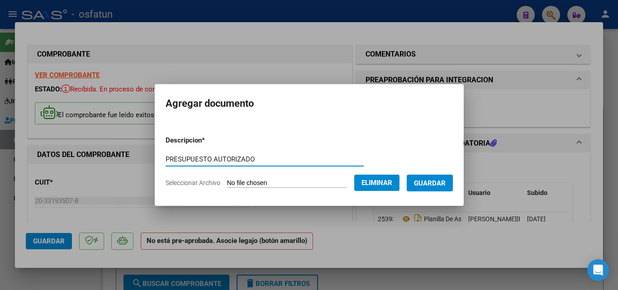
type input "PRESUPUESTO AUTORIZADO"
click at [445, 181] on span "Guardar" at bounding box center [430, 183] width 32 height 8
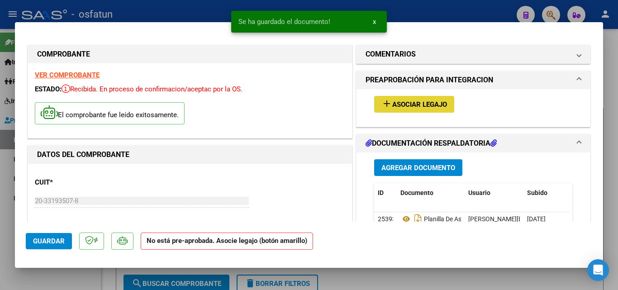
click at [420, 105] on span "Asociar Legajo" at bounding box center [419, 104] width 55 height 8
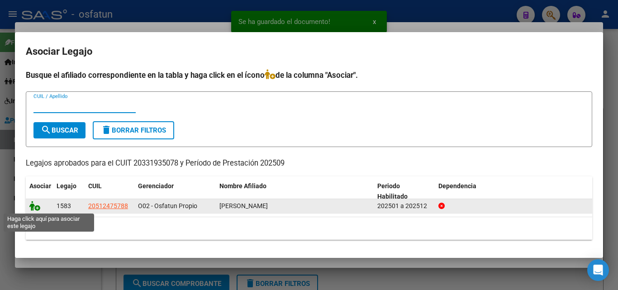
click at [32, 206] on icon at bounding box center [34, 206] width 11 height 10
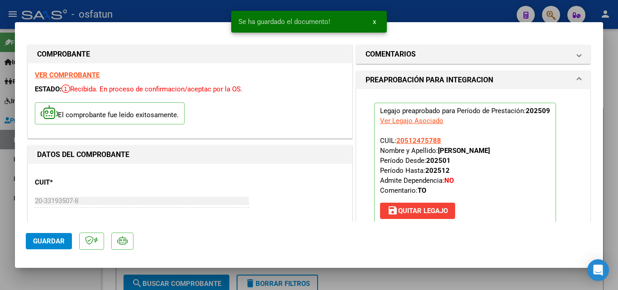
click at [52, 236] on button "Guardar" at bounding box center [49, 241] width 46 height 16
click at [57, 241] on span "Guardar" at bounding box center [49, 241] width 32 height 8
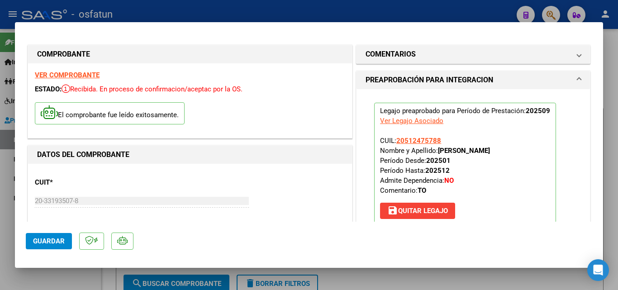
click at [48, 245] on span "Guardar" at bounding box center [49, 241] width 32 height 8
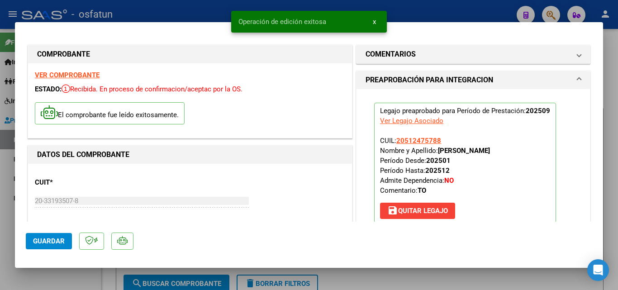
click at [94, 281] on div at bounding box center [309, 145] width 618 height 290
type input "$ 0,00"
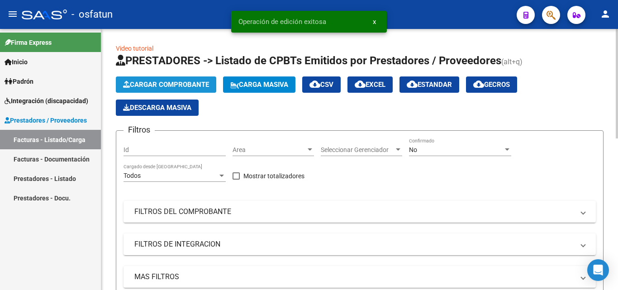
click at [192, 78] on button "Cargar Comprobante" at bounding box center [166, 84] width 100 height 16
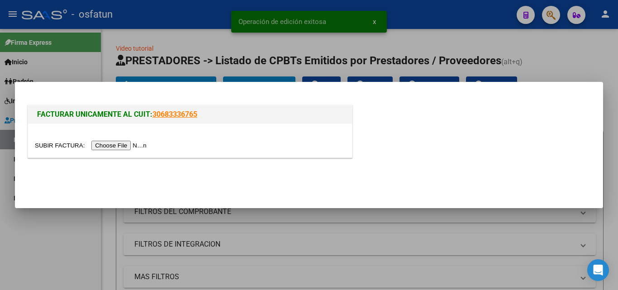
click at [124, 143] on input "file" at bounding box center [92, 145] width 114 height 9
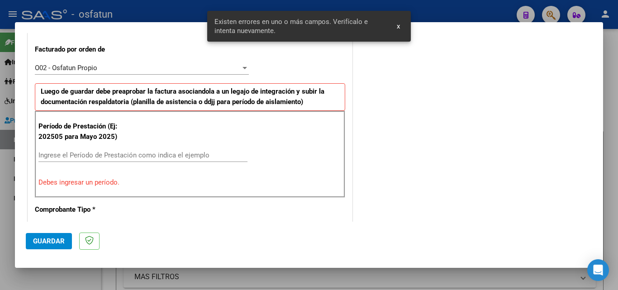
scroll to position [250, 0]
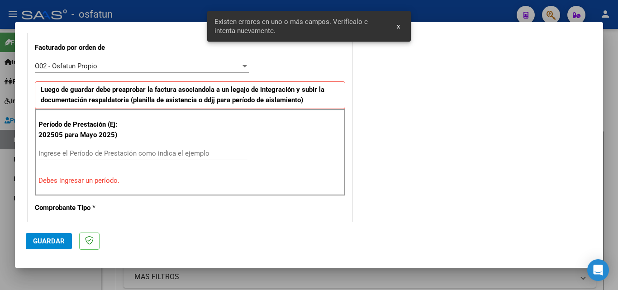
click at [108, 159] on div "Ingrese el Período de Prestación como indica el ejemplo" at bounding box center [142, 153] width 209 height 14
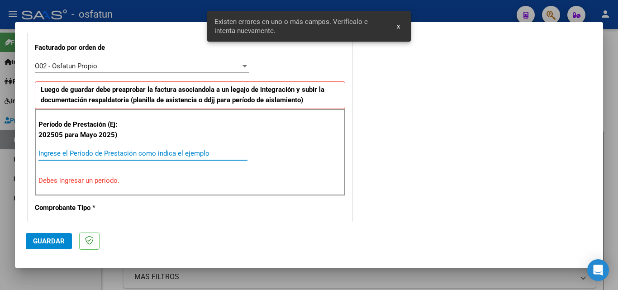
click at [108, 156] on input "Ingrese el Período de Prestación como indica el ejemplo" at bounding box center [142, 153] width 209 height 8
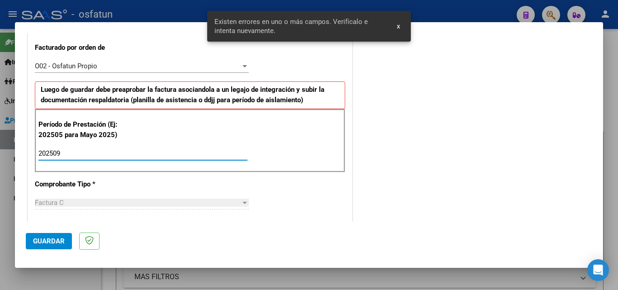
type input "202509"
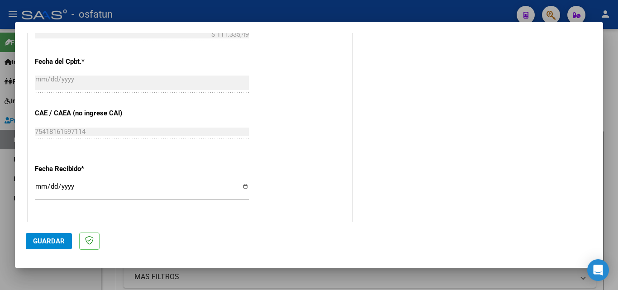
scroll to position [611, 0]
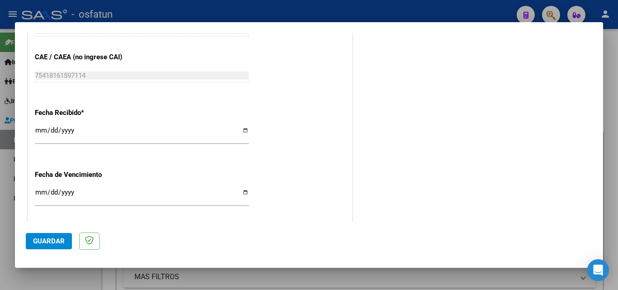
click at [41, 193] on input "Ingresar la fecha" at bounding box center [142, 196] width 214 height 14
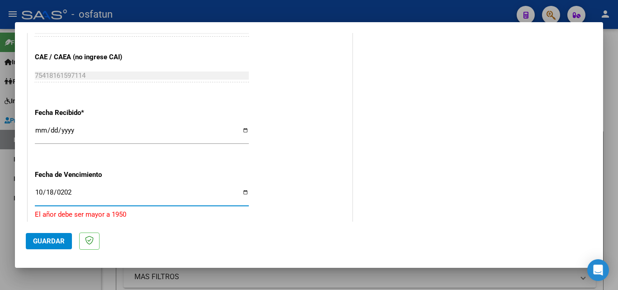
type input "[DATE]"
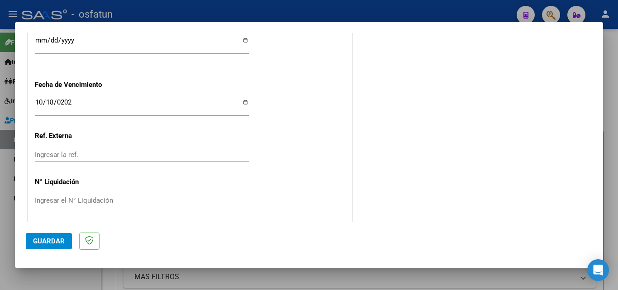
scroll to position [704, 0]
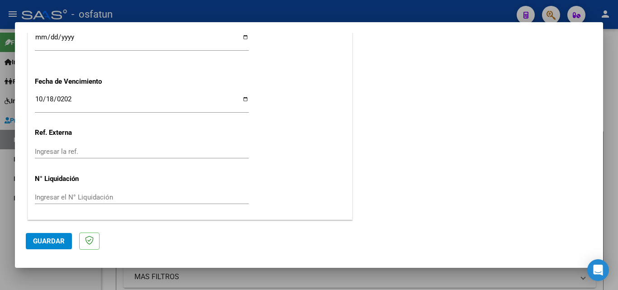
click at [46, 246] on button "Guardar" at bounding box center [49, 241] width 46 height 16
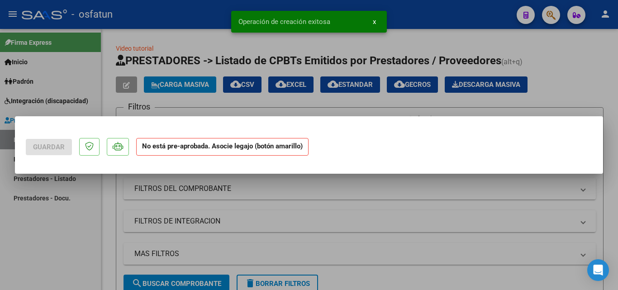
scroll to position [0, 0]
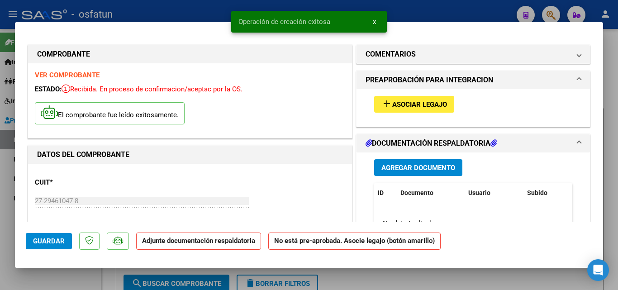
click at [392, 165] on span "Agregar Documento" at bounding box center [418, 168] width 74 height 8
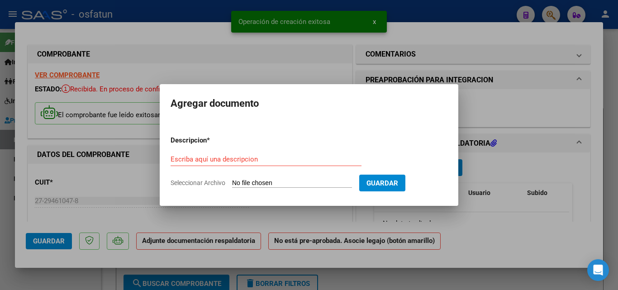
click at [202, 180] on span "Seleccionar Archivo" at bounding box center [197, 182] width 55 height 7
click at [232, 180] on input "Seleccionar Archivo" at bounding box center [292, 183] width 120 height 9
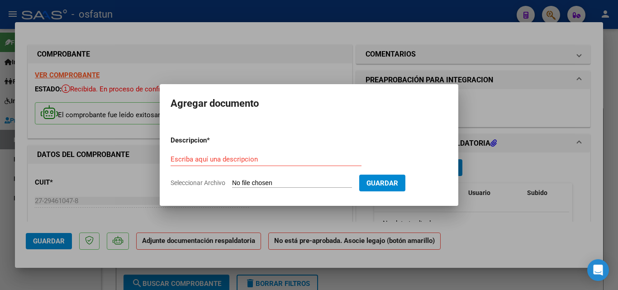
type input "C:\fakepath\PLANILLA DE ASISTENCIA_27294610478_011_00005_00003771.pdf"
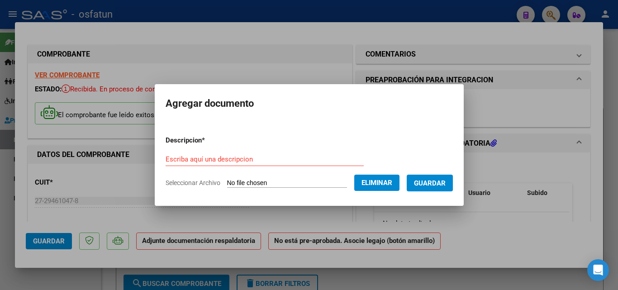
click at [200, 157] on input "Escriba aquí una descripcion" at bounding box center [264, 159] width 198 height 8
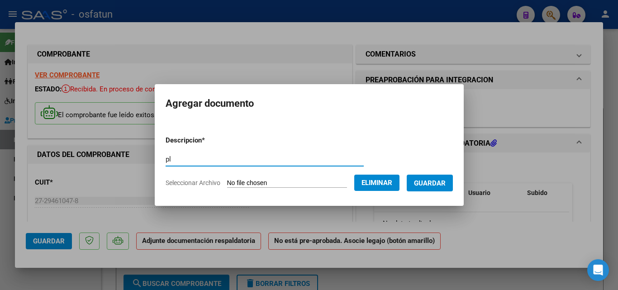
type input "p"
type input "PLANILLA DE ASISTENCIA"
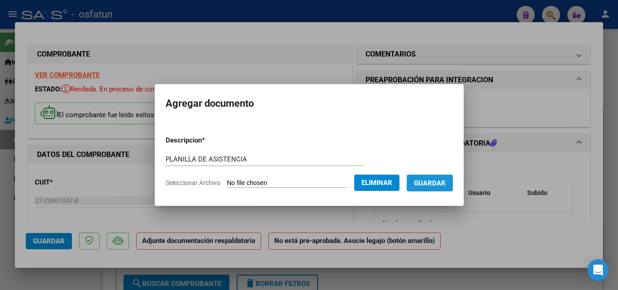
click at [444, 186] on span "Guardar" at bounding box center [430, 183] width 32 height 8
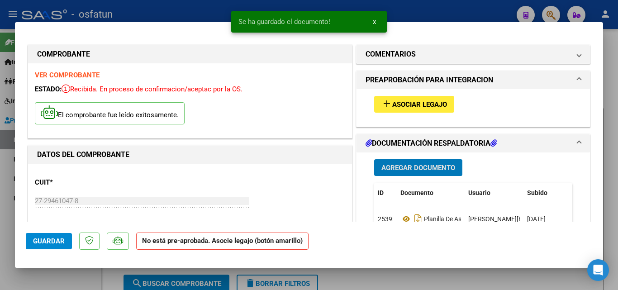
click at [434, 165] on span "Agregar Documento" at bounding box center [418, 168] width 74 height 8
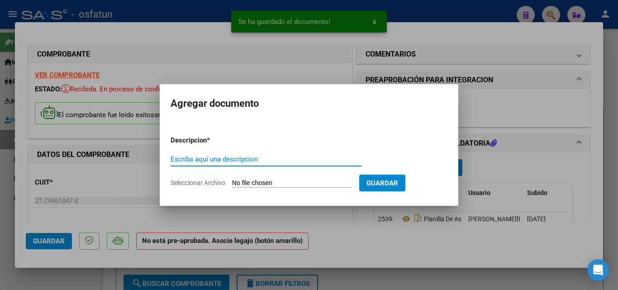
click at [211, 185] on span "Seleccionar Archivo" at bounding box center [197, 182] width 55 height 7
click at [232, 185] on input "Seleccionar Archivo" at bounding box center [292, 183] width 120 height 9
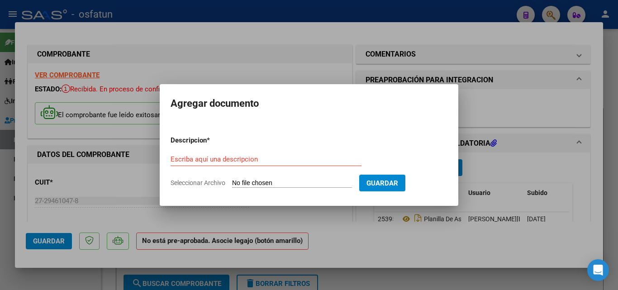
type input "C:\fakepath\AUTORIZACIÓN PSICOLOGIA - [PERSON_NAME].pdf"
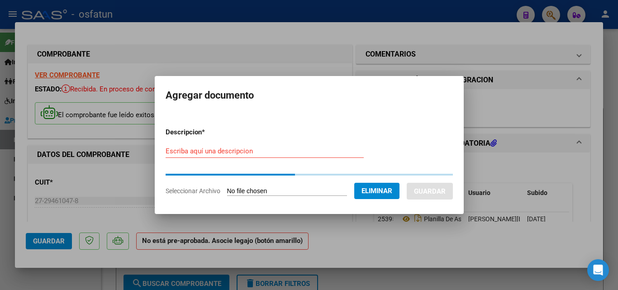
click at [219, 155] on input "Escriba aquí una descripcion" at bounding box center [264, 151] width 198 height 8
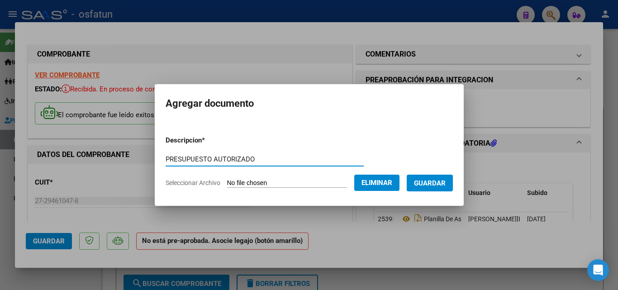
type input "PRESUPUESTO AUTORIZADO"
click at [424, 180] on span "Guardar" at bounding box center [430, 183] width 32 height 8
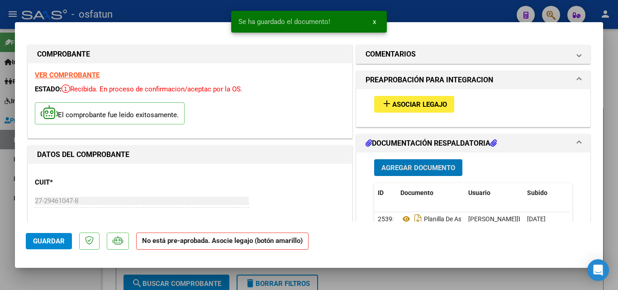
click at [427, 108] on span "Asociar Legajo" at bounding box center [419, 104] width 55 height 8
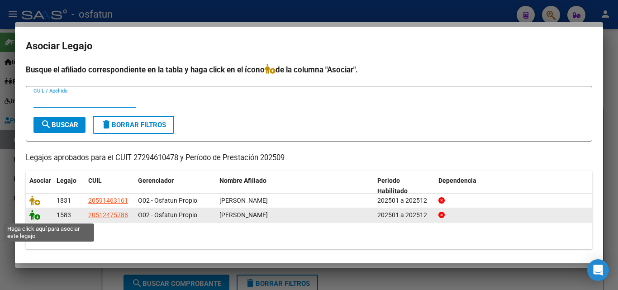
click at [36, 218] on icon at bounding box center [34, 215] width 11 height 10
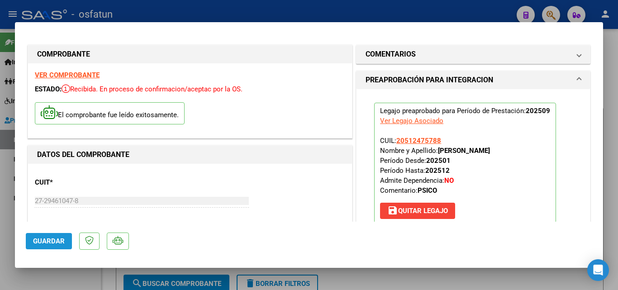
click at [48, 241] on span "Guardar" at bounding box center [49, 241] width 32 height 8
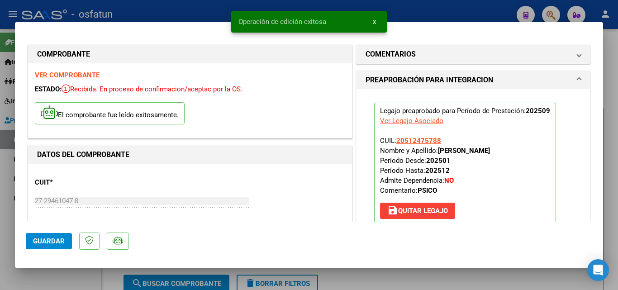
click at [48, 241] on span "Guardar" at bounding box center [49, 241] width 32 height 8
click at [73, 284] on div at bounding box center [309, 145] width 618 height 290
